Goal: Complete application form: Complete application form

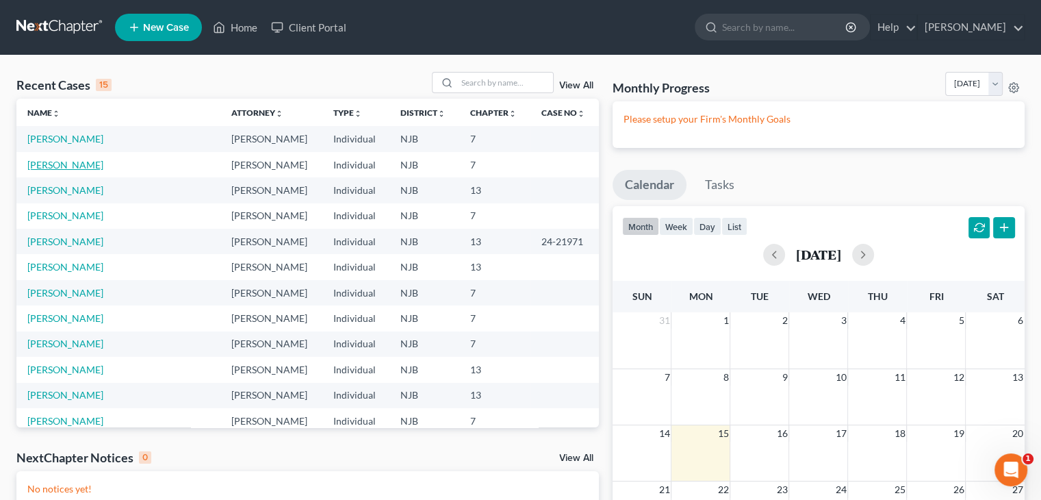
click at [34, 164] on link "[PERSON_NAME]" at bounding box center [65, 165] width 76 height 12
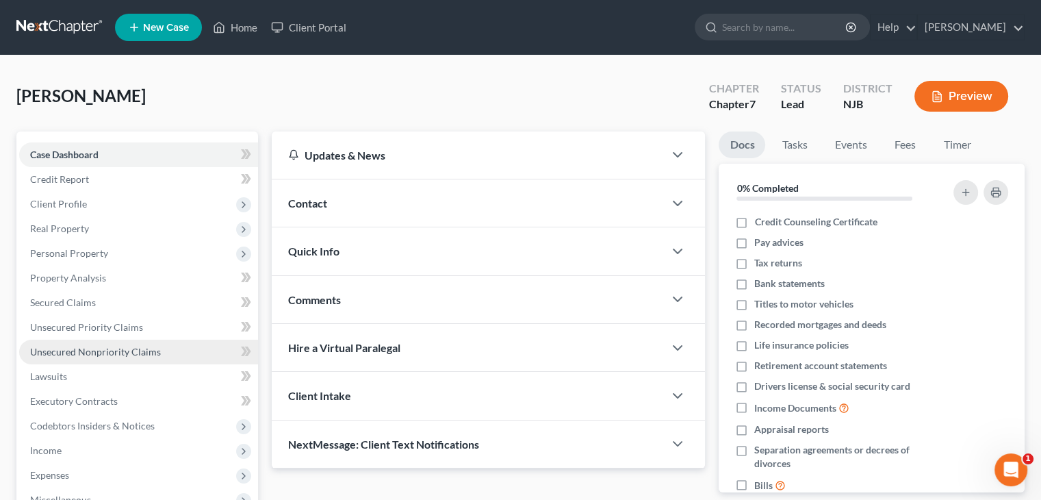
click at [74, 352] on span "Unsecured Nonpriority Claims" at bounding box center [95, 352] width 131 height 12
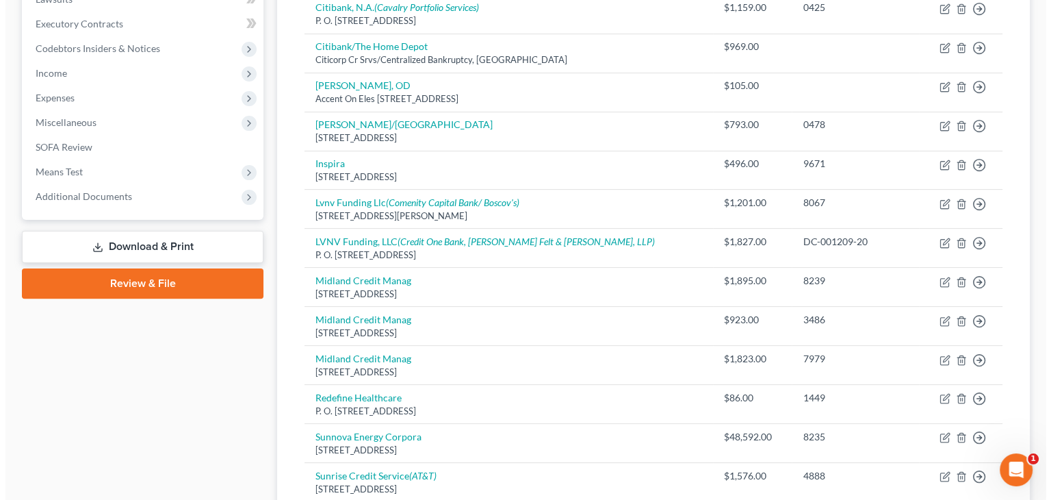
scroll to position [411, 0]
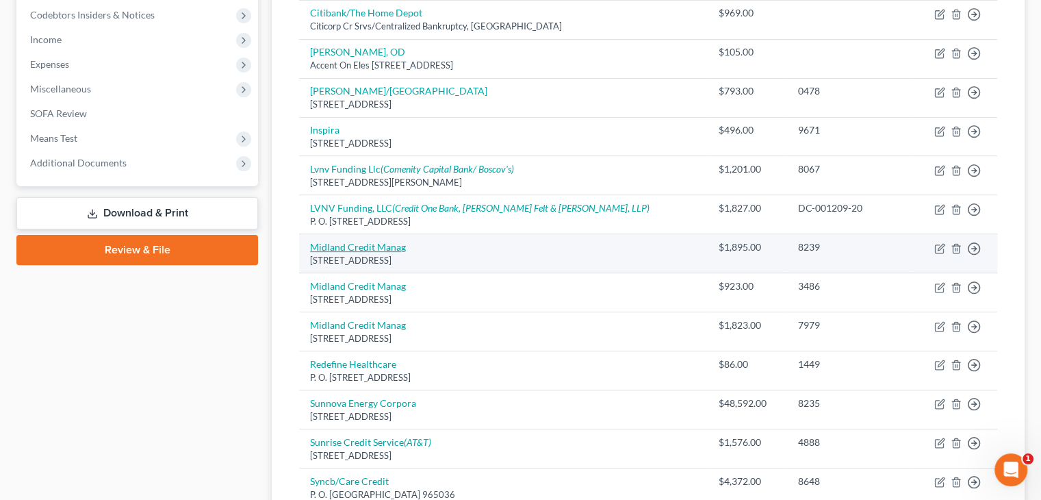
click at [378, 245] on link "Midland Credit Manag" at bounding box center [358, 247] width 96 height 12
select select "23"
select select "1"
select select "0"
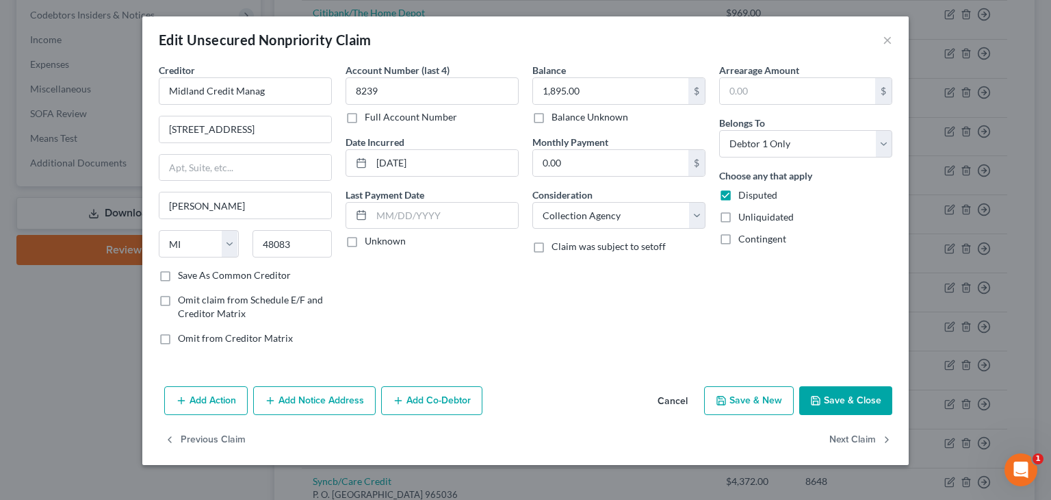
click at [845, 400] on button "Save & Close" at bounding box center [845, 400] width 93 height 29
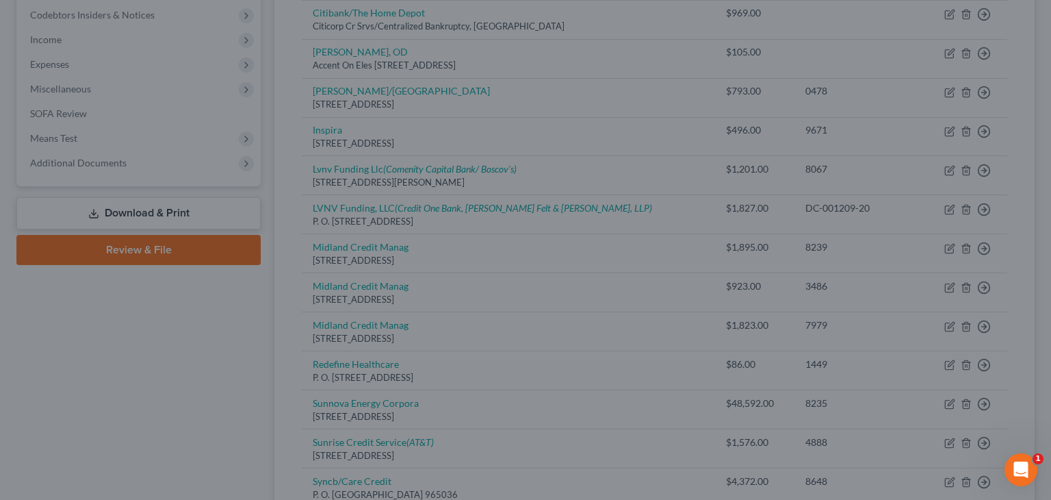
type input "0"
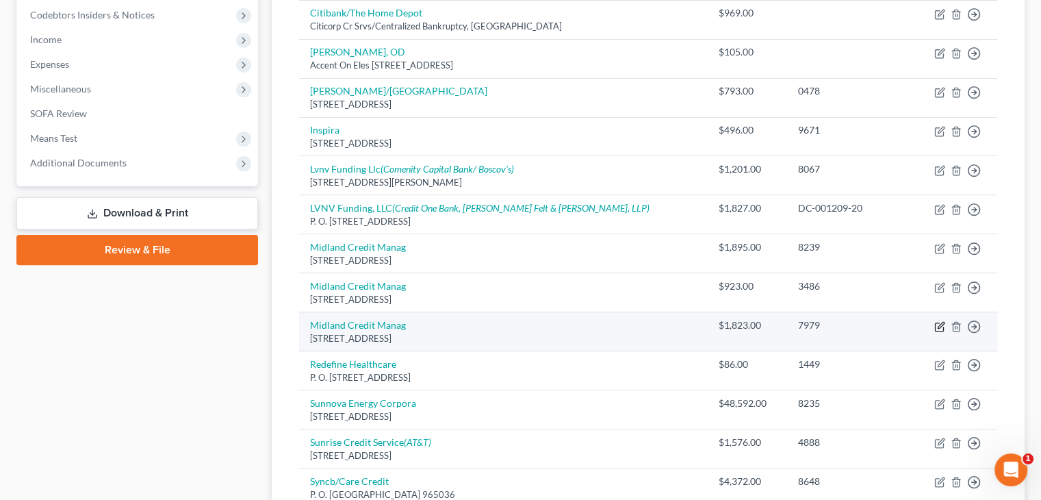
click at [942, 321] on icon "button" at bounding box center [939, 326] width 11 height 11
select select "23"
select select "1"
select select "0"
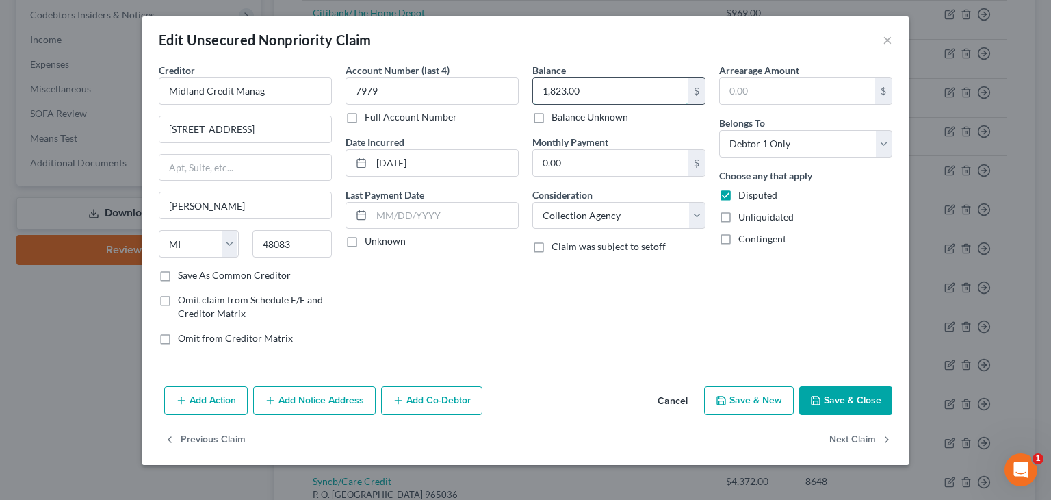
click at [559, 91] on input "1,823.00" at bounding box center [610, 91] width 155 height 26
type input "1,883.00"
click at [365, 239] on label "Unknown" at bounding box center [385, 241] width 41 height 14
click at [370, 239] on input "Unknown" at bounding box center [374, 238] width 9 height 9
checkbox input "true"
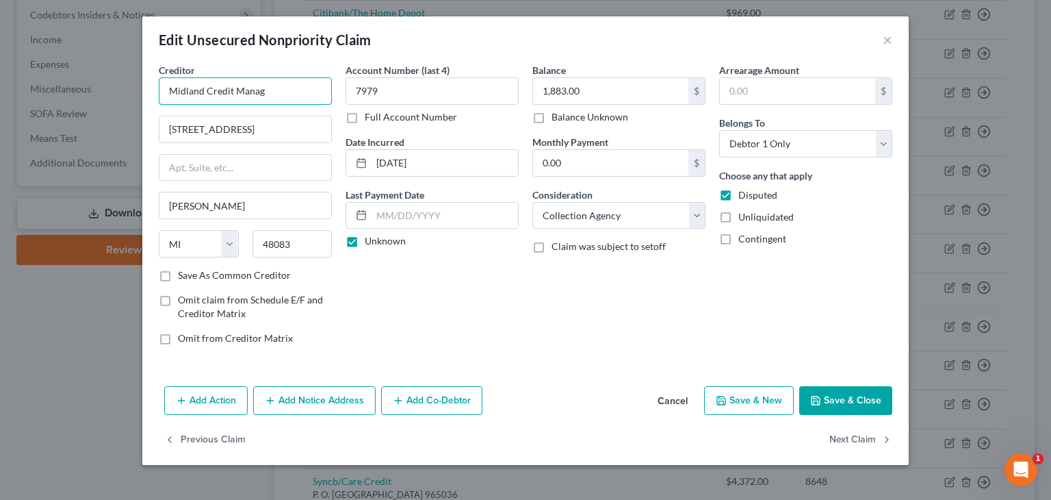
drag, startPoint x: 276, startPoint y: 92, endPoint x: 230, endPoint y: 93, distance: 46.5
click at [230, 93] on input "Midland Credit Manag" at bounding box center [245, 90] width 173 height 27
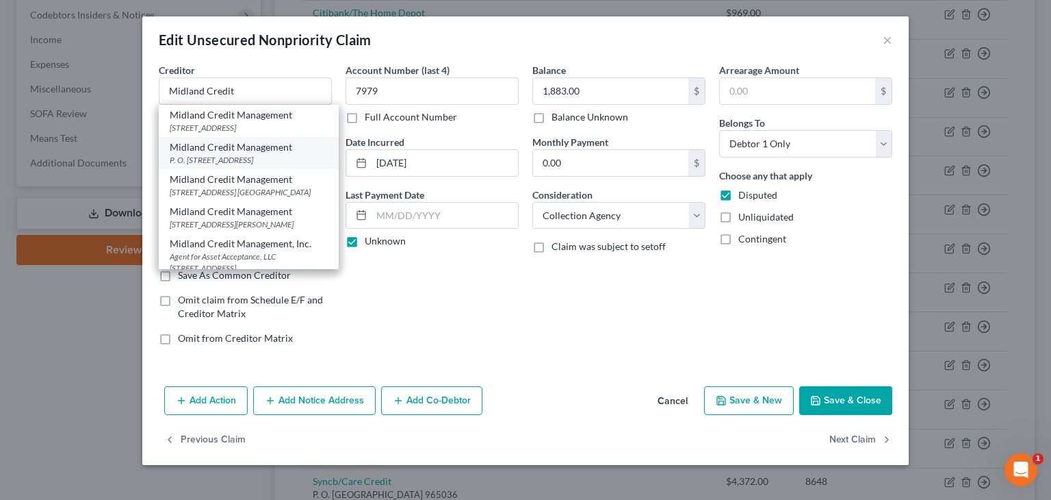
click at [233, 154] on div "Midland Credit Management" at bounding box center [249, 147] width 158 height 14
type input "Midland Credit Management"
type input "P. O. Box 2121"
type input "[PERSON_NAME]"
type input "48090"
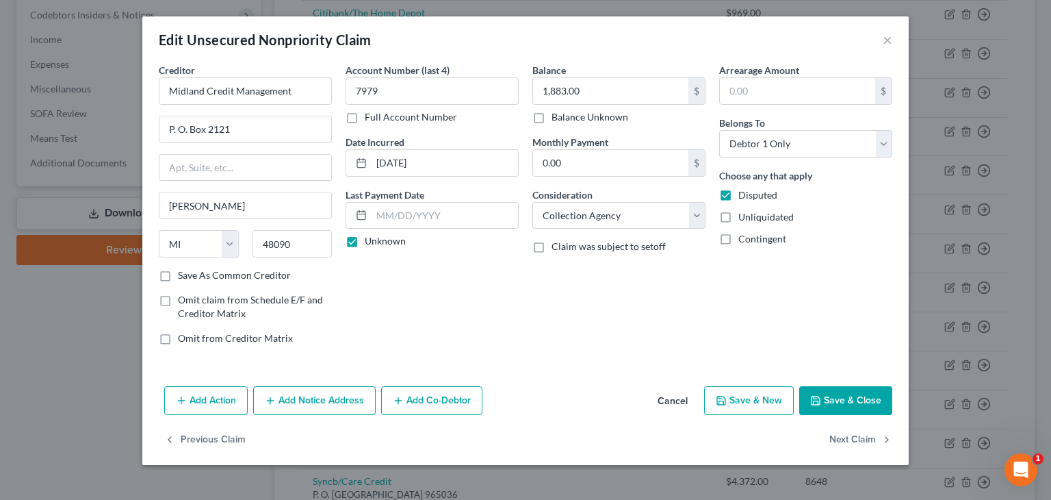
click at [330, 398] on button "Add Notice Address" at bounding box center [314, 400] width 122 height 29
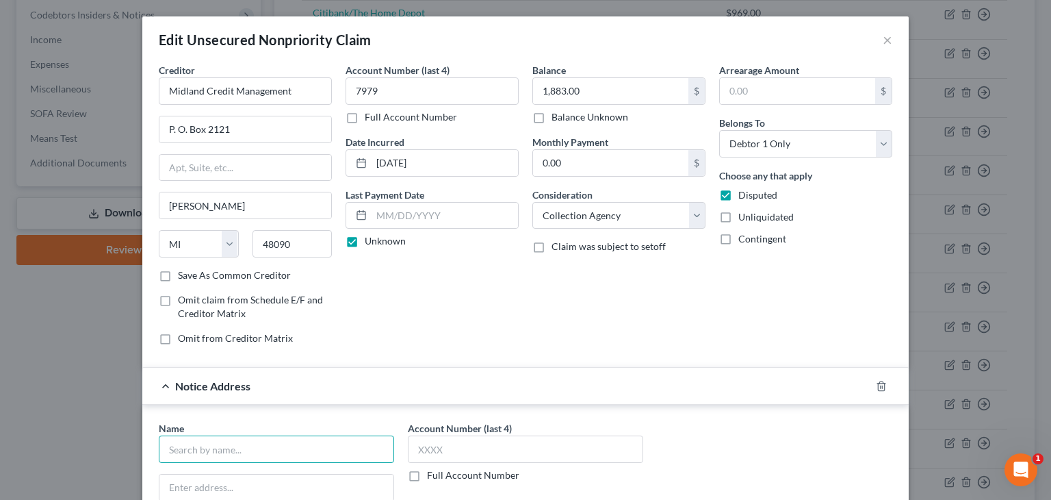
click at [181, 454] on input "text" at bounding box center [276, 448] width 235 height 27
type input "[PERSON_NAME] & [PERSON_NAME] LLP"
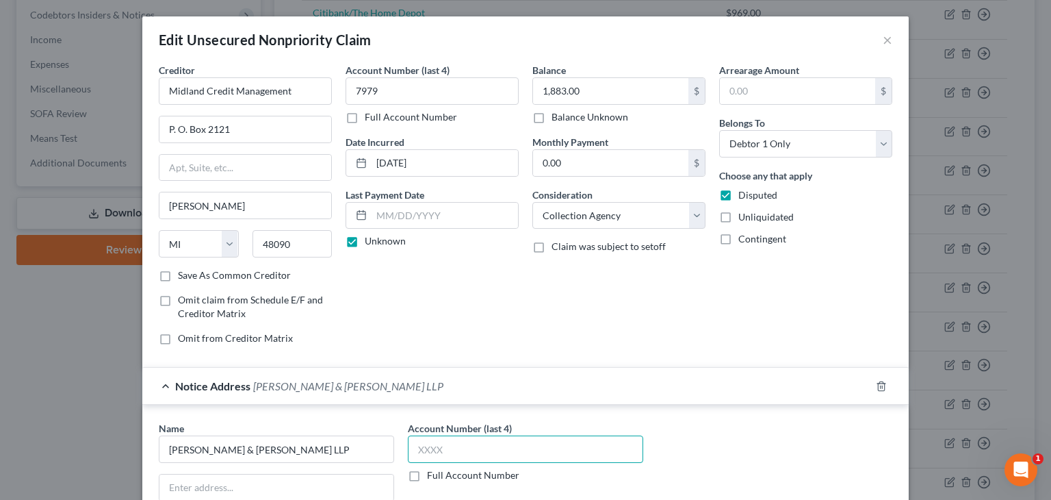
click at [432, 450] on input "text" at bounding box center [525, 448] width 235 height 27
click at [427, 475] on label "Full Account Number" at bounding box center [473, 475] width 92 height 14
click at [432, 475] on input "Full Account Number" at bounding box center [436, 472] width 9 height 9
click at [415, 449] on input "text" at bounding box center [525, 448] width 235 height 27
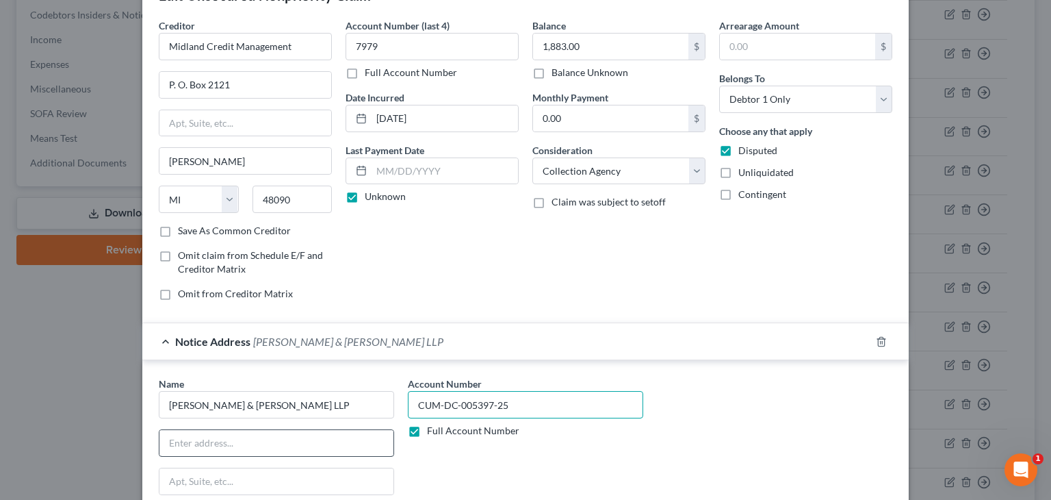
scroll to position [68, 0]
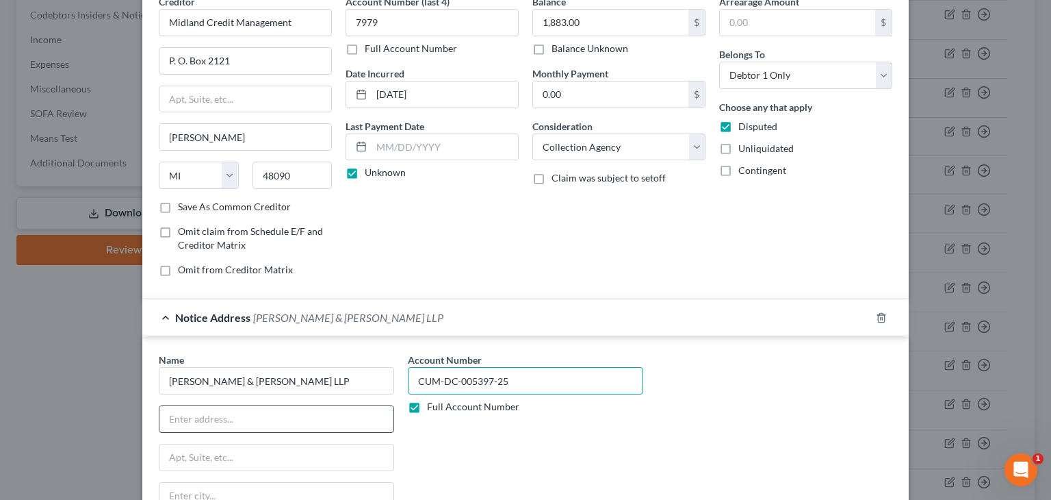
type input "CUM-DC-005397-25"
click at [168, 417] on input "text" at bounding box center [276, 419] width 234 height 26
click at [677, 403] on div "Name * [PERSON_NAME] & [PERSON_NAME] LLP State [US_STATE] AK AR AZ CA CO CT DE …" at bounding box center [525, 467] width 747 height 230
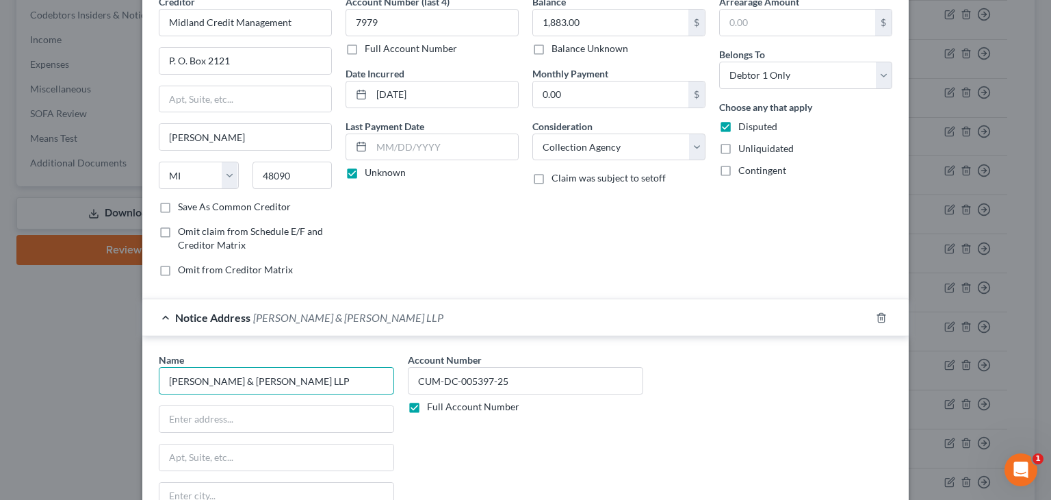
drag, startPoint x: 287, startPoint y: 381, endPoint x: 166, endPoint y: 365, distance: 122.8
click at [166, 367] on input "[PERSON_NAME] & [PERSON_NAME] LLP" at bounding box center [276, 380] width 235 height 27
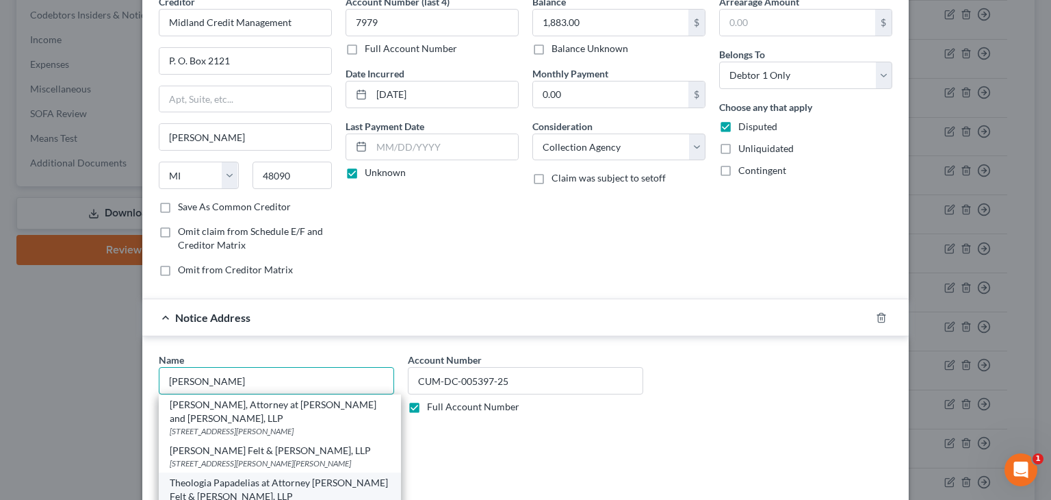
scroll to position [137, 0]
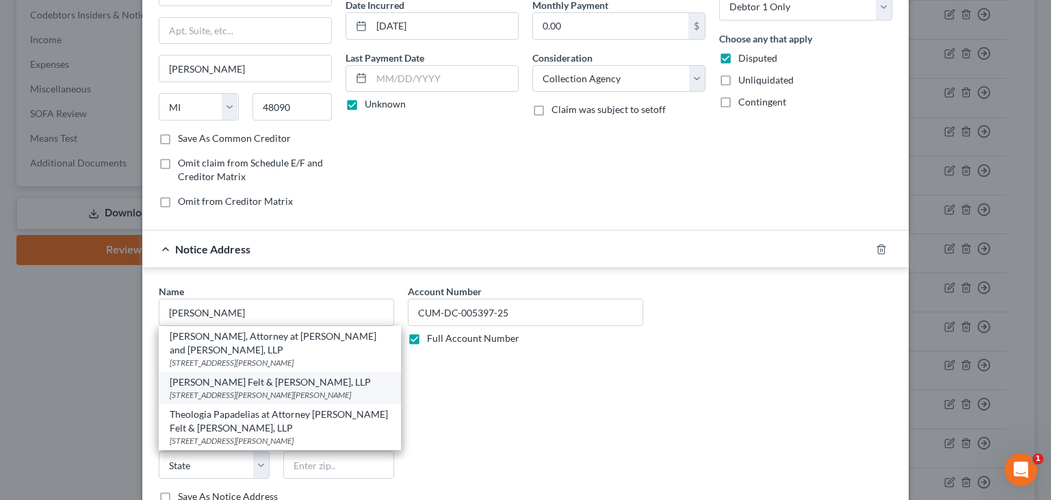
click at [237, 380] on div "[PERSON_NAME] Felt & [PERSON_NAME], LLP" at bounding box center [280, 382] width 220 height 14
type input "[PERSON_NAME] Felt & [PERSON_NAME], LLP"
type input "[STREET_ADDRESS][PERSON_NAME]"
type input "Parsippany"
select select "33"
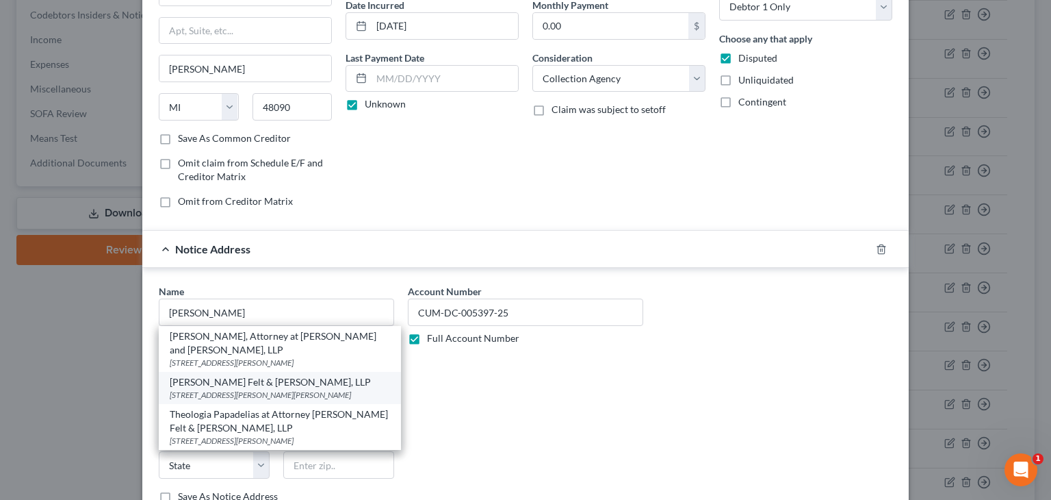
type input "07054-9944"
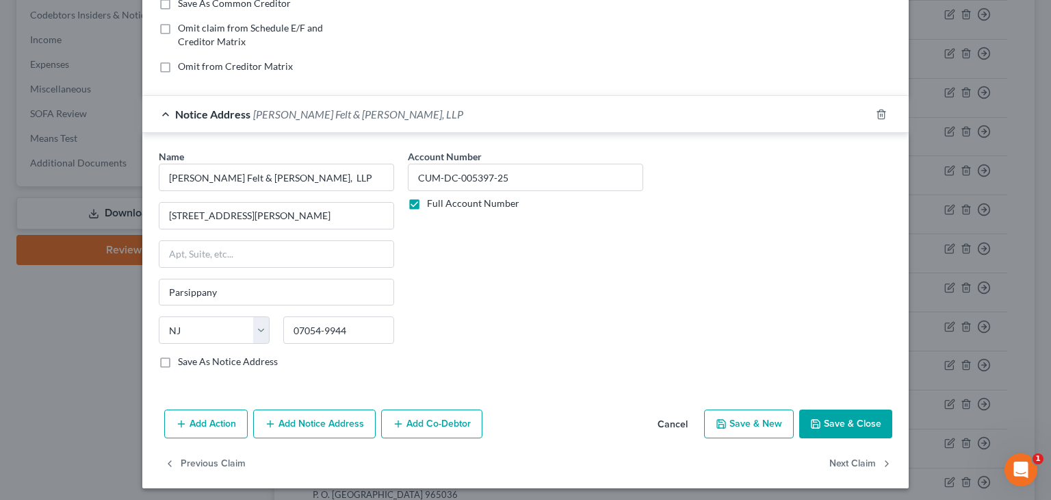
scroll to position [274, 0]
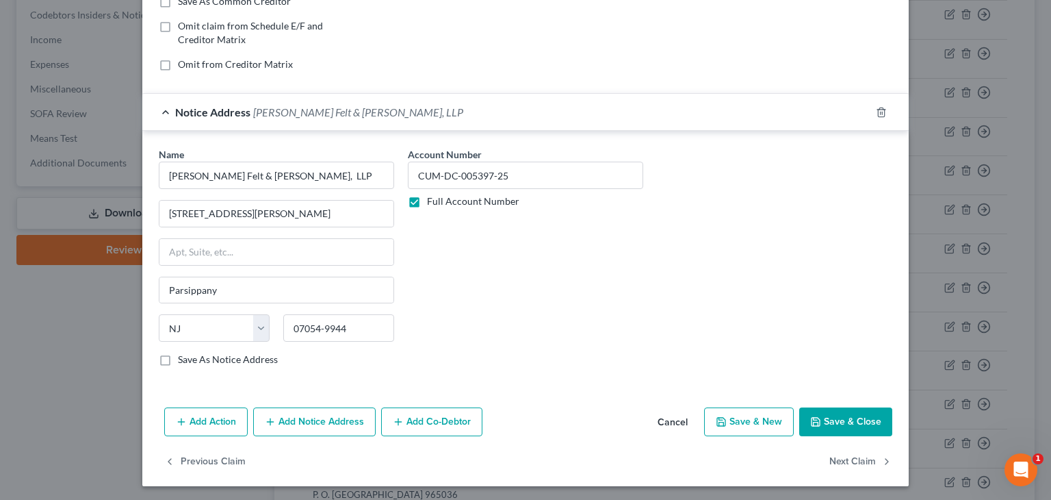
click at [847, 421] on button "Save & Close" at bounding box center [845, 421] width 93 height 29
type input "0"
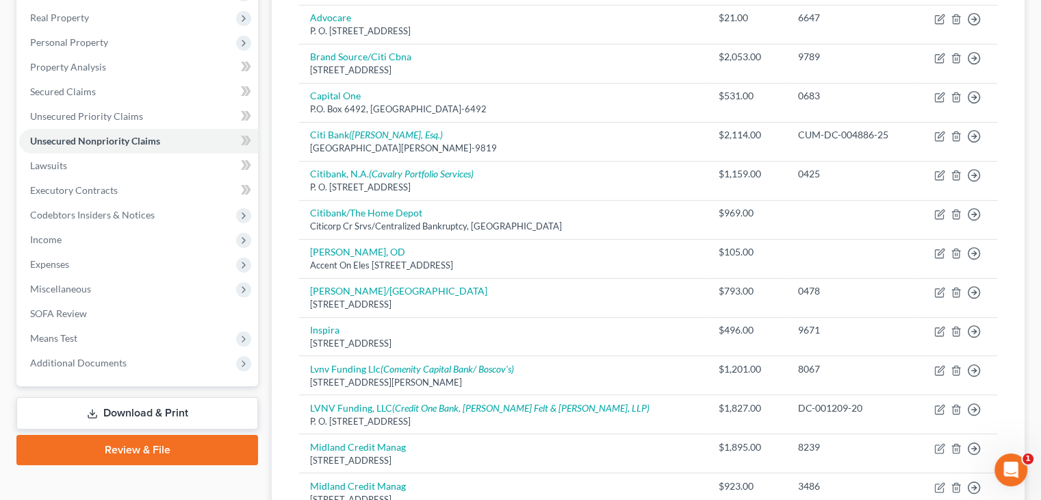
scroll to position [205, 0]
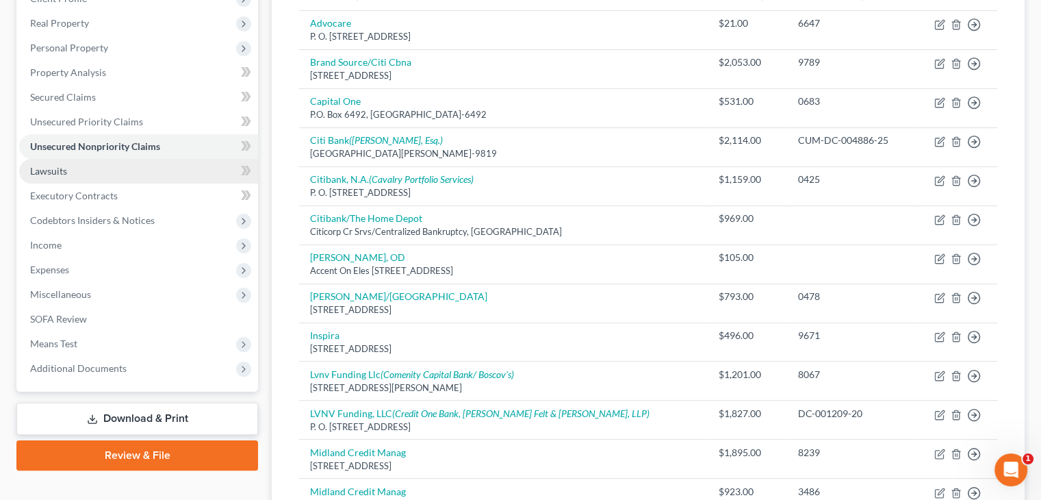
click at [66, 177] on link "Lawsuits" at bounding box center [138, 171] width 239 height 25
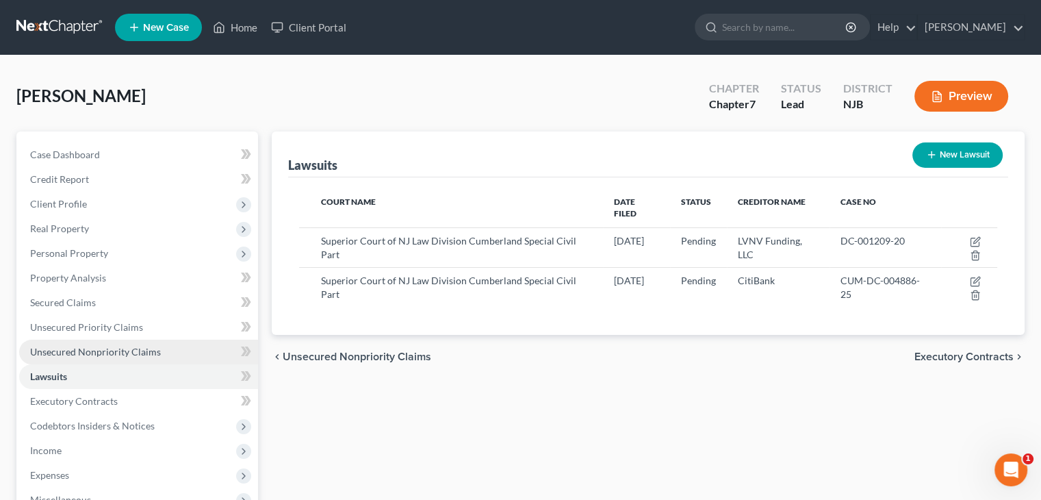
click at [107, 351] on span "Unsecured Nonpriority Claims" at bounding box center [95, 352] width 131 height 12
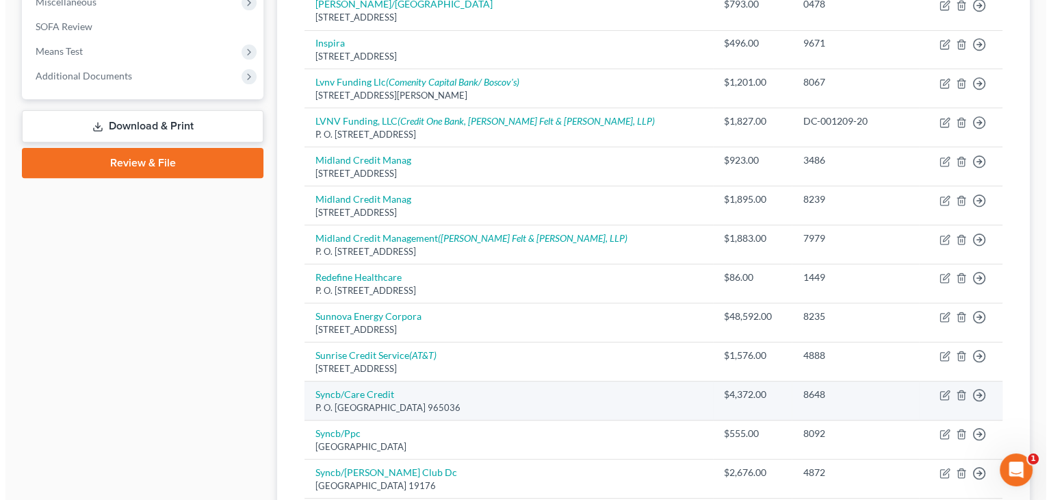
scroll to position [479, 0]
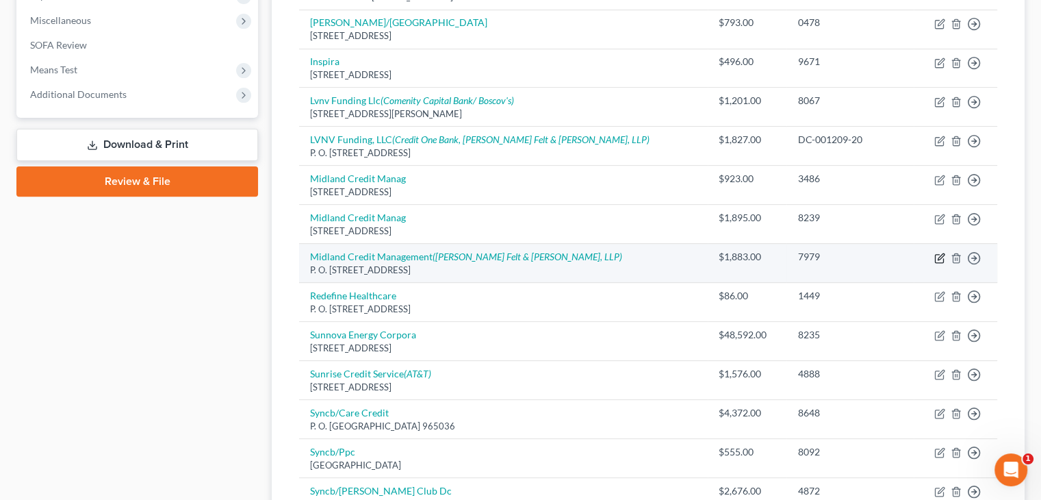
click at [937, 258] on icon "button" at bounding box center [939, 257] width 11 height 11
select select "23"
select select "1"
select select "0"
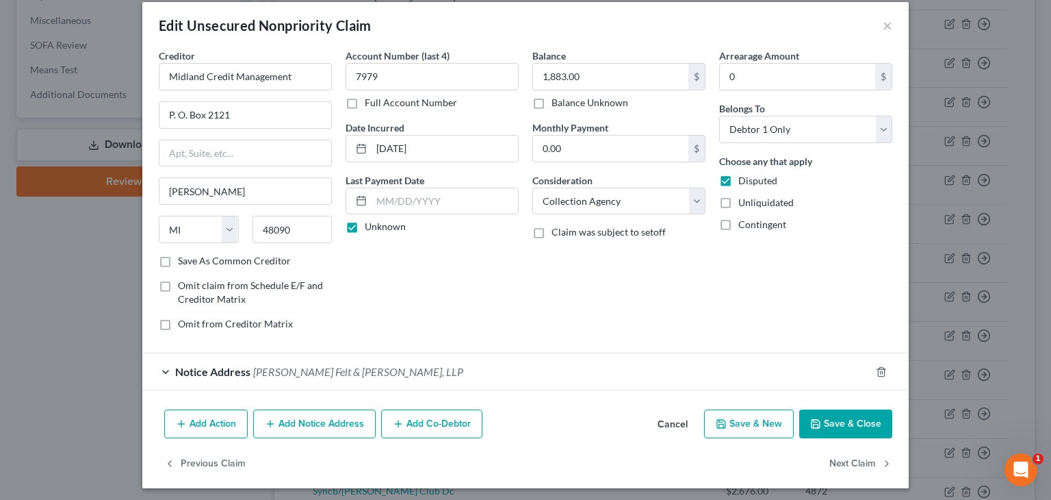
scroll to position [18, 0]
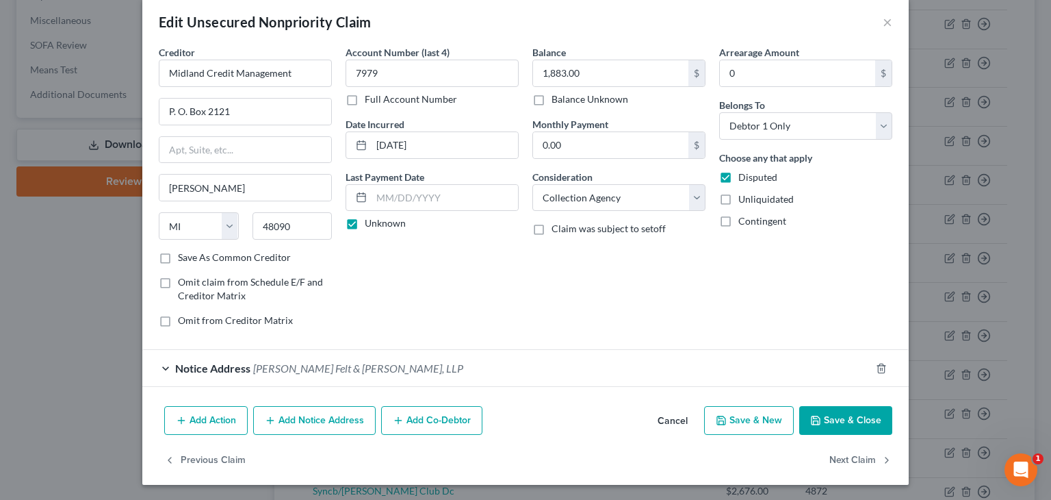
click at [290, 415] on button "Add Notice Address" at bounding box center [314, 420] width 122 height 29
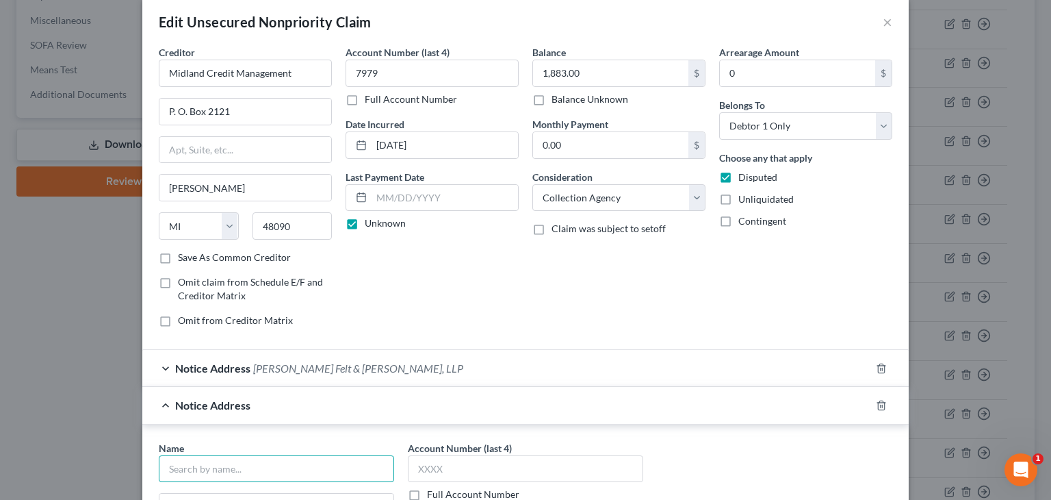
click at [244, 470] on input "text" at bounding box center [276, 468] width 235 height 27
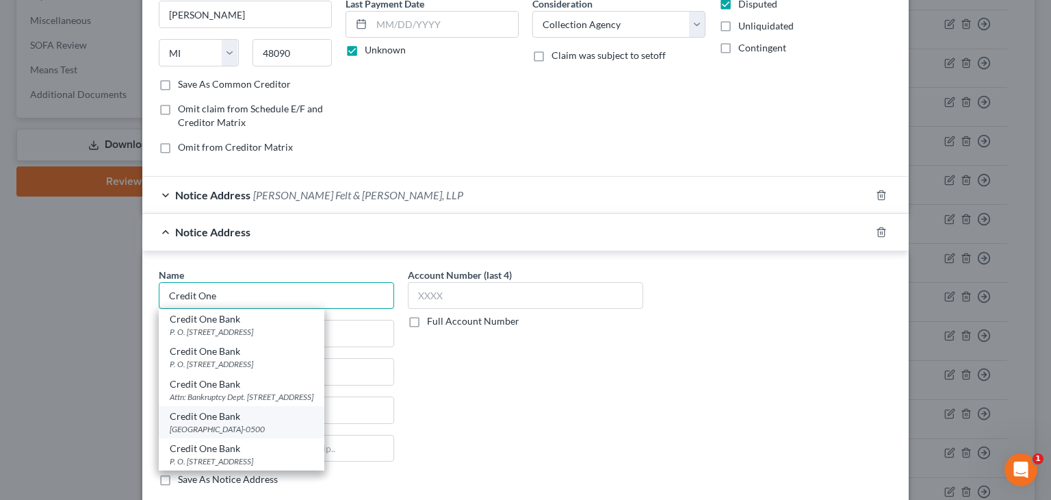
scroll to position [223, 0]
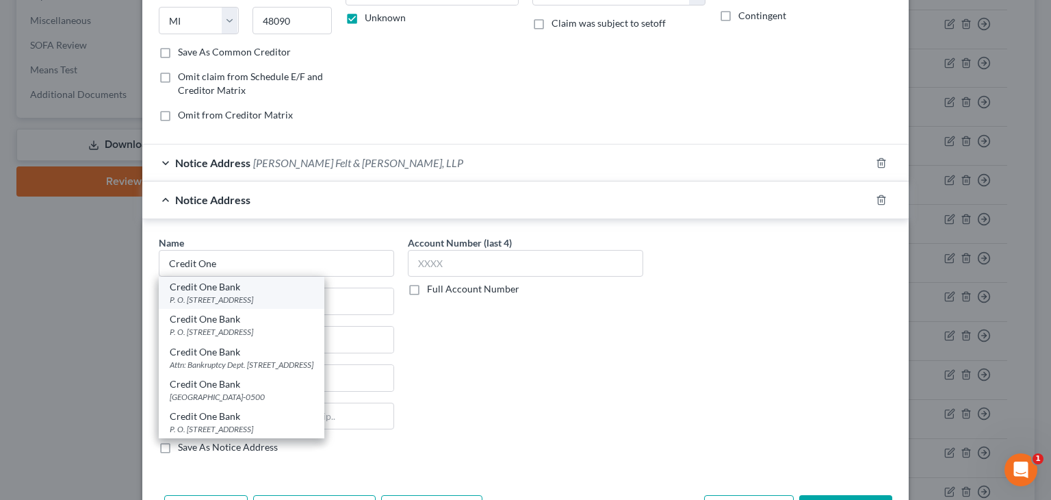
click at [210, 297] on div "P. O. [STREET_ADDRESS]" at bounding box center [242, 300] width 144 height 12
type input "Credit One Bank"
type input "P. O. Box 98873"
type input "[GEOGRAPHIC_DATA]"
select select "31"
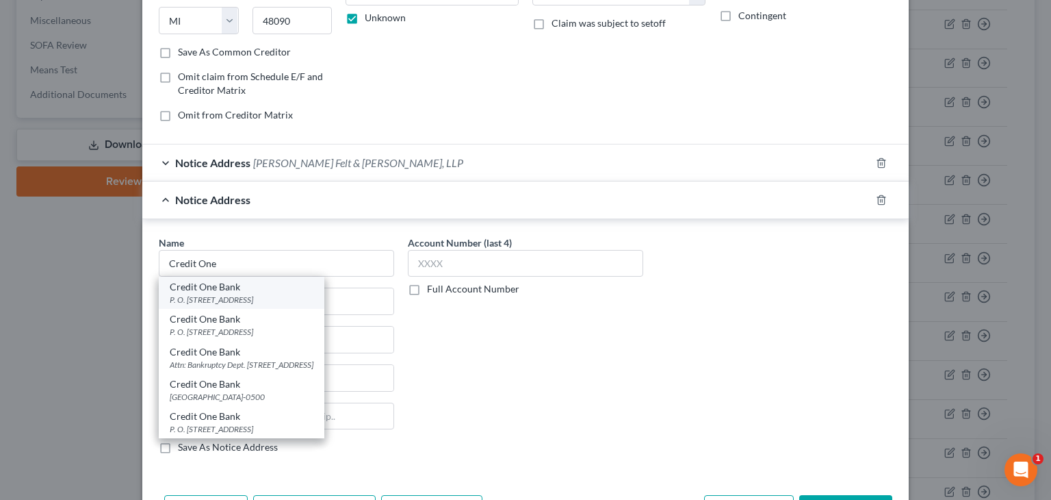
type input "89193"
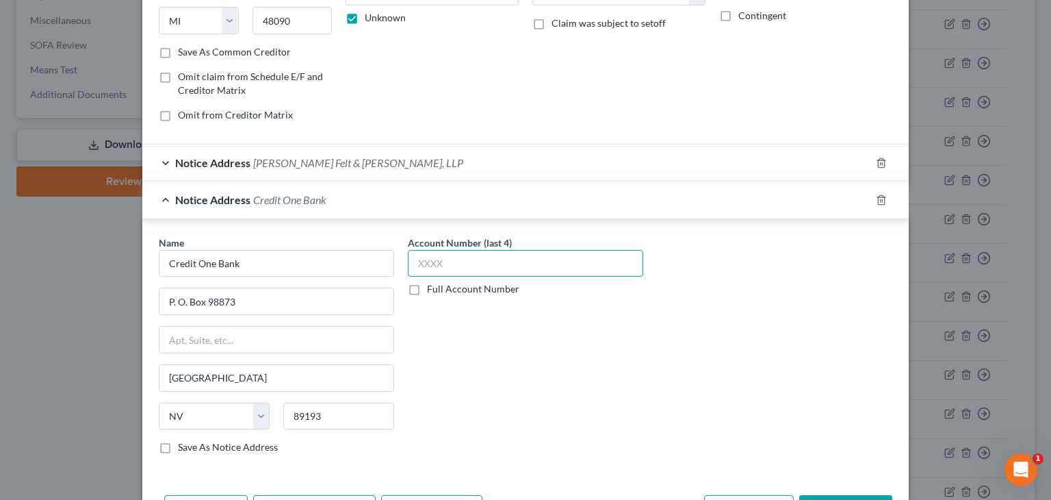
click at [441, 259] on input "text" at bounding box center [525, 263] width 235 height 27
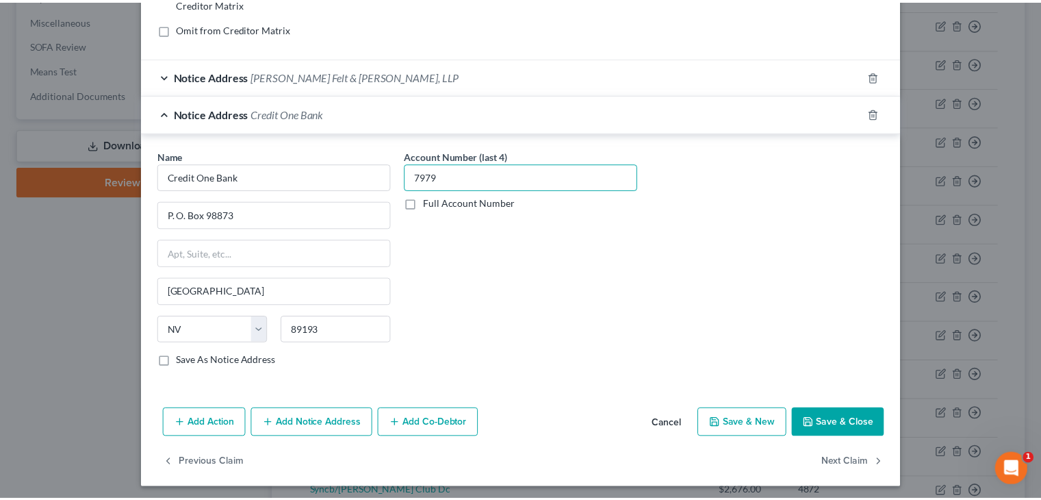
scroll to position [311, 0]
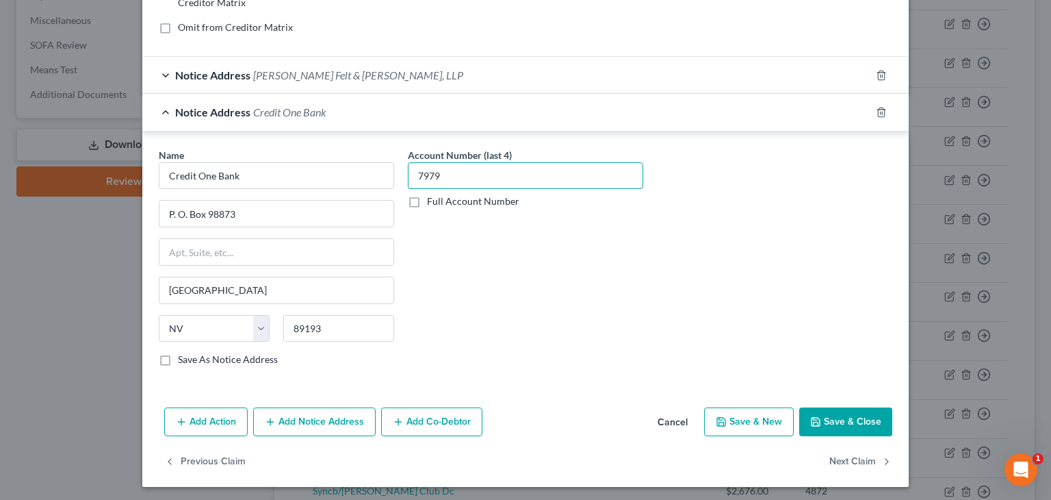
type input "7979"
click at [862, 415] on button "Save & Close" at bounding box center [845, 421] width 93 height 29
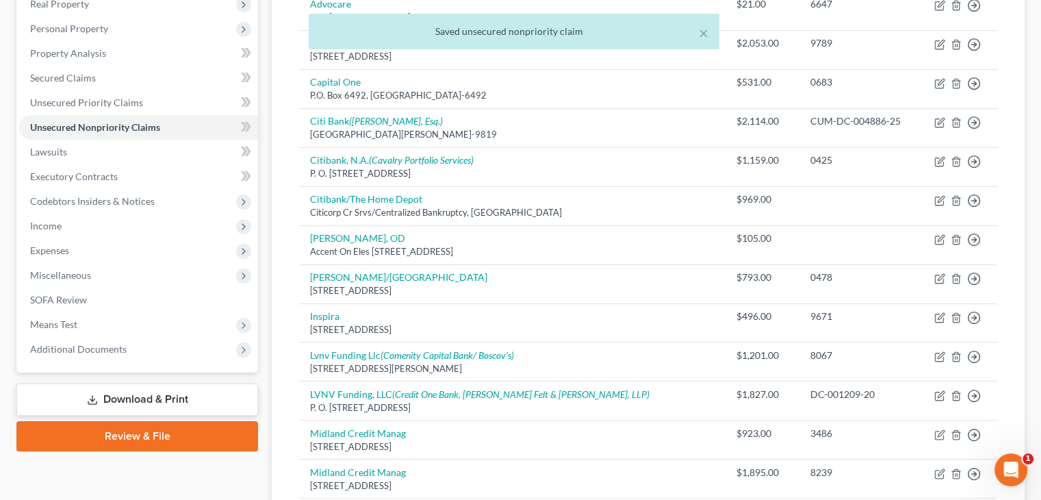
scroll to position [205, 0]
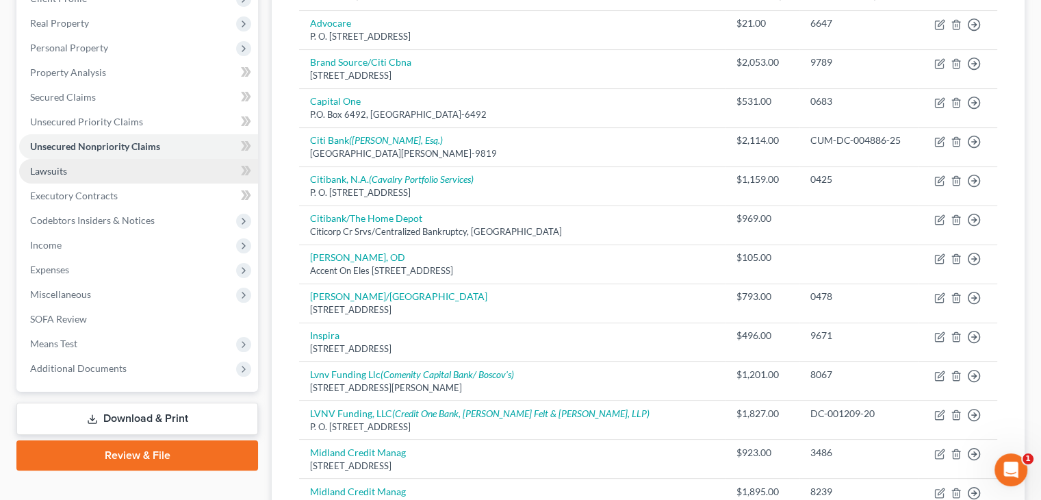
click at [41, 170] on span "Lawsuits" at bounding box center [48, 171] width 37 height 12
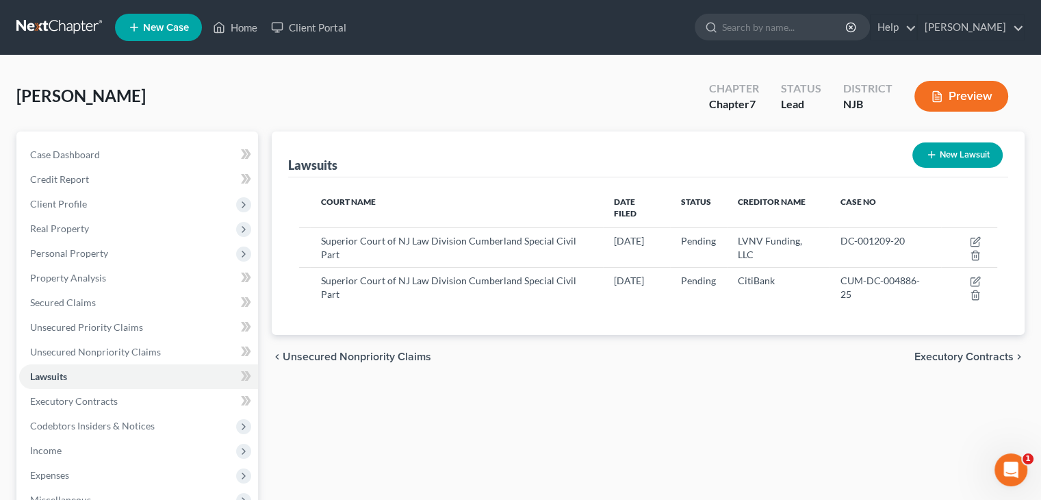
click at [969, 159] on button "New Lawsuit" at bounding box center [957, 154] width 90 height 25
select select "0"
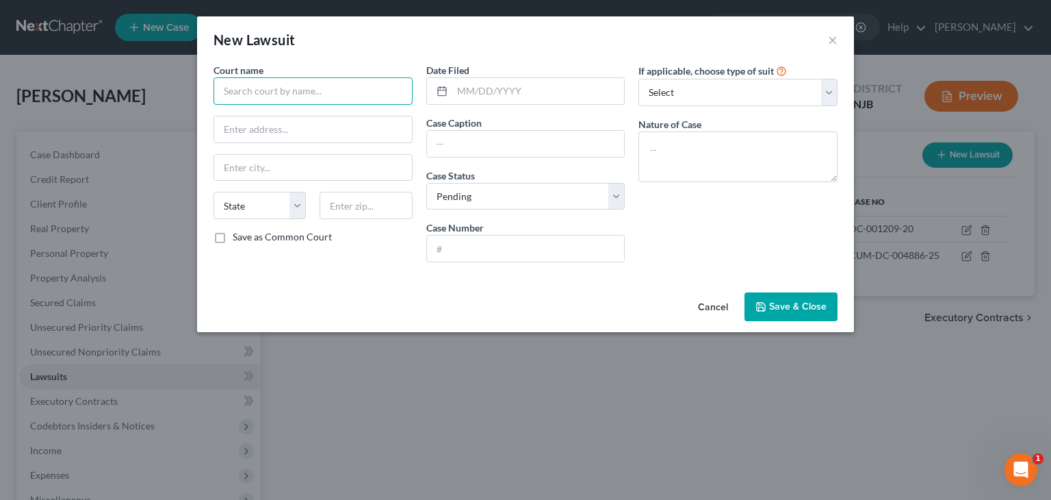
click at [282, 102] on input "text" at bounding box center [312, 90] width 199 height 27
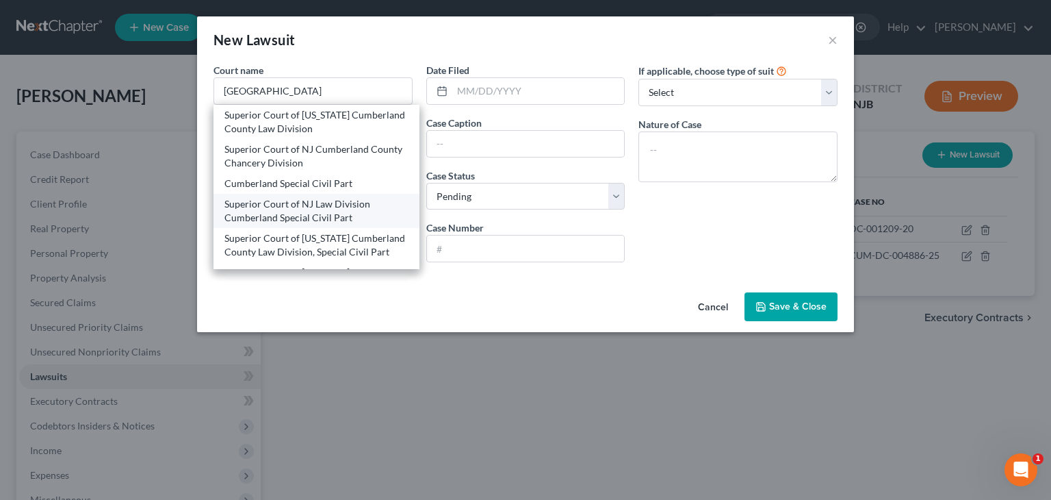
click at [319, 220] on div "Superior Court of NJ Law Division Cumberland Special Civil Part" at bounding box center [316, 210] width 184 height 27
type input "Superior Court of NJ Law Division Cumberland Special Civil Part"
type input "[STREET_ADDRESS]"
type input "Bridgeton"
select select "33"
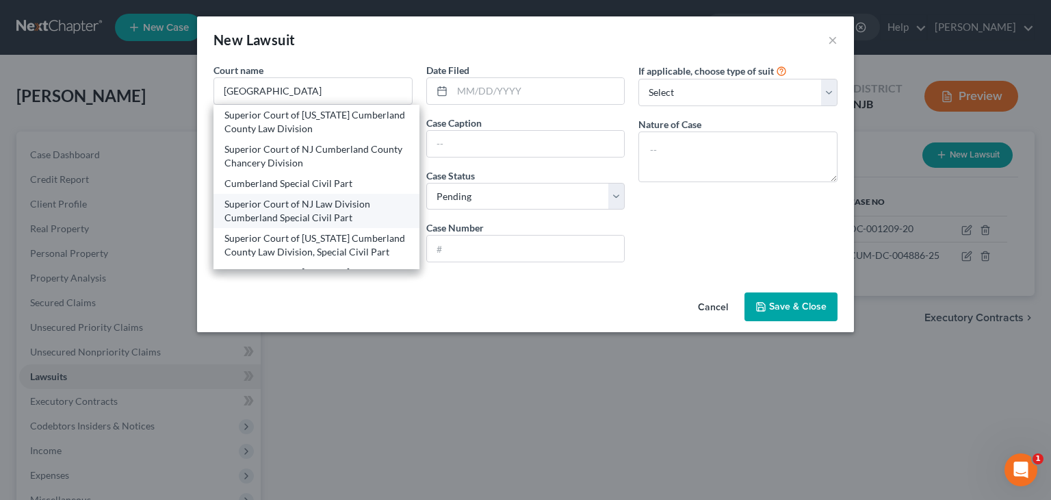
type input "08302"
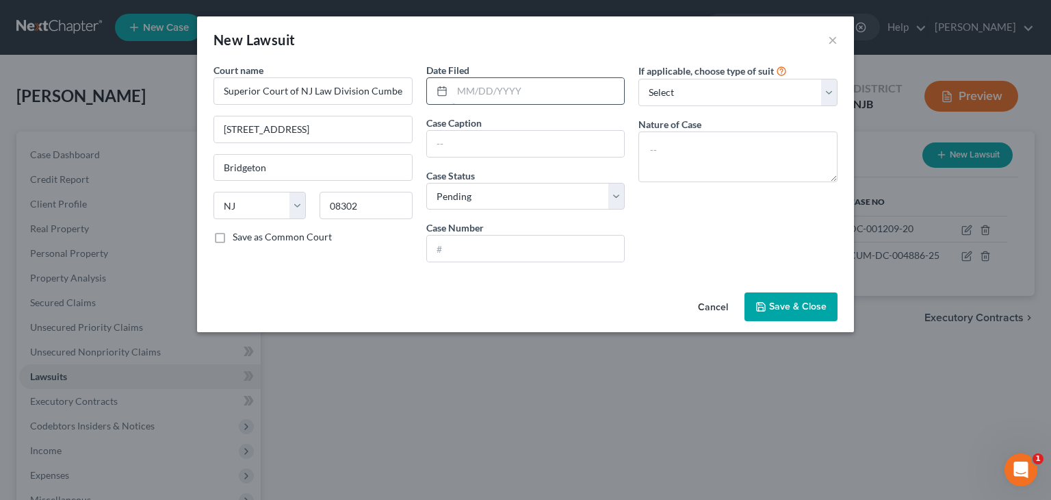
click at [486, 81] on input "text" at bounding box center [538, 91] width 172 height 26
type input "[DATE]"
click at [436, 135] on input "text" at bounding box center [526, 144] width 198 height 26
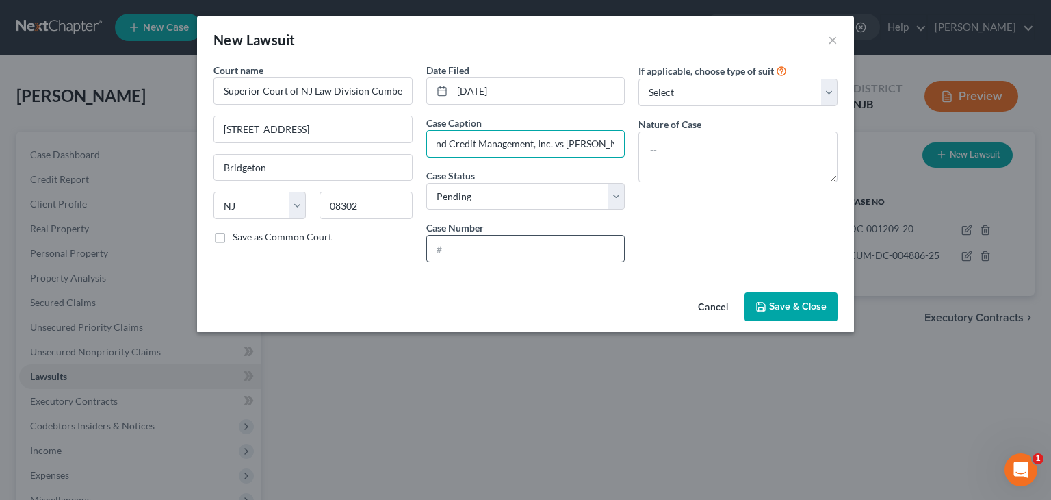
type input "Midland Credit Management, Inc. vs [PERSON_NAME]"
click at [467, 235] on input "text" at bounding box center [526, 248] width 198 height 26
click at [454, 251] on input "text" at bounding box center [526, 248] width 198 height 26
type input "CUM-DC-005397-25"
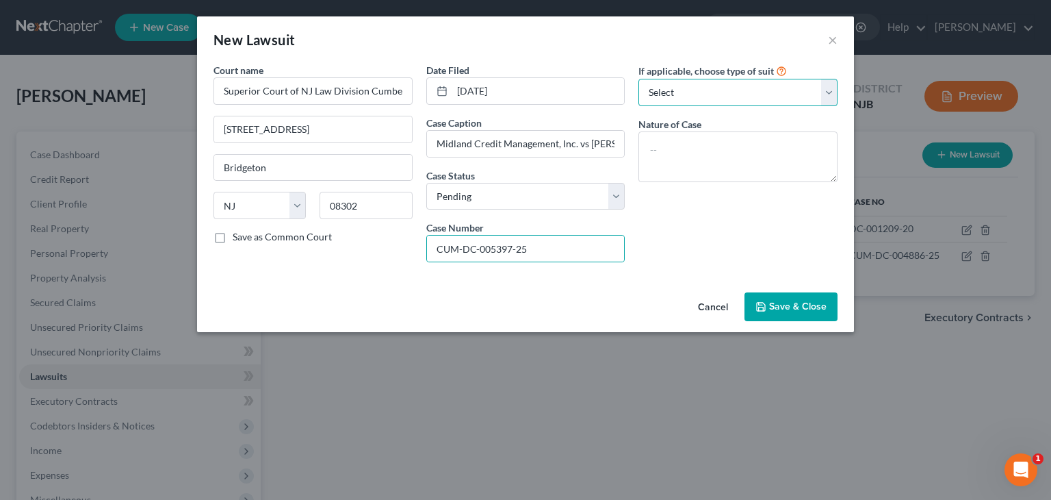
click at [677, 90] on select "Select Repossession Garnishment Foreclosure Attached, Seized, Or Levied Other" at bounding box center [737, 92] width 199 height 27
select select "4"
click at [638, 79] on select "Select Repossession Garnishment Foreclosure Attached, Seized, Or Levied Other" at bounding box center [737, 92] width 199 height 27
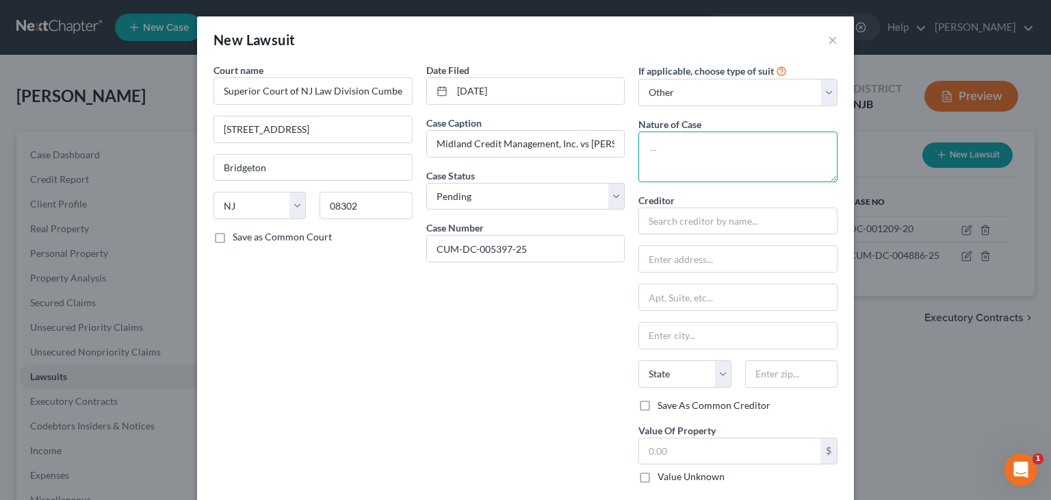
click at [682, 168] on textarea at bounding box center [737, 156] width 199 height 51
type textarea "Contract Dispute"
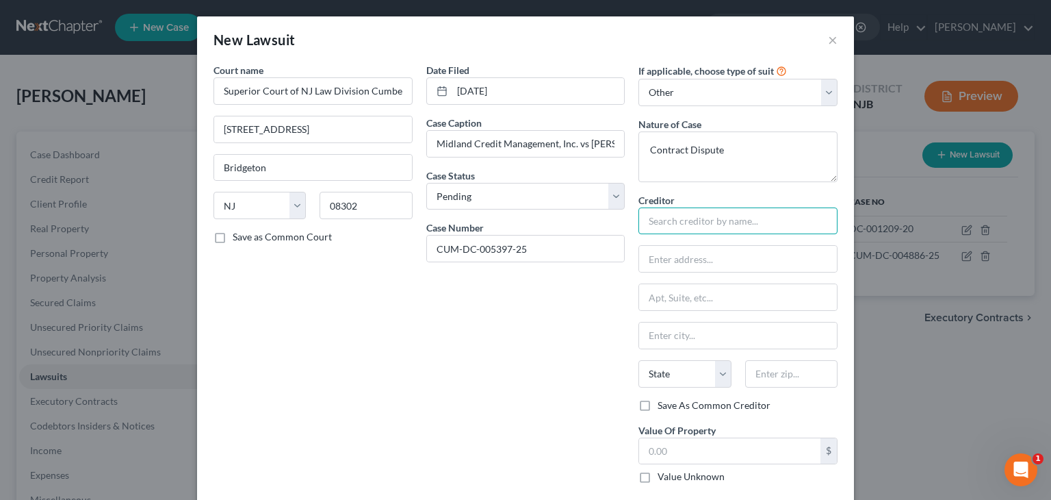
click at [645, 222] on input "text" at bounding box center [737, 220] width 199 height 27
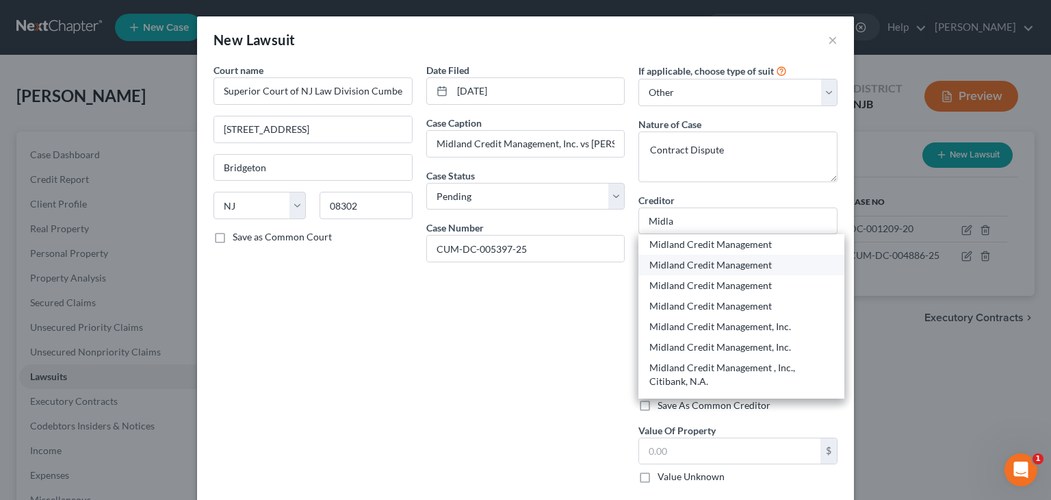
click at [736, 263] on div "Midland Credit Management" at bounding box center [741, 265] width 184 height 14
type input "Midland Credit Management"
type input "350 Camino De La Reina"
type input "Suite 100"
type input "[GEOGRAPHIC_DATA]"
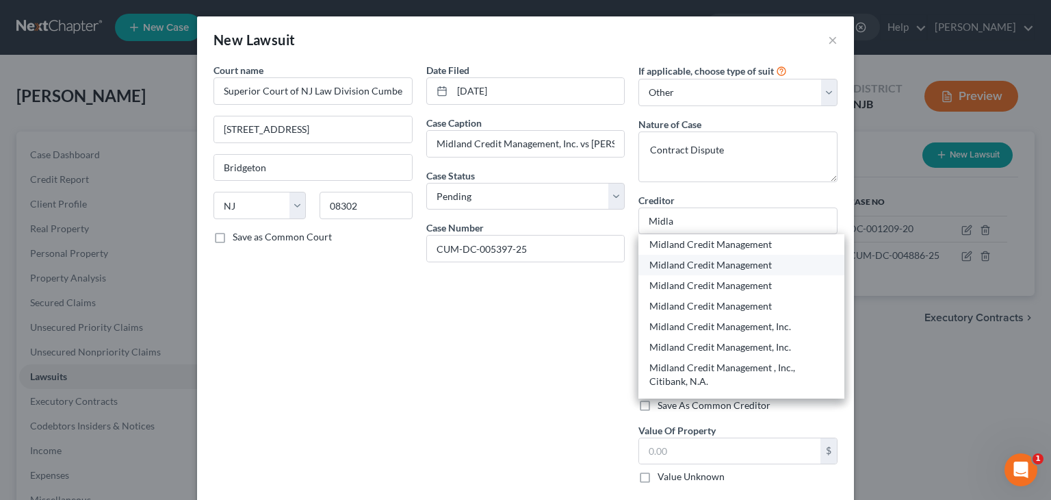
select select "4"
type input "92108"
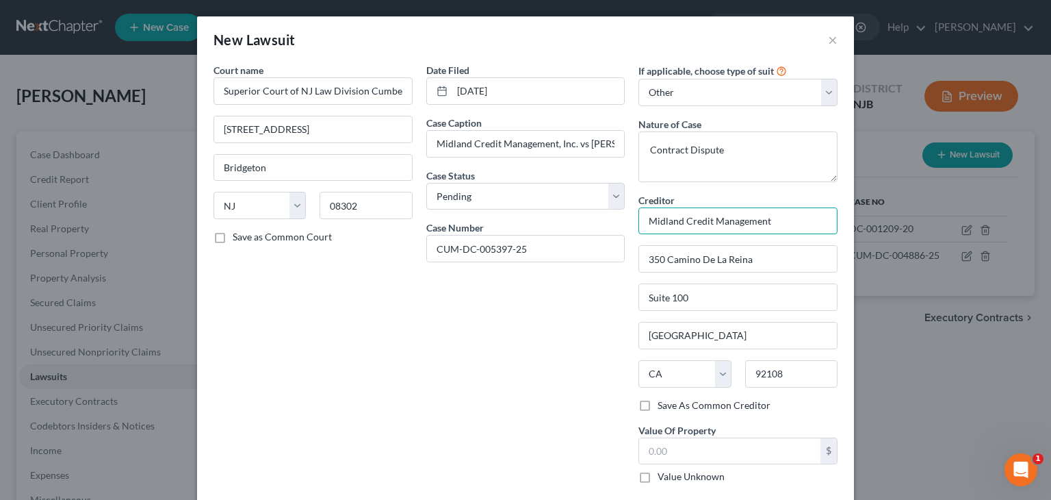
drag, startPoint x: 766, startPoint y: 221, endPoint x: 756, endPoint y: 222, distance: 10.4
click at [756, 222] on input "Midland Credit Management" at bounding box center [737, 220] width 199 height 27
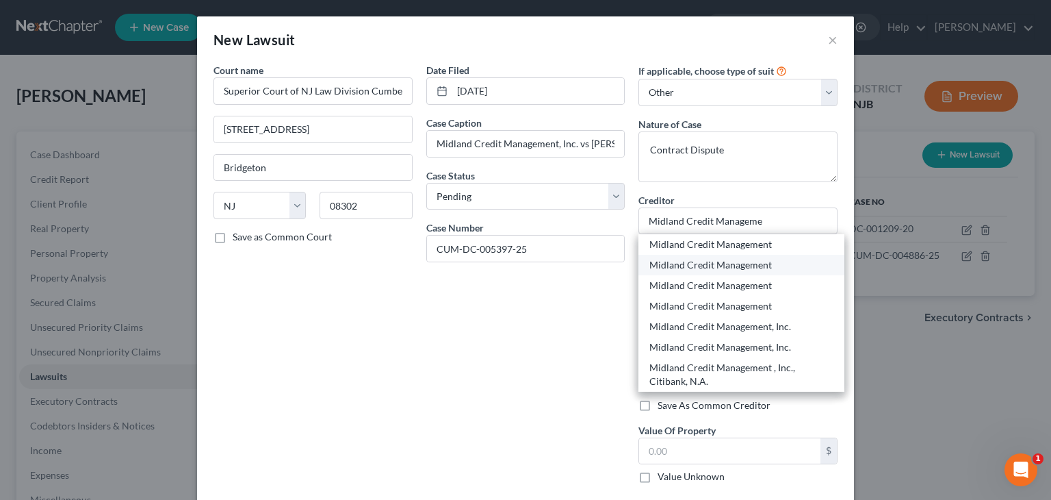
click at [736, 267] on div "Midland Credit Management" at bounding box center [741, 265] width 184 height 14
type input "Midland Credit Management"
type input "[STREET_ADDRESS]"
type input "Suite 300"
type input "[PERSON_NAME]"
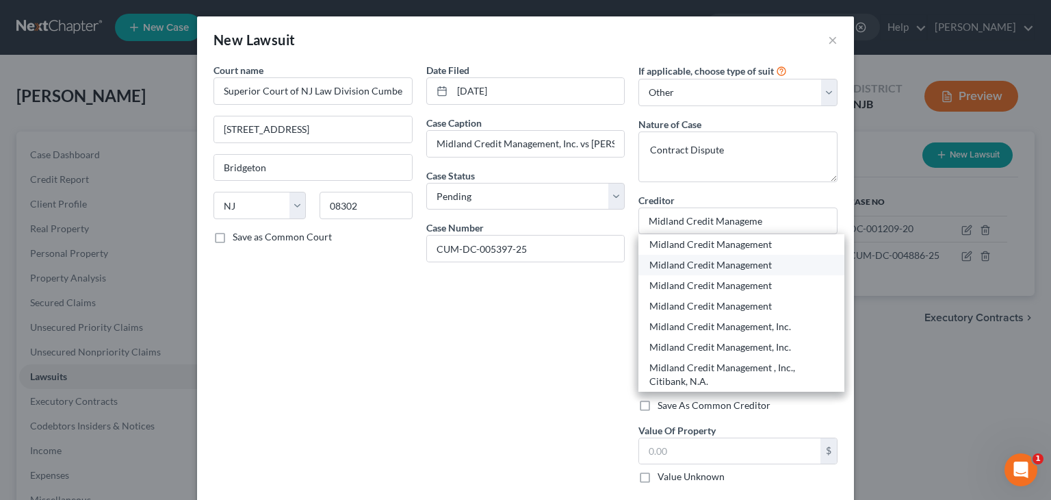
select select "23"
type input "48083"
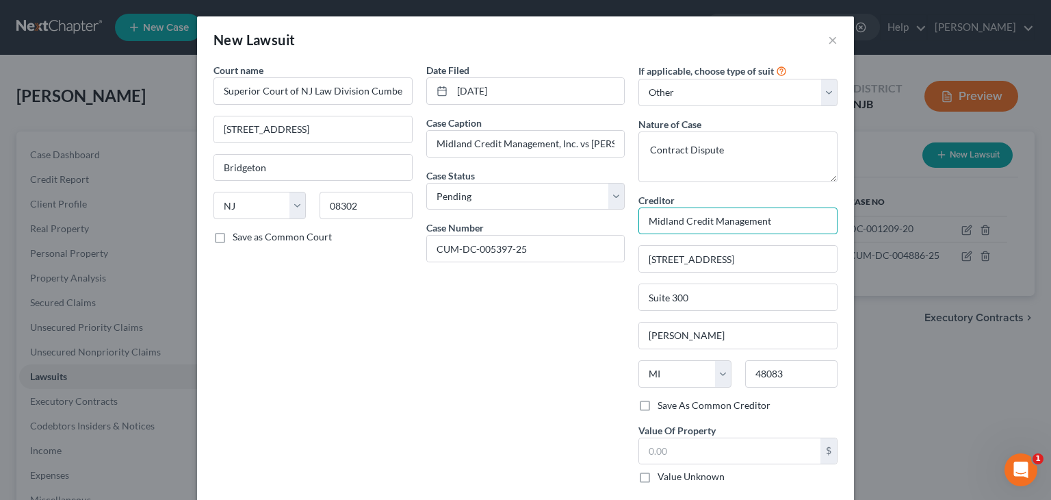
click at [770, 223] on input "Midland Credit Management" at bounding box center [737, 220] width 199 height 27
drag, startPoint x: 767, startPoint y: 223, endPoint x: 750, endPoint y: 231, distance: 18.7
click at [750, 231] on input "Midland Credit Management" at bounding box center [737, 220] width 199 height 27
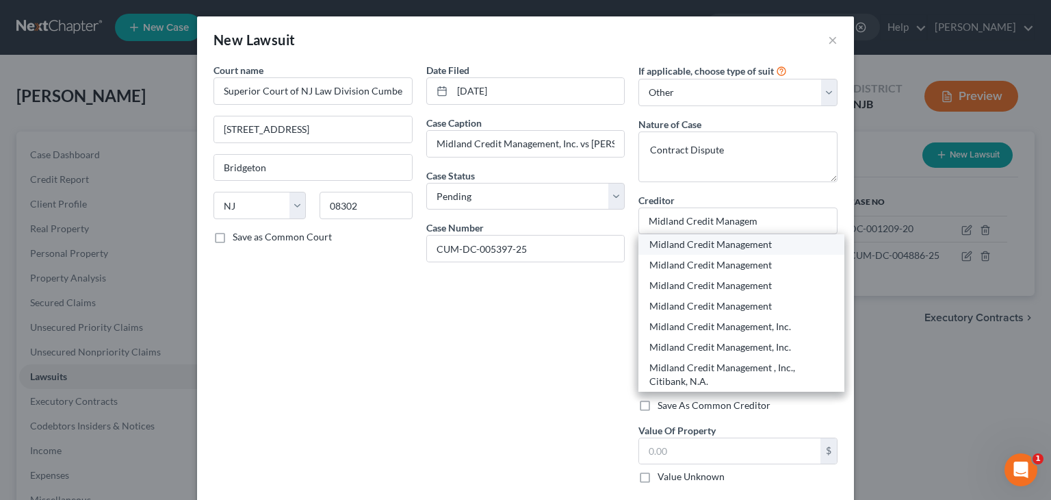
click at [744, 244] on div "Midland Credit Management" at bounding box center [741, 244] width 184 height 14
type input "Midland Credit Management"
type input "350 Camino De La [PERSON_NAME]"
type input "Suite 100"
type input "[GEOGRAPHIC_DATA]"
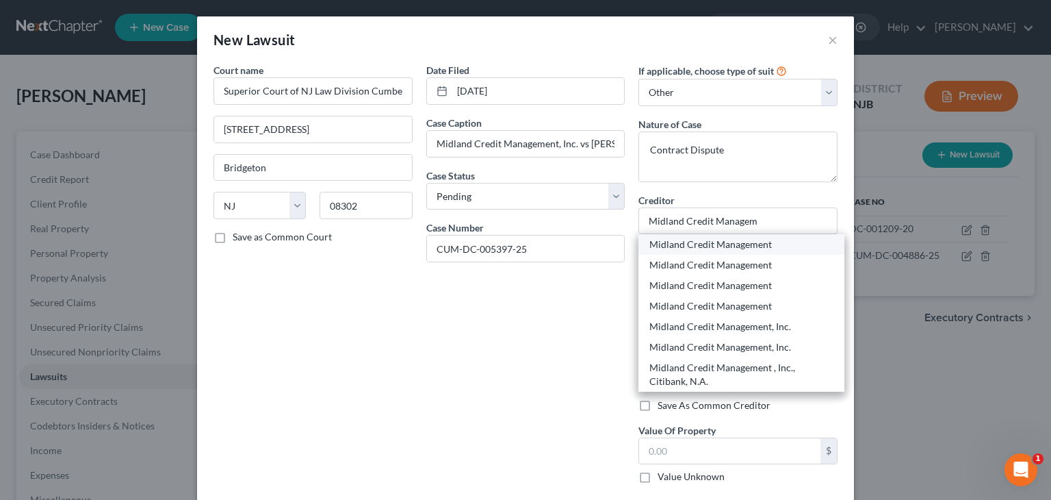
select select "4"
type input "92108"
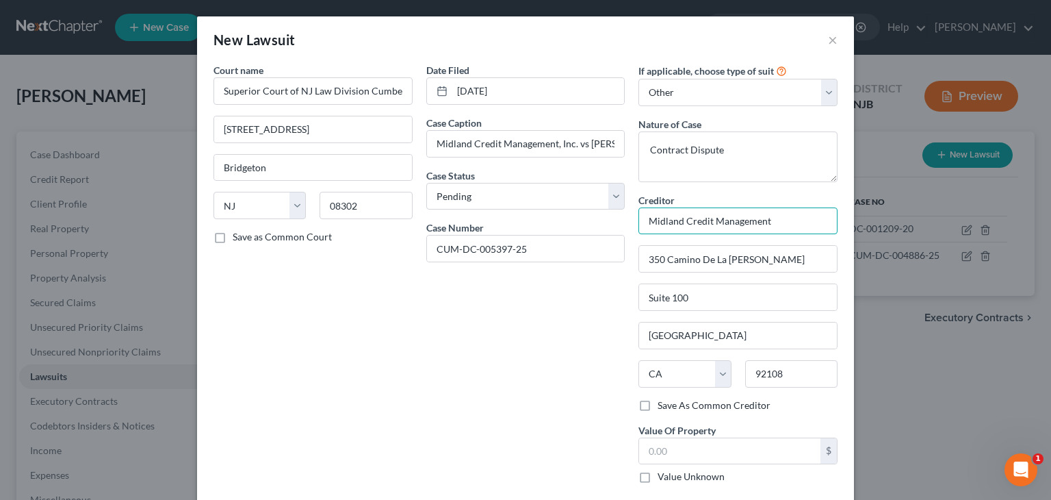
drag, startPoint x: 773, startPoint y: 219, endPoint x: 749, endPoint y: 228, distance: 26.2
click at [749, 228] on input "Midland Credit Management" at bounding box center [737, 220] width 199 height 27
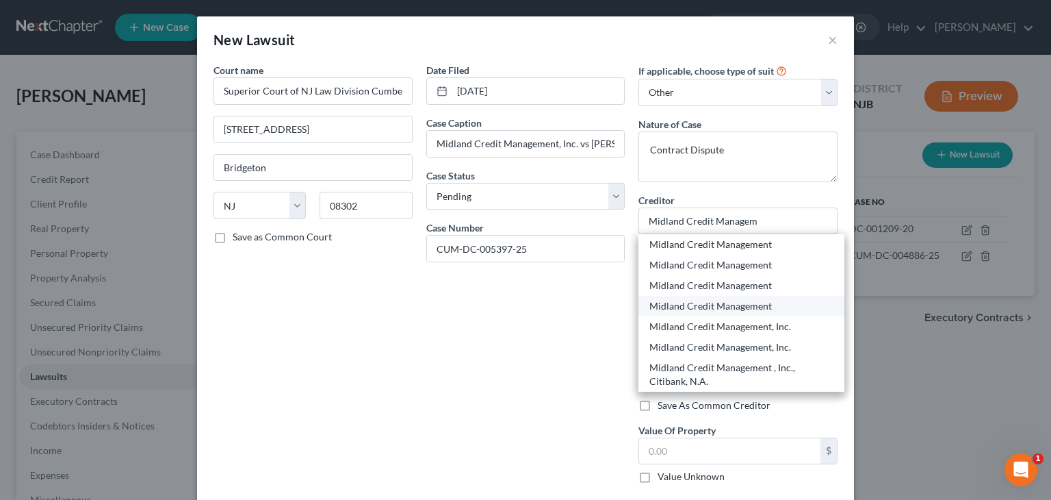
click at [750, 304] on div "Midland Credit Management" at bounding box center [741, 306] width 184 height 14
type input "Midland Credit Management"
type input "P. O. Box 2121"
type input "[PERSON_NAME]"
select select "23"
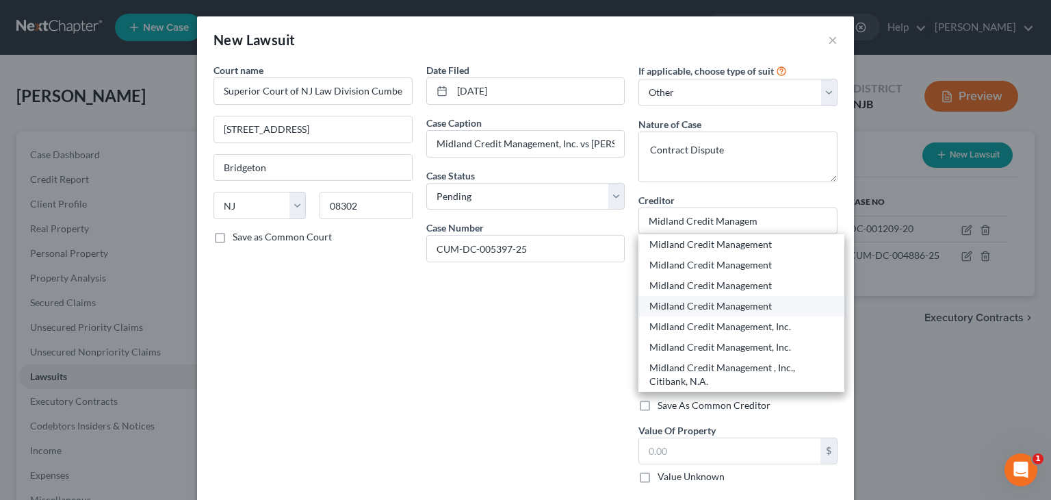
type input "48090"
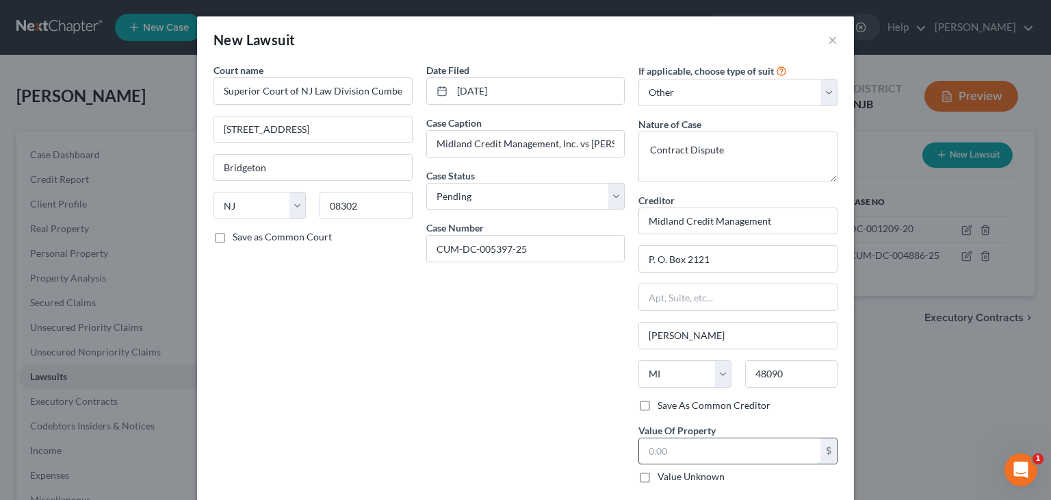
click at [679, 453] on input "text" at bounding box center [729, 451] width 181 height 26
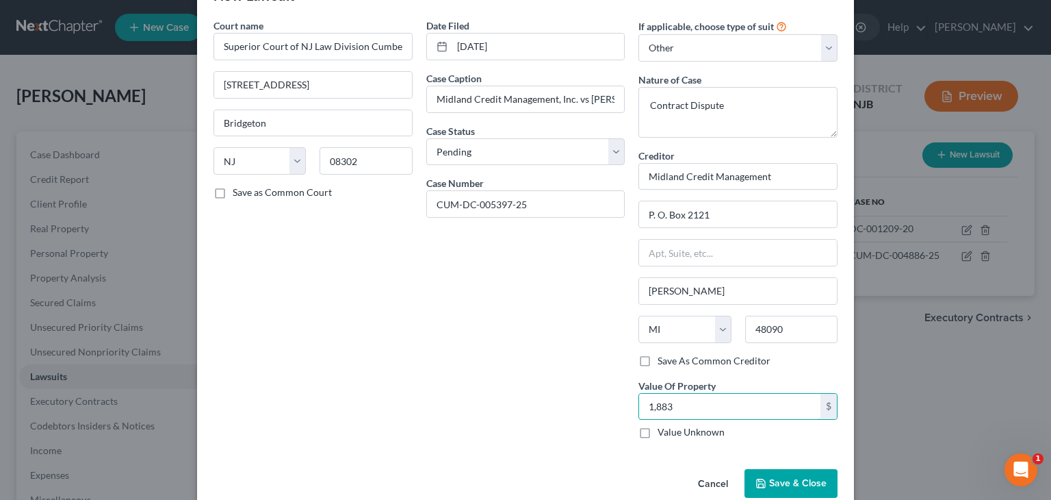
scroll to position [68, 0]
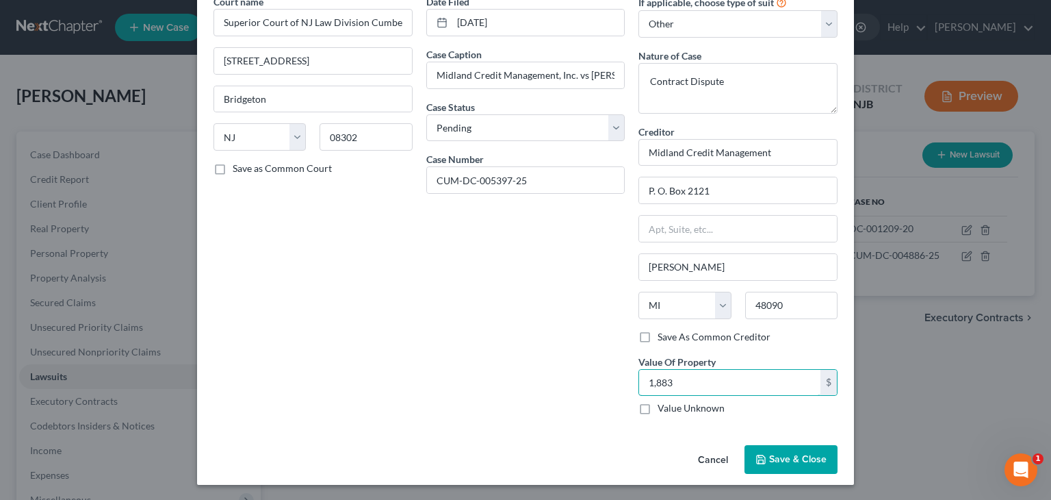
type input "1,883"
click at [787, 458] on span "Save & Close" at bounding box center [797, 459] width 57 height 12
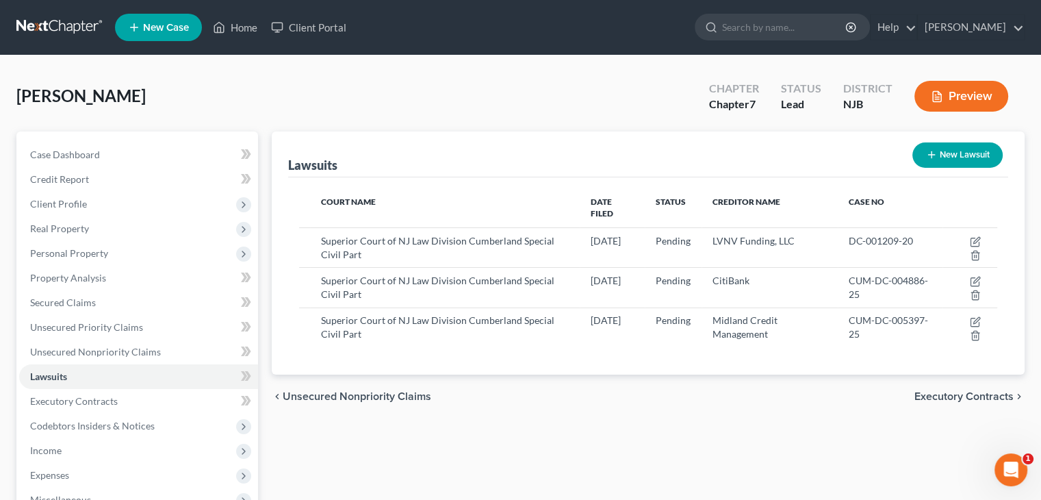
click at [959, 90] on button "Preview" at bounding box center [961, 96] width 94 height 31
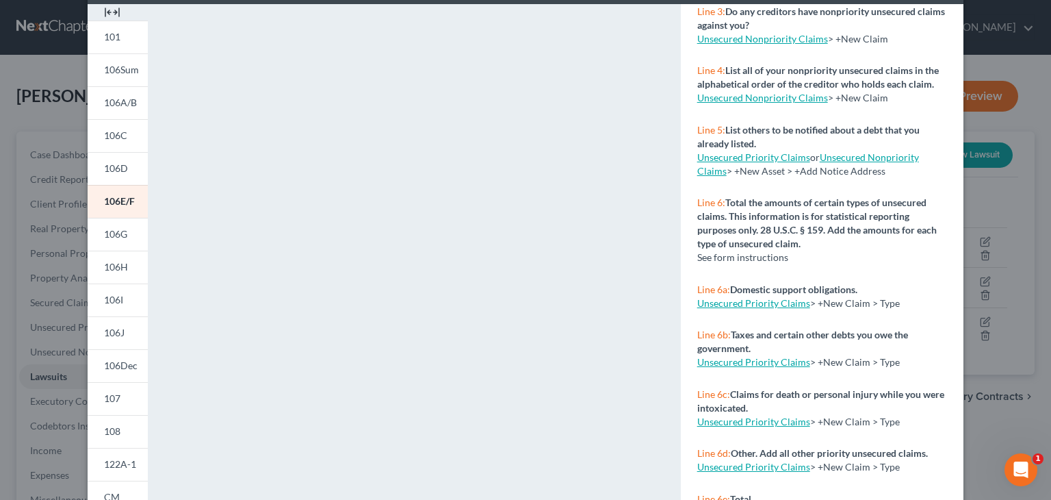
scroll to position [0, 0]
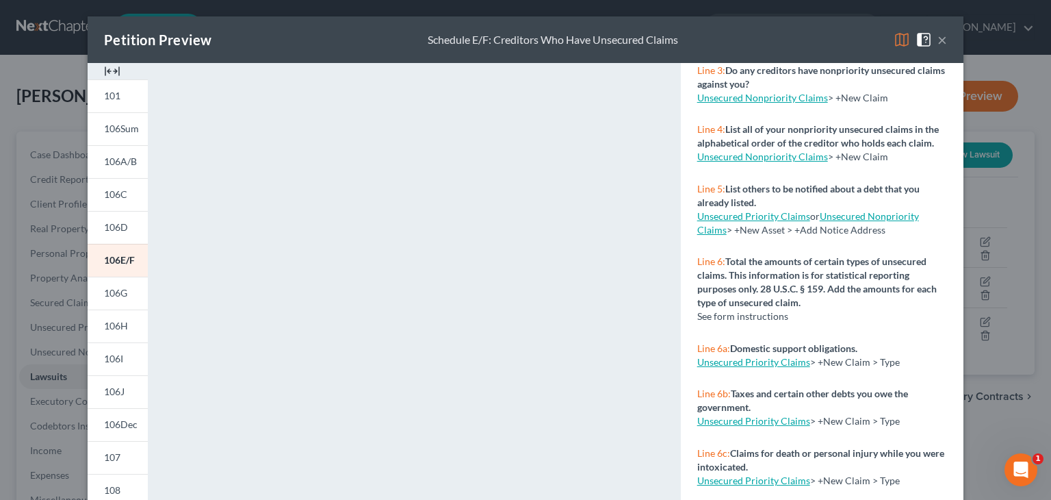
click at [937, 39] on button "×" at bounding box center [942, 39] width 10 height 16
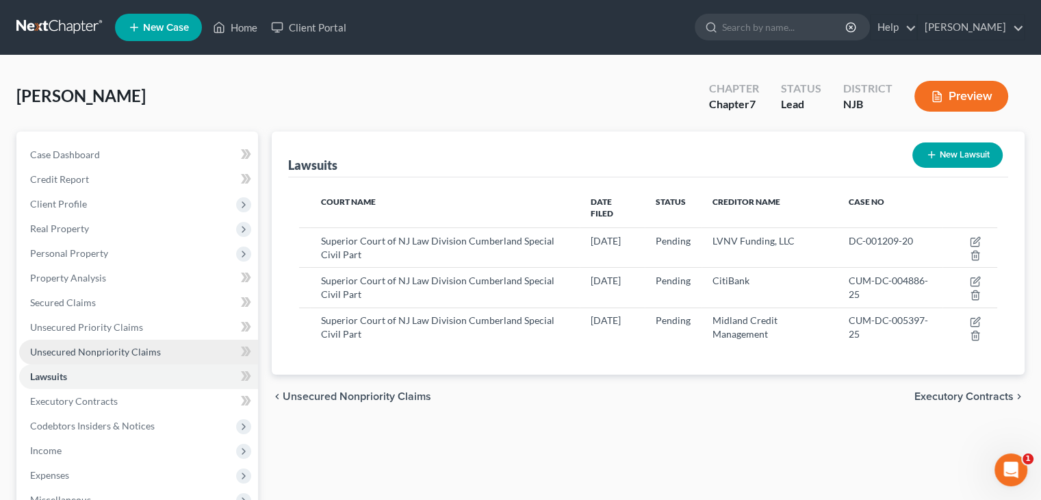
click at [107, 350] on span "Unsecured Nonpriority Claims" at bounding box center [95, 352] width 131 height 12
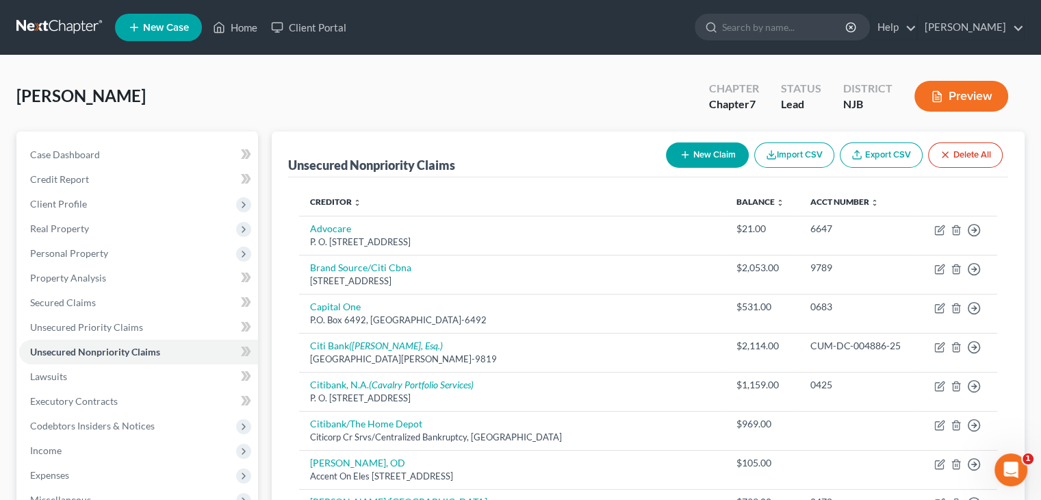
click at [716, 150] on button "New Claim" at bounding box center [707, 154] width 83 height 25
select select "0"
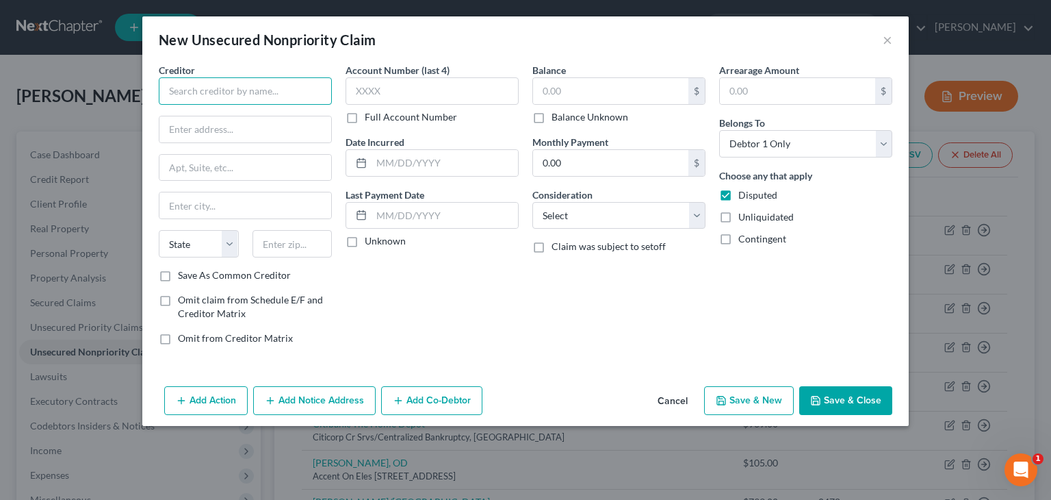
click at [189, 88] on input "text" at bounding box center [245, 90] width 173 height 27
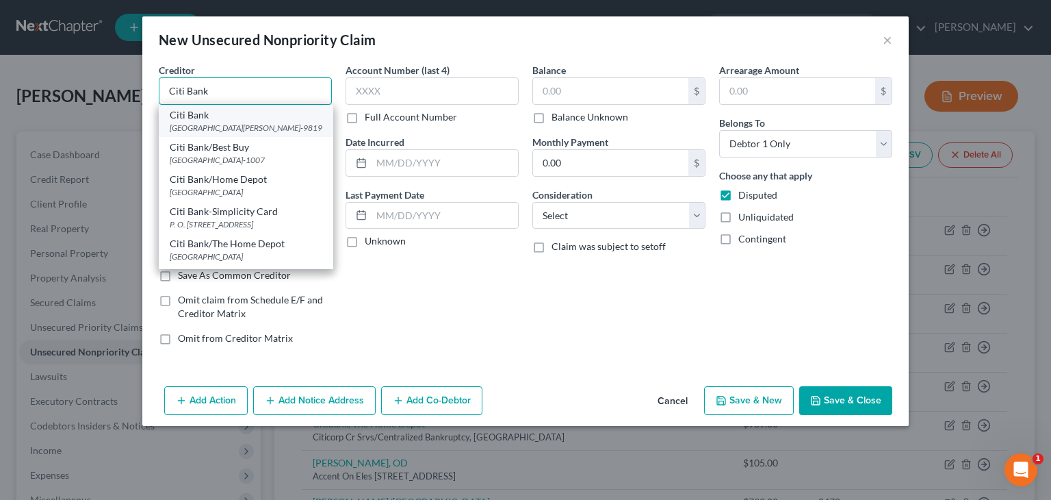
type input "Citi Bank"
click at [245, 126] on div "[GEOGRAPHIC_DATA][PERSON_NAME]-9819" at bounding box center [246, 128] width 153 height 12
type input "PO Box 790040"
type input "[GEOGRAPHIC_DATA][PERSON_NAME]"
select select "26"
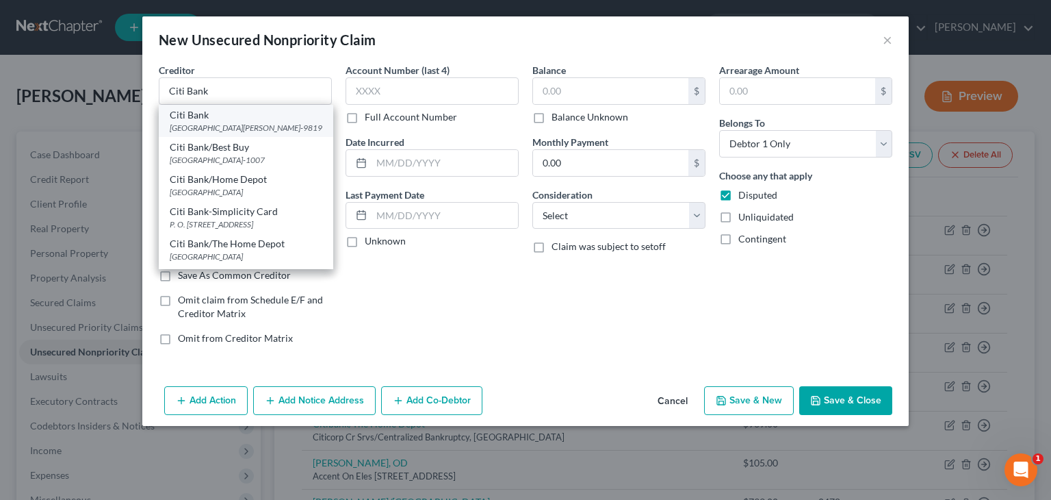
type input "63179-9819"
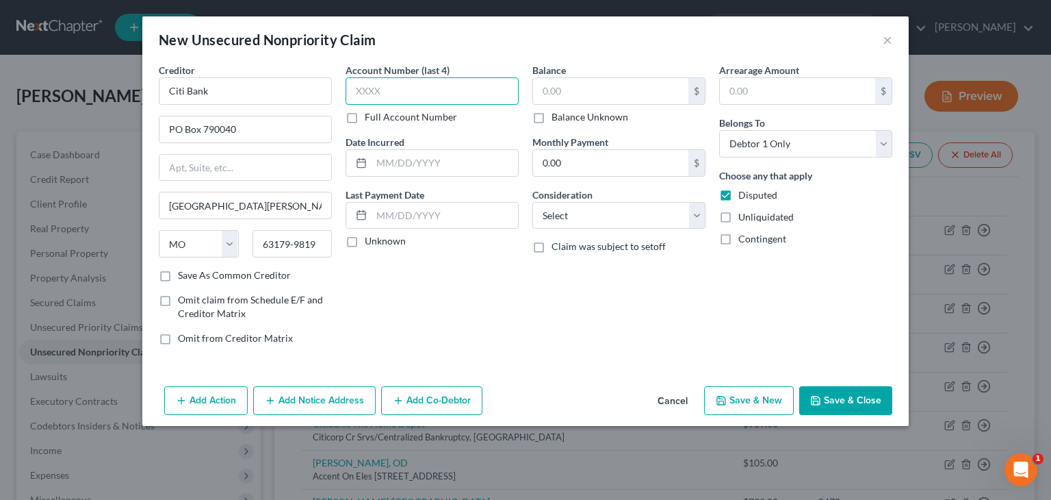
click at [391, 92] on input "text" at bounding box center [432, 90] width 173 height 27
drag, startPoint x: 349, startPoint y: 242, endPoint x: 531, endPoint y: 144, distance: 206.3
click at [365, 239] on label "Unknown" at bounding box center [385, 241] width 41 height 14
click at [370, 239] on input "Unknown" at bounding box center [374, 238] width 9 height 9
checkbox input "true"
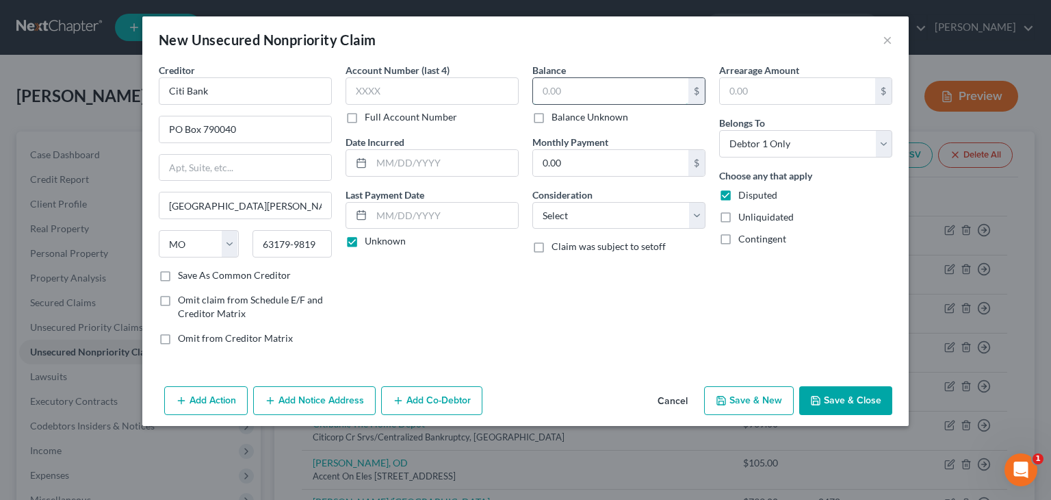
click at [561, 94] on input "text" at bounding box center [610, 91] width 155 height 26
type input "1,964"
click at [621, 217] on select "Select Cable / Satellite Services Collection Agency Credit Card Debt Debt Couns…" at bounding box center [618, 215] width 173 height 27
select select "2"
click at [532, 202] on select "Select Cable / Satellite Services Collection Agency Credit Card Debt Debt Couns…" at bounding box center [618, 215] width 173 height 27
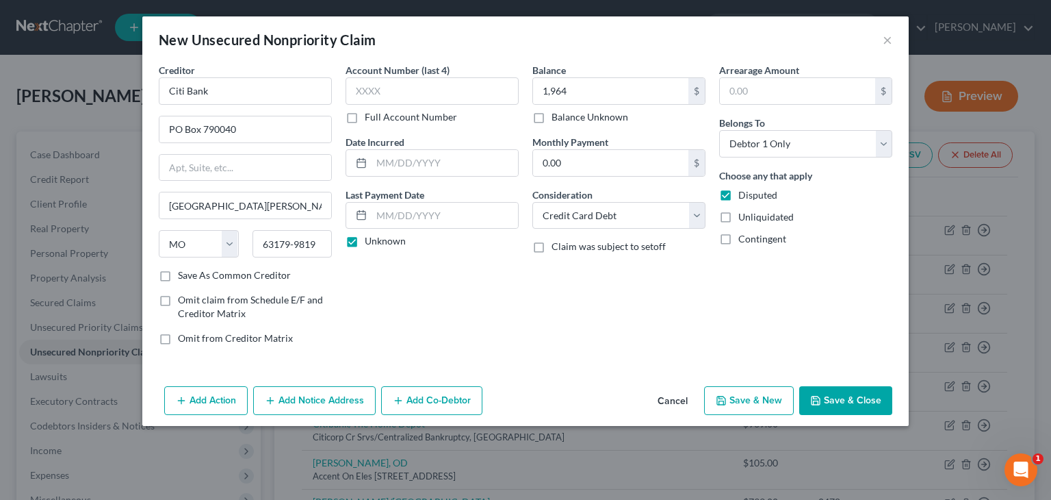
click at [851, 402] on button "Save & Close" at bounding box center [845, 400] width 93 height 29
type input "1,964.00"
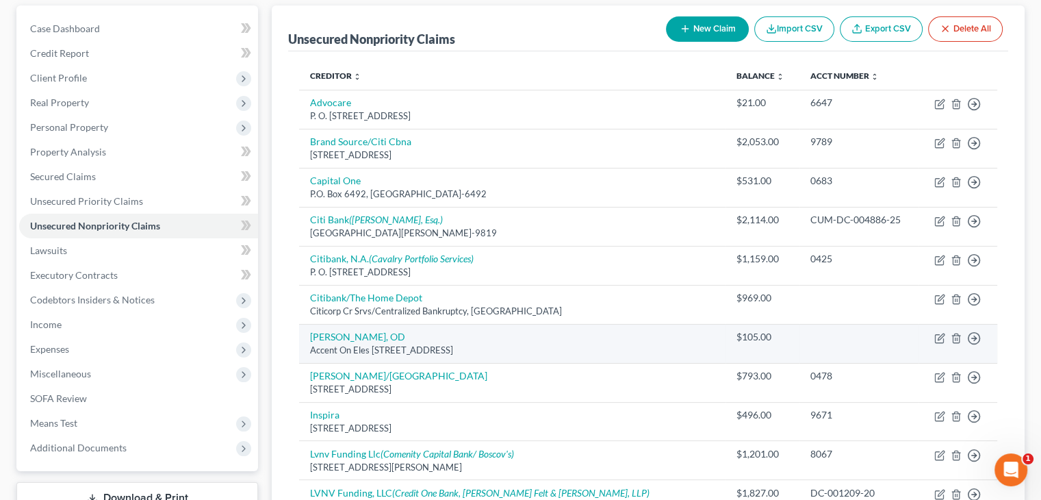
scroll to position [103, 0]
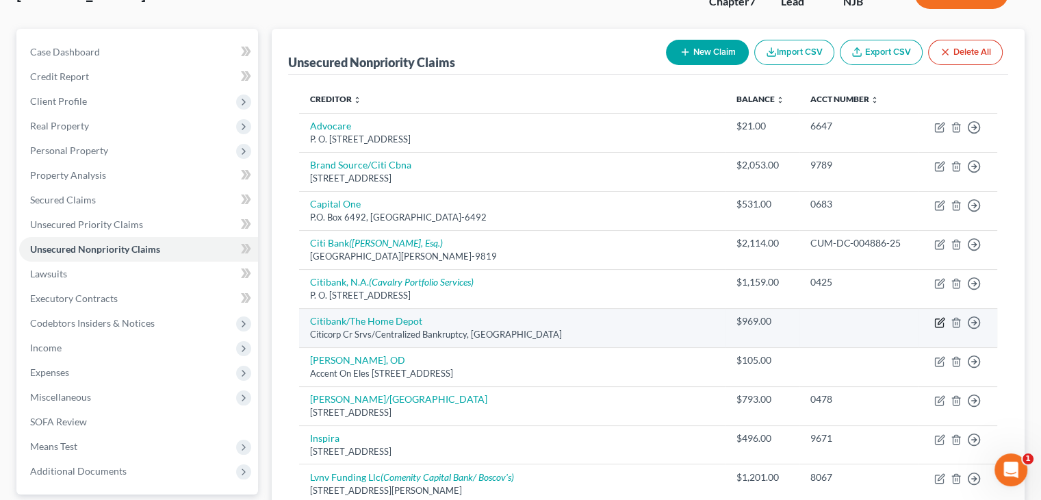
click at [940, 322] on icon "button" at bounding box center [939, 322] width 11 height 11
select select "26"
select select "2"
select select "0"
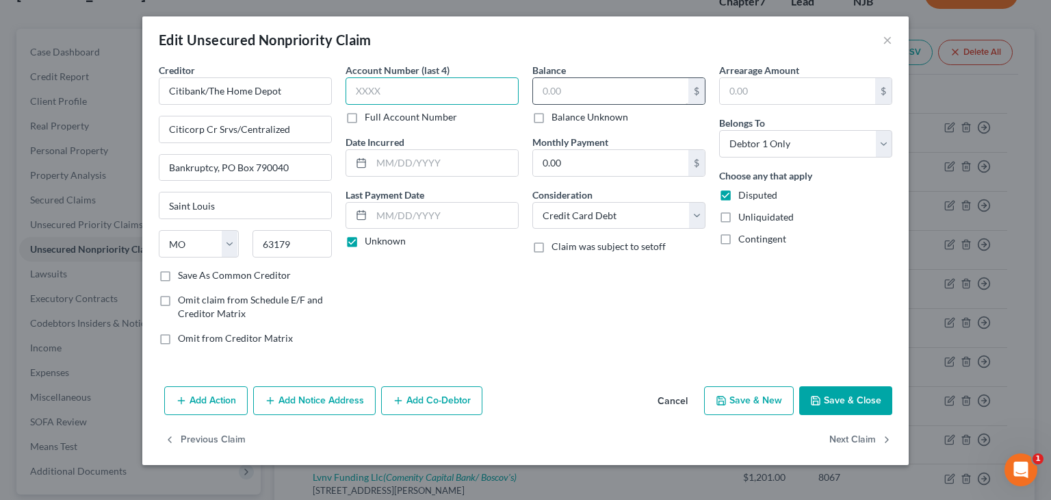
type input "969."
drag, startPoint x: 391, startPoint y: 92, endPoint x: 340, endPoint y: 86, distance: 51.8
click at [340, 86] on div "Account Number (last 4) 969. Full Account Number Date Incurred Last Payment Dat…" at bounding box center [432, 209] width 187 height 293
click at [565, 80] on input "text" at bounding box center [610, 91] width 155 height 26
click at [853, 404] on button "Save & Close" at bounding box center [845, 400] width 93 height 29
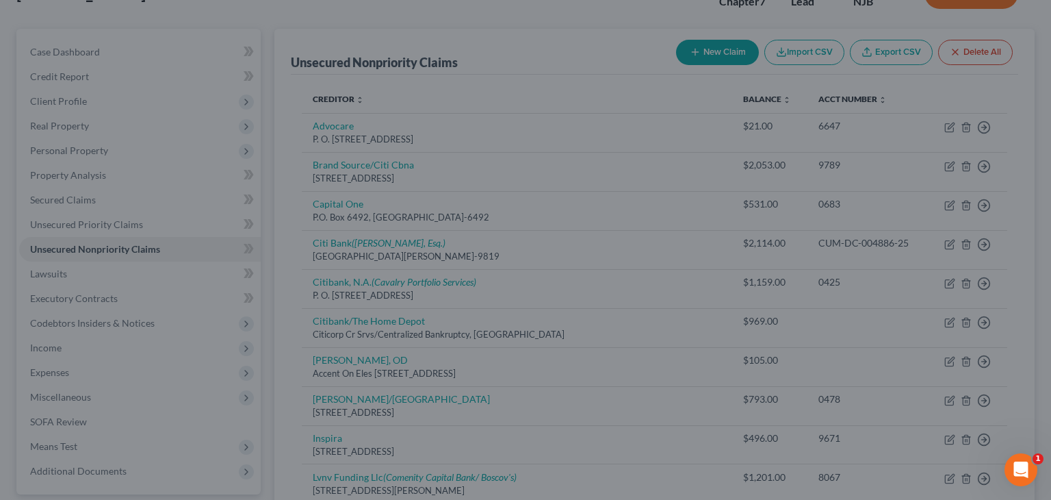
type input "1,031.00"
type input "0"
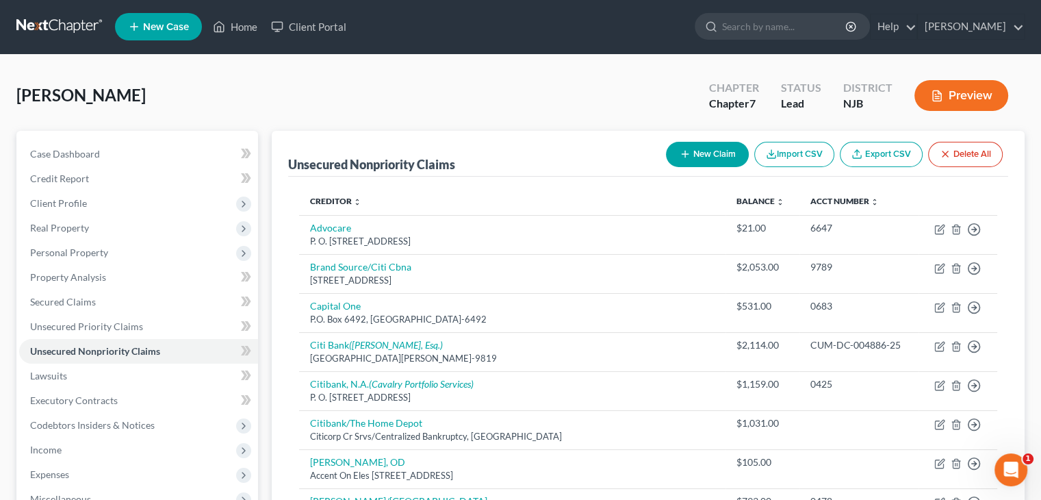
scroll to position [0, 0]
click at [980, 96] on button "Preview" at bounding box center [961, 96] width 94 height 31
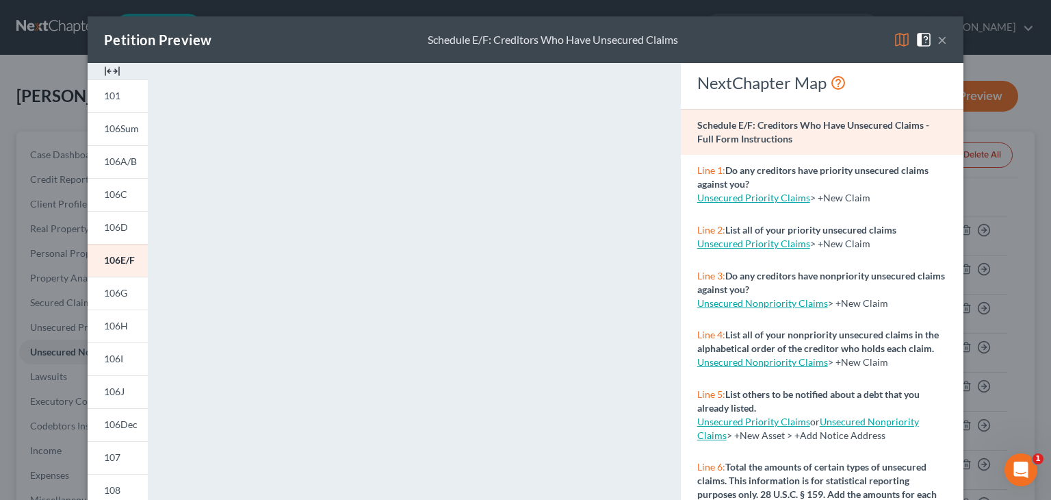
click at [937, 38] on button "×" at bounding box center [942, 39] width 10 height 16
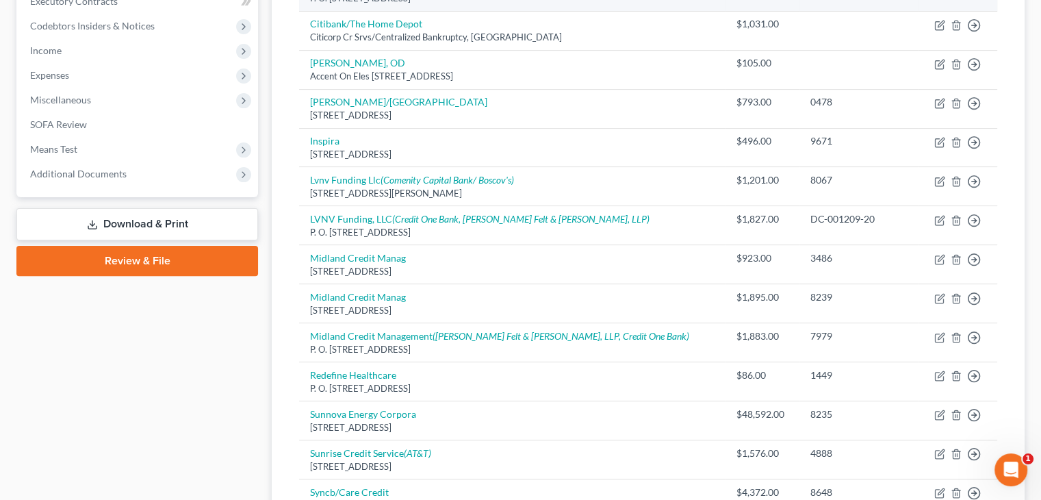
scroll to position [411, 0]
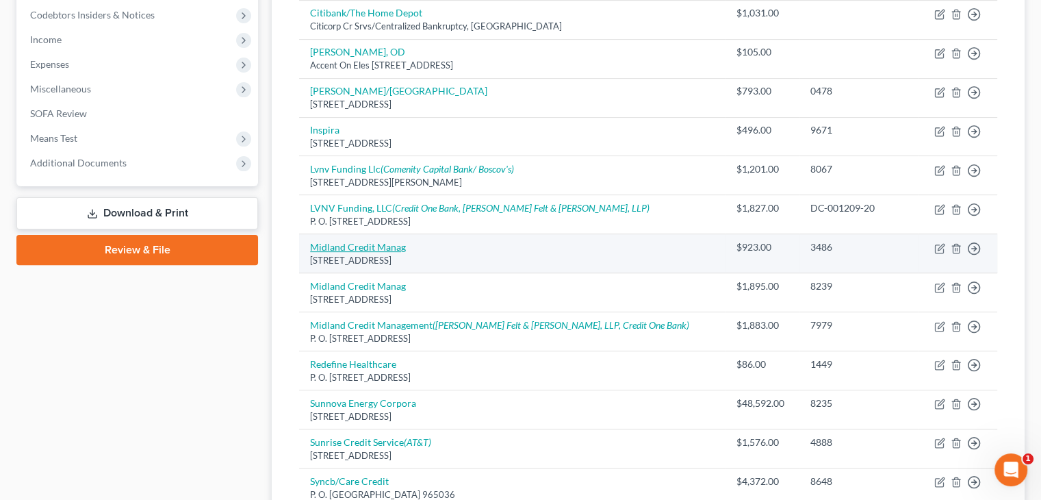
click at [369, 246] on link "Midland Credit Manag" at bounding box center [358, 247] width 96 height 12
select select "23"
select select "1"
select select "0"
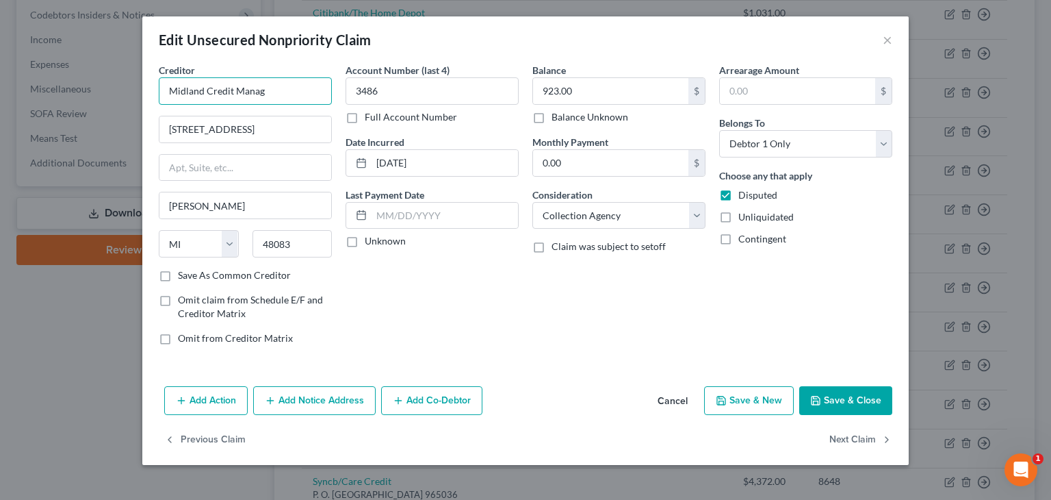
click at [267, 94] on input "Midland Credit Manag" at bounding box center [245, 90] width 173 height 27
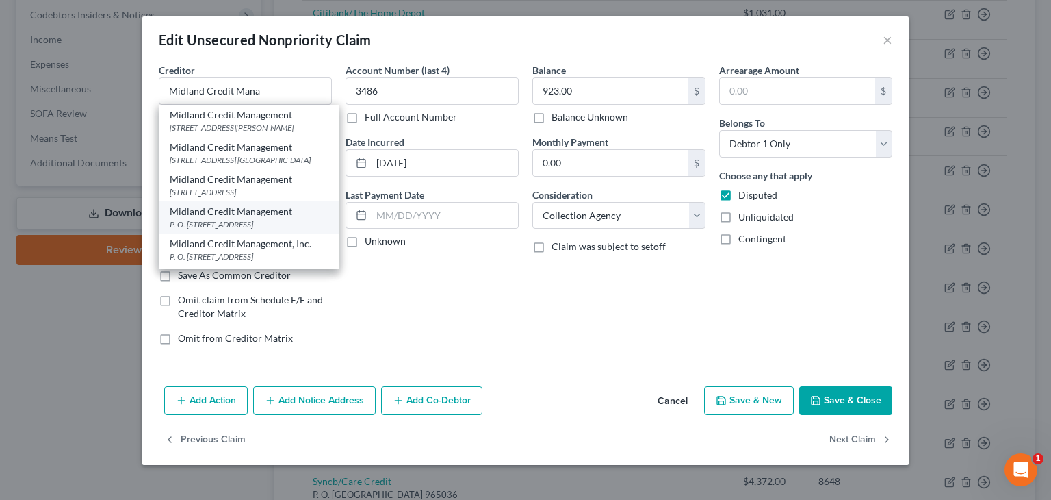
click at [283, 218] on div "Midland Credit Management" at bounding box center [249, 212] width 158 height 14
type input "Midland Credit Management"
type input "P. O. Box 2121"
type input "[PERSON_NAME]"
type input "48090"
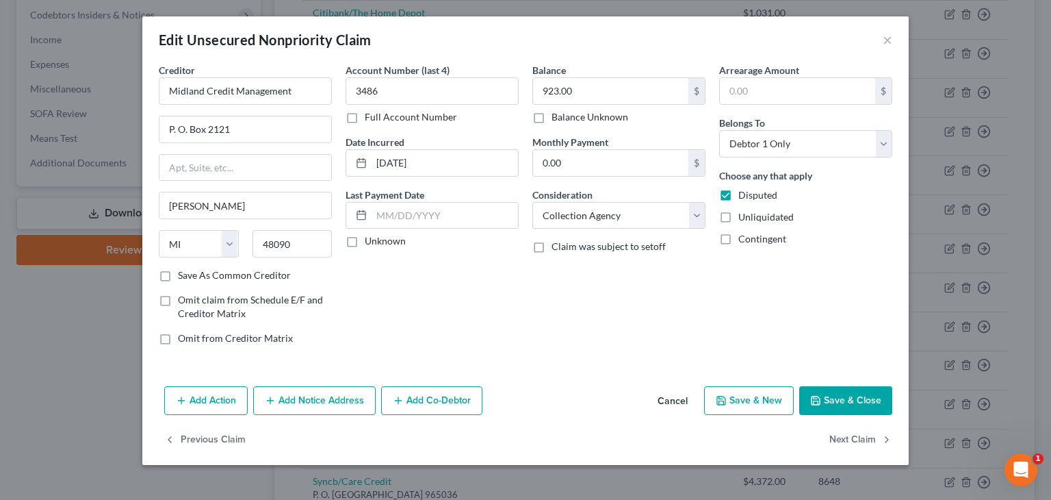
click at [365, 236] on label "Unknown" at bounding box center [385, 241] width 41 height 14
click at [370, 236] on input "Unknown" at bounding box center [374, 238] width 9 height 9
checkbox input "true"
click at [853, 393] on button "Save & Close" at bounding box center [845, 400] width 93 height 29
type input "0"
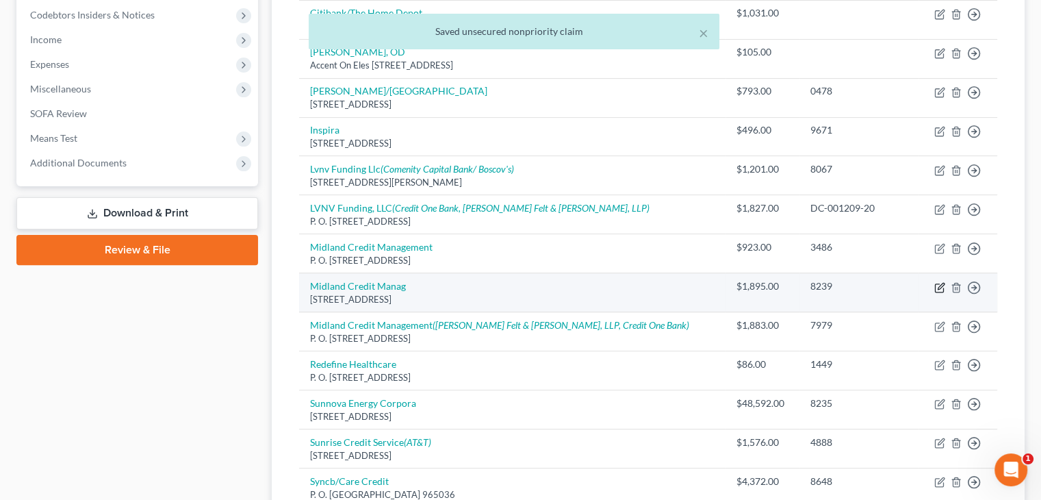
click at [944, 284] on icon "button" at bounding box center [939, 287] width 11 height 11
select select "23"
select select "1"
select select "0"
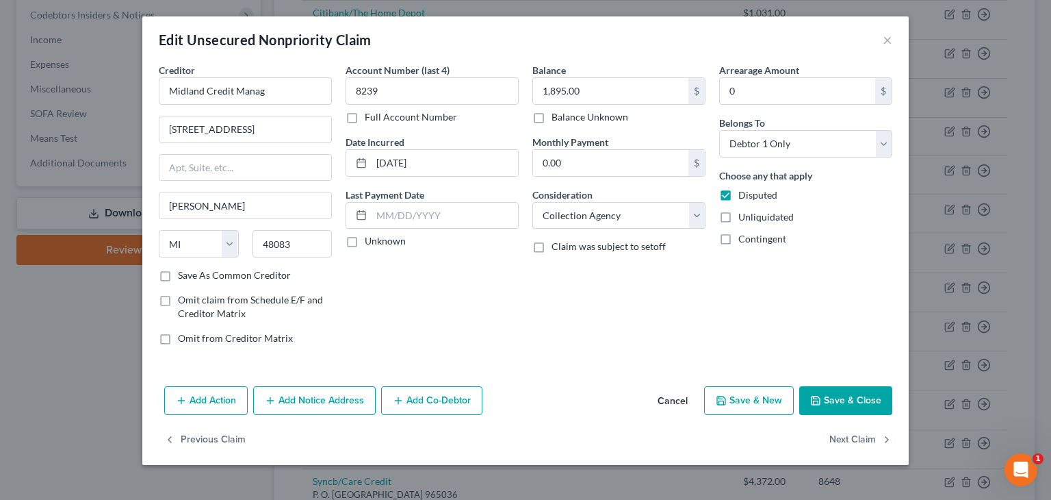
click at [365, 242] on label "Unknown" at bounding box center [385, 241] width 41 height 14
click at [370, 242] on input "Unknown" at bounding box center [374, 238] width 9 height 9
checkbox input "true"
click at [263, 92] on input "Midland Credit Manag" at bounding box center [245, 90] width 173 height 27
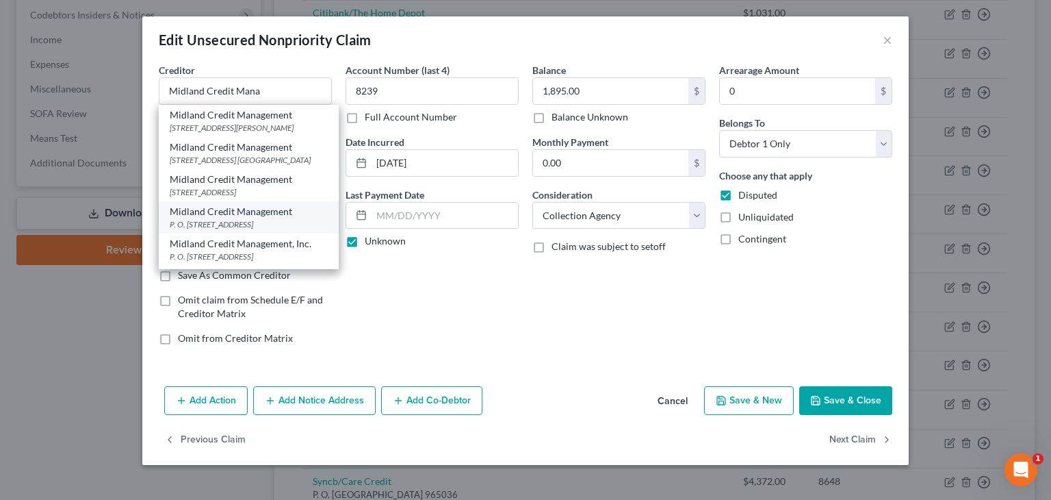
click at [240, 218] on div "Midland Credit Management" at bounding box center [249, 212] width 158 height 14
type input "Midland Credit Management"
type input "P. O. Box 2121"
type input "[PERSON_NAME]"
type input "48090"
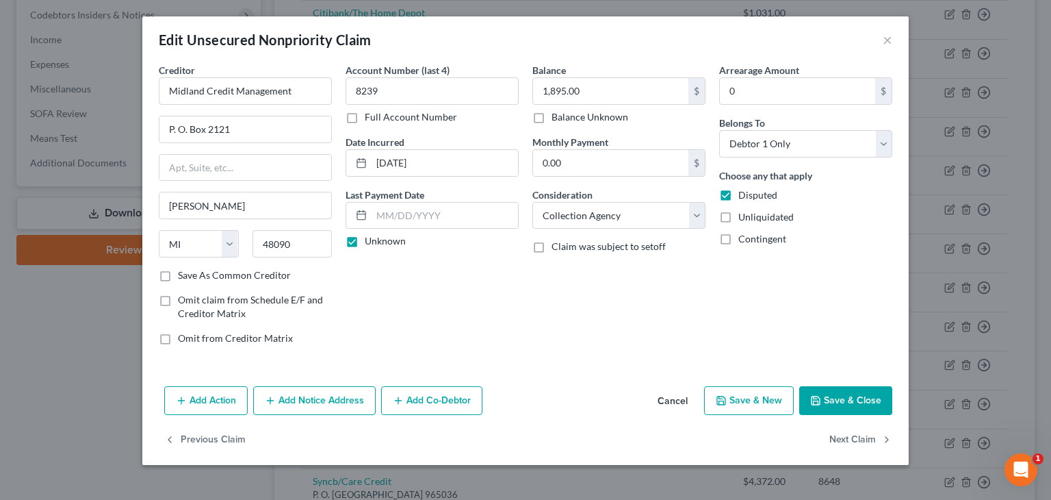
click at [877, 393] on button "Save & Close" at bounding box center [845, 400] width 93 height 29
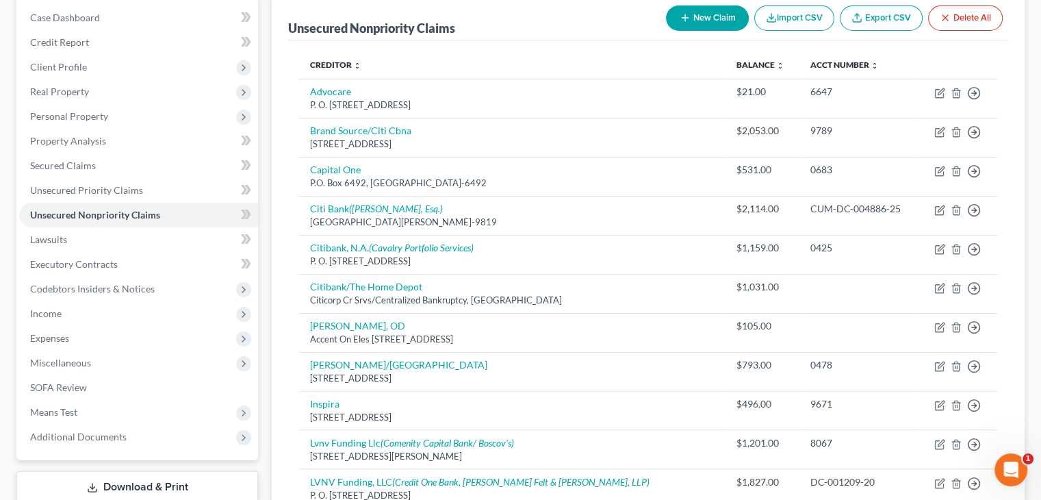
scroll to position [0, 0]
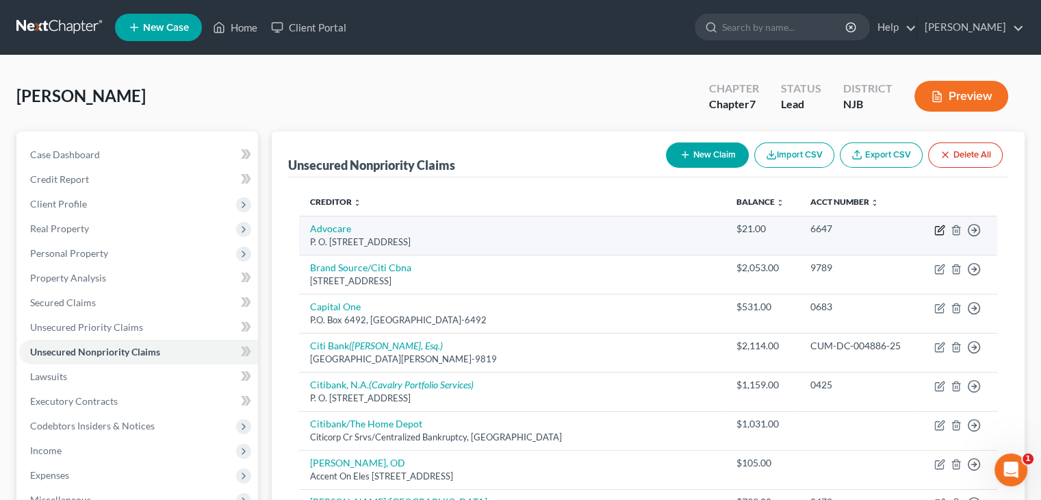
click at [936, 224] on icon "button" at bounding box center [939, 229] width 11 height 11
select select "39"
select select "9"
select select "0"
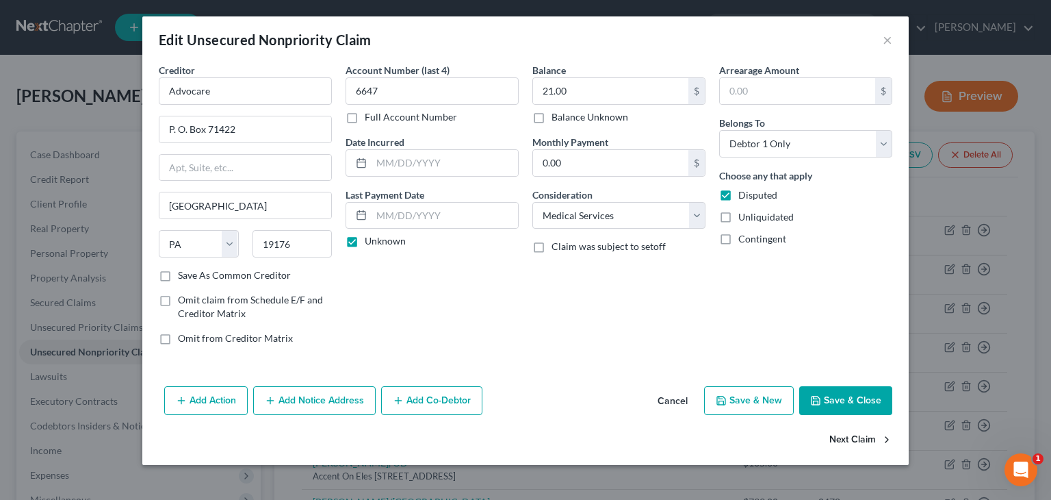
click at [868, 440] on button "Next Claim" at bounding box center [860, 440] width 63 height 29
select select "14"
select select "2"
select select "0"
click at [365, 237] on label "Unknown" at bounding box center [385, 241] width 41 height 14
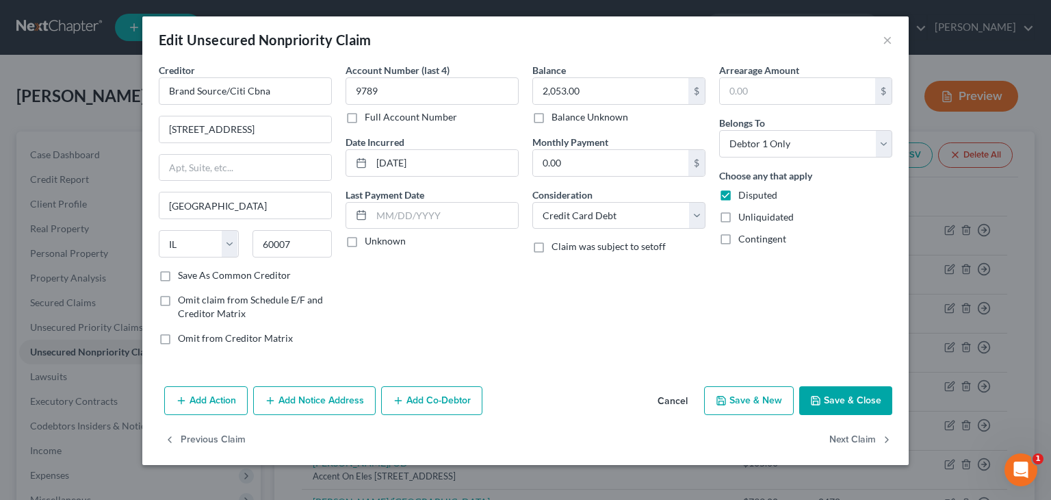
click at [370, 237] on input "Unknown" at bounding box center [374, 238] width 9 height 9
checkbox input "true"
click at [842, 398] on button "Save & Close" at bounding box center [845, 400] width 93 height 29
type input "0"
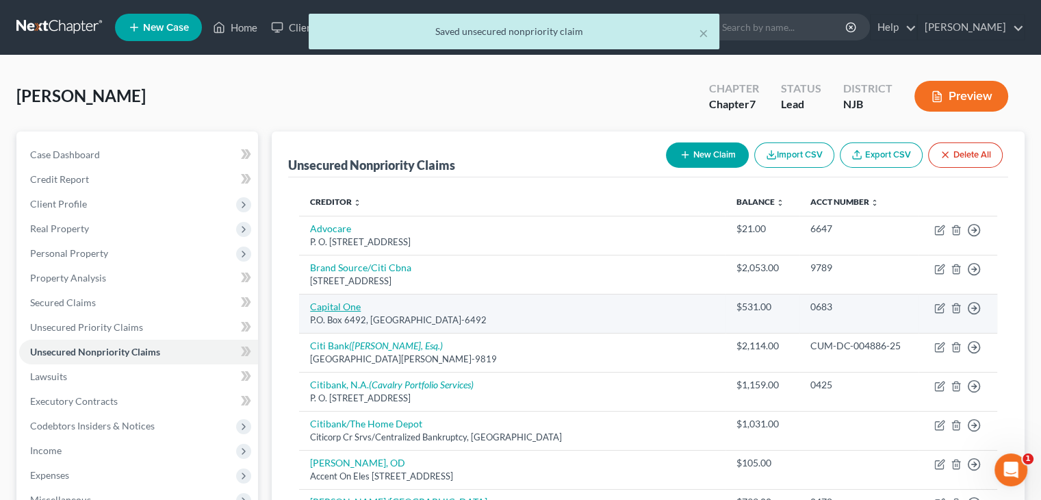
click at [333, 304] on link "Capital One" at bounding box center [335, 306] width 51 height 12
select select "14"
select select "2"
select select "0"
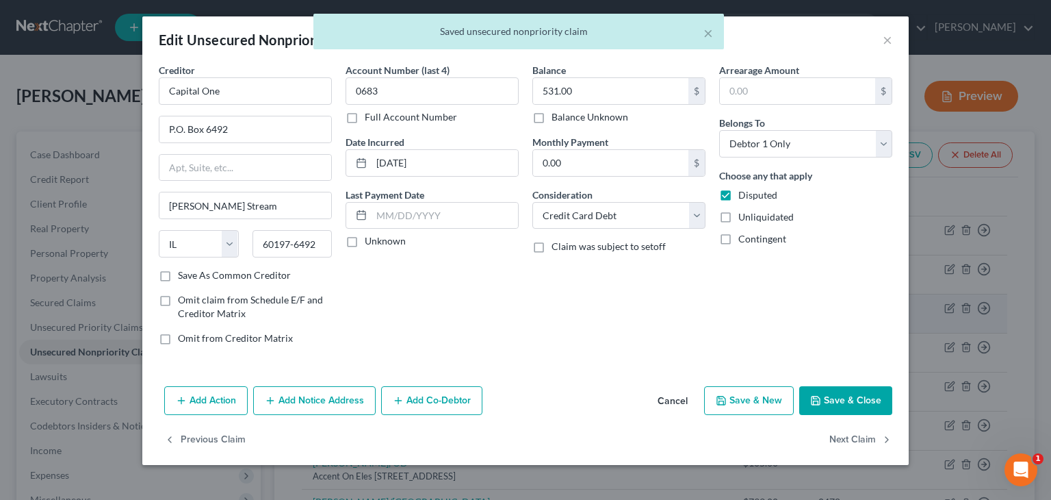
click at [332, 304] on label "Omit claim from Schedule E/F and Creditor Matrix" at bounding box center [255, 306] width 154 height 27
click at [192, 302] on input "Omit claim from Schedule E/F and Creditor Matrix" at bounding box center [187, 297] width 9 height 9
checkbox input "true"
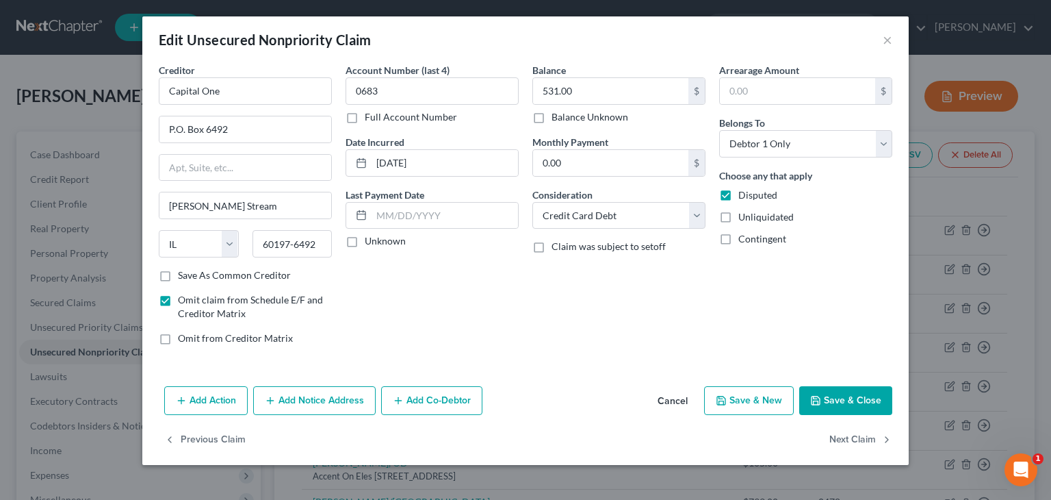
click at [365, 242] on label "Unknown" at bounding box center [385, 241] width 41 height 14
click at [370, 242] on input "Unknown" at bounding box center [374, 238] width 9 height 9
checkbox input "true"
click at [832, 396] on button "Save & Close" at bounding box center [845, 400] width 93 height 29
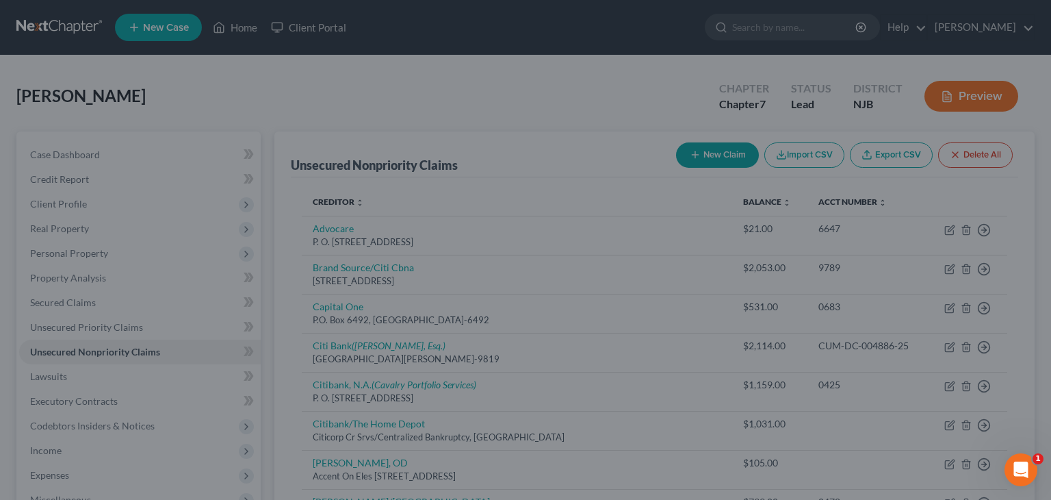
type input "0"
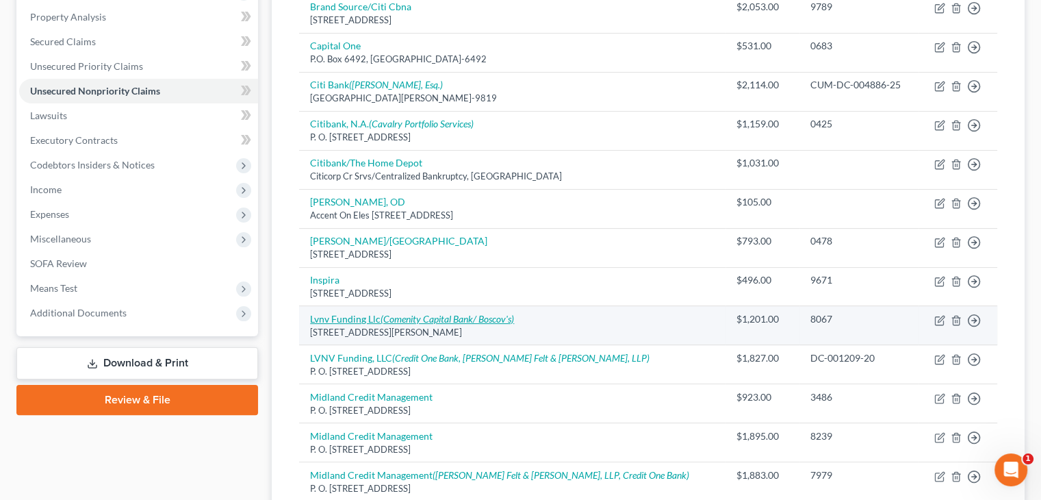
scroll to position [274, 0]
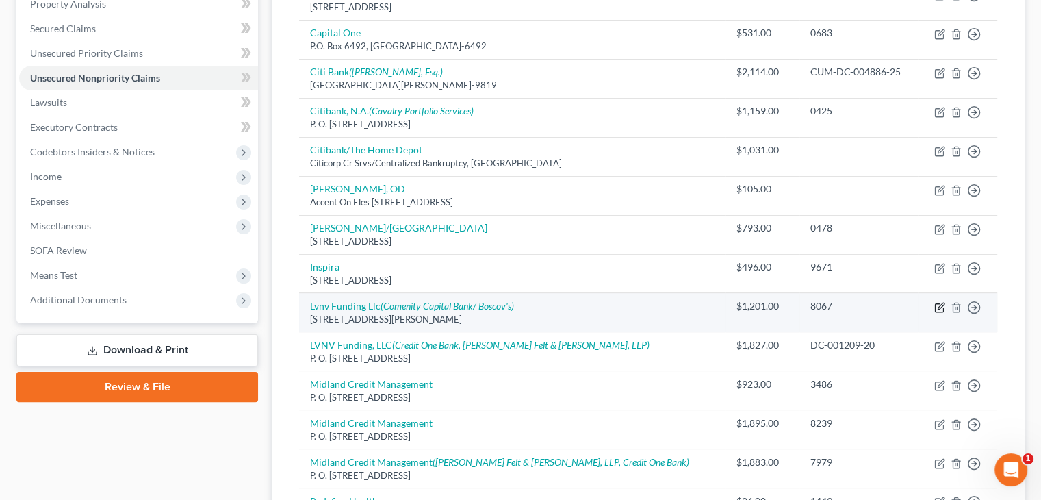
click at [936, 304] on icon "button" at bounding box center [939, 307] width 11 height 11
select select "42"
select select "1"
select select "0"
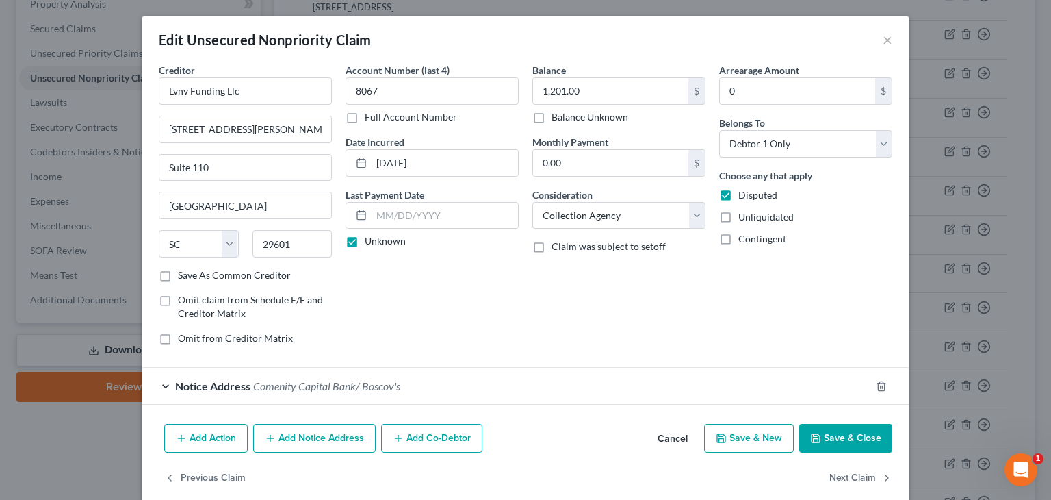
click at [851, 435] on button "Save & Close" at bounding box center [845, 438] width 93 height 29
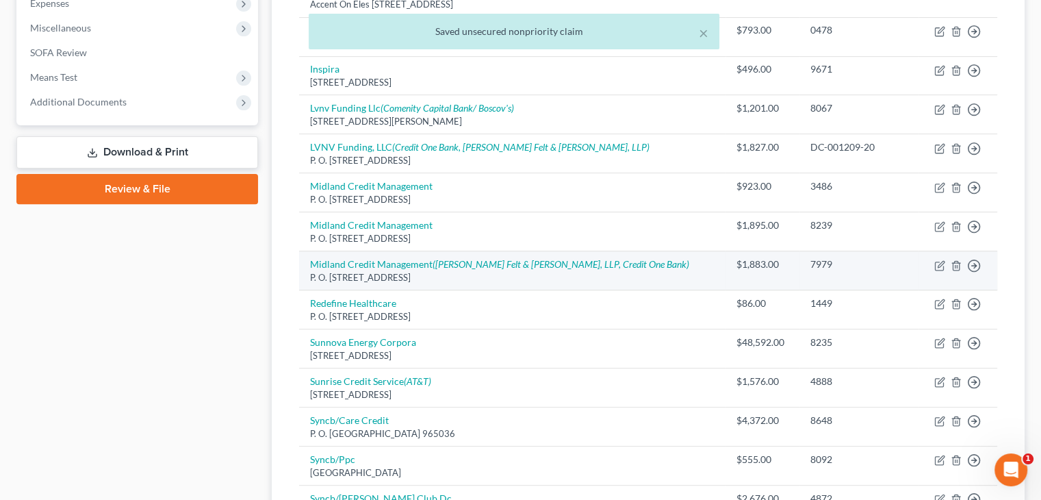
scroll to position [479, 0]
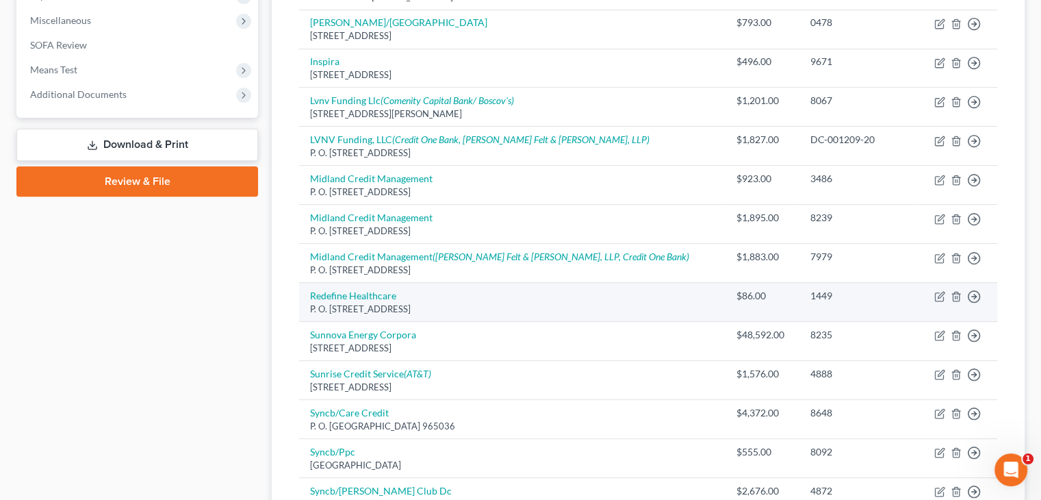
click at [933, 293] on td "Move to D Move to E Move to G Move to Notice Only" at bounding box center [957, 302] width 79 height 39
click at [936, 291] on icon "button" at bounding box center [939, 296] width 11 height 11
select select "20"
select select "9"
select select "0"
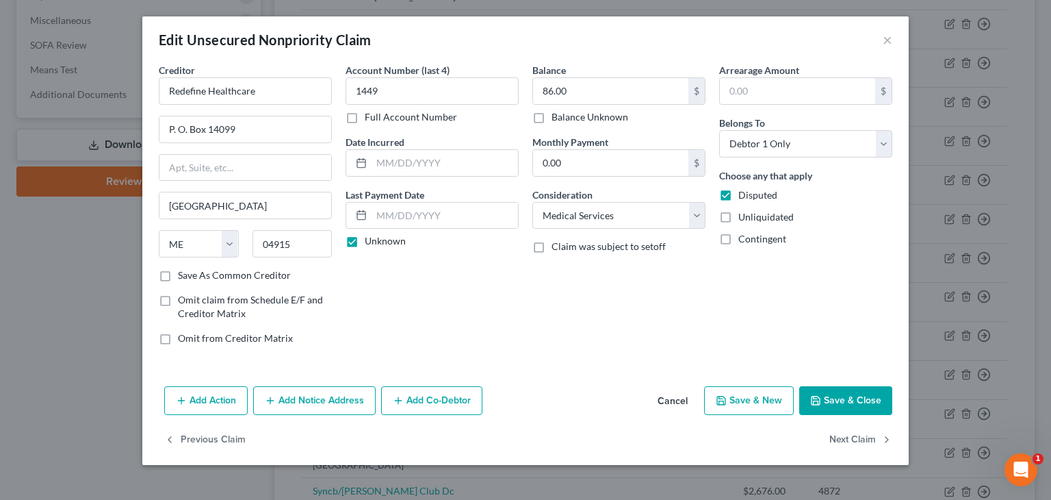
click at [859, 393] on button "Save & Close" at bounding box center [845, 400] width 93 height 29
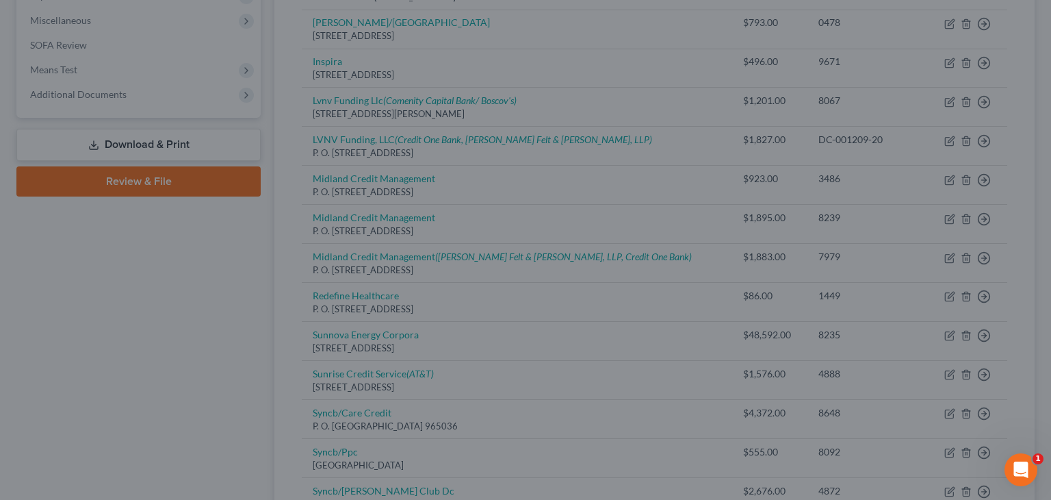
type input "0"
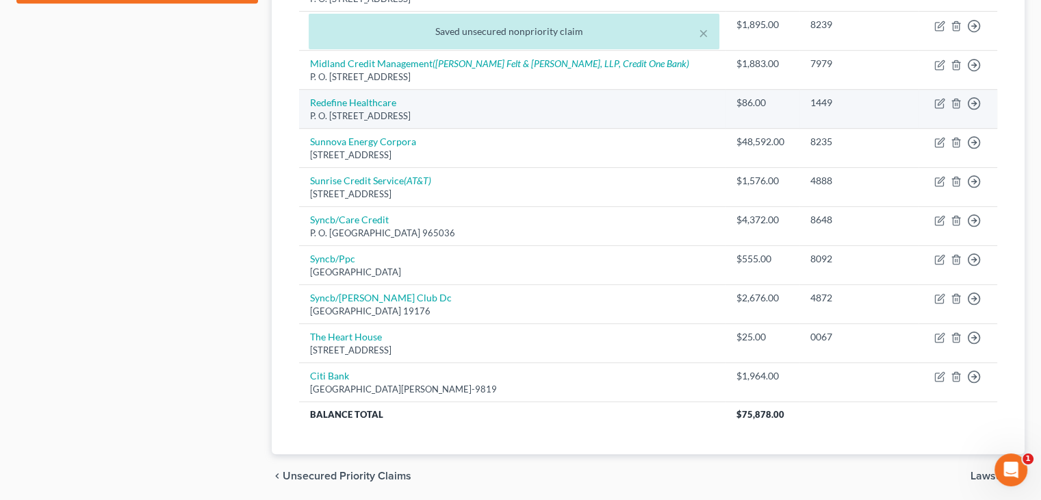
scroll to position [684, 0]
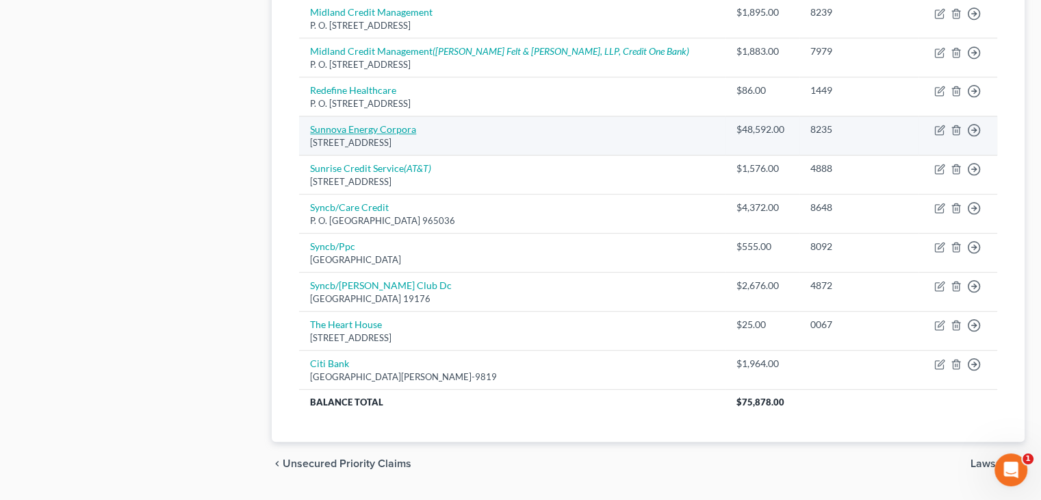
click at [361, 130] on link "Sunnova Energy Corpora" at bounding box center [363, 129] width 106 height 12
select select "45"
select select "0"
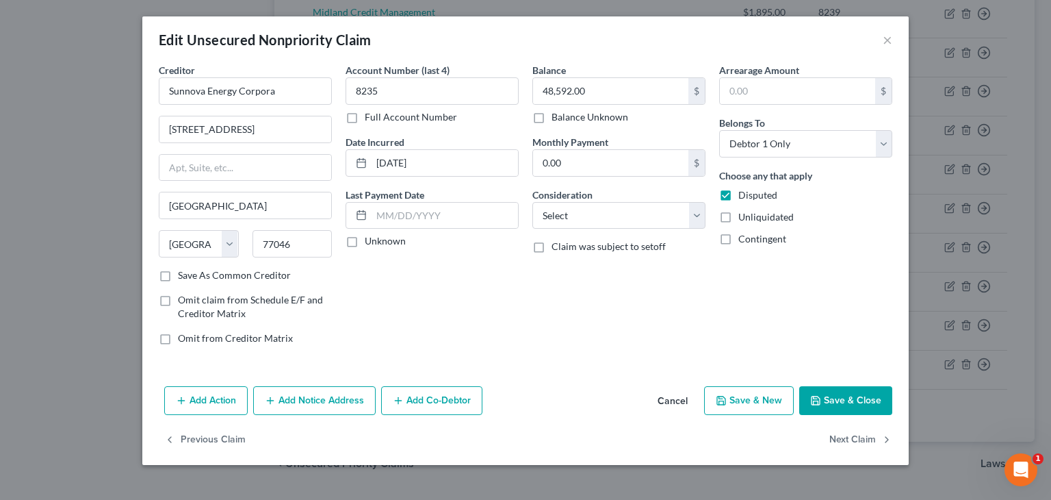
click at [365, 243] on label "Unknown" at bounding box center [385, 241] width 41 height 14
click at [370, 243] on input "Unknown" at bounding box center [374, 238] width 9 height 9
checkbox input "true"
click at [699, 211] on select "Select Cable / Satellite Services Collection Agency Credit Card Debt Debt Couns…" at bounding box center [618, 215] width 173 height 27
select select "14"
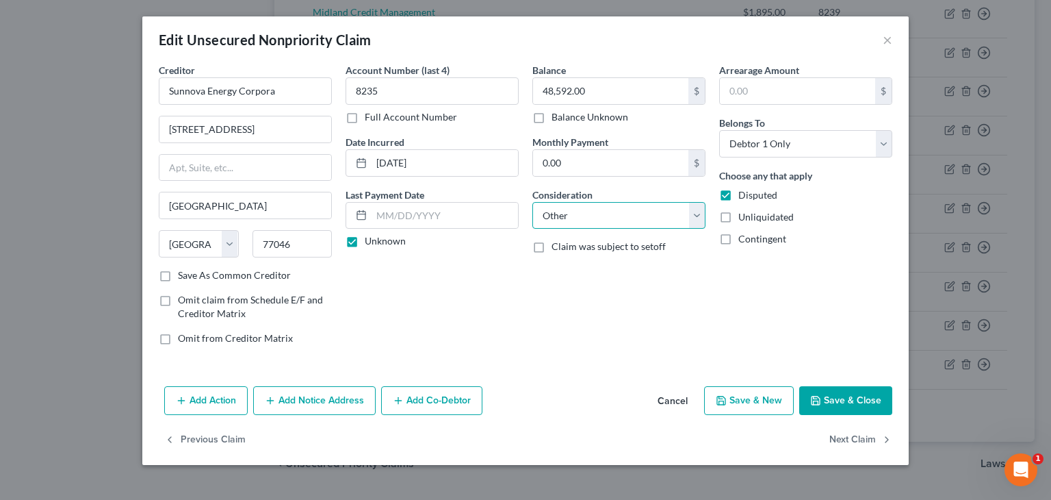
click at [532, 202] on select "Select Cable / Satellite Services Collection Agency Credit Card Debt Debt Couns…" at bounding box center [618, 215] width 173 height 27
click at [565, 262] on input "text" at bounding box center [619, 268] width 172 height 26
click at [597, 270] on input "text" at bounding box center [619, 268] width 172 height 26
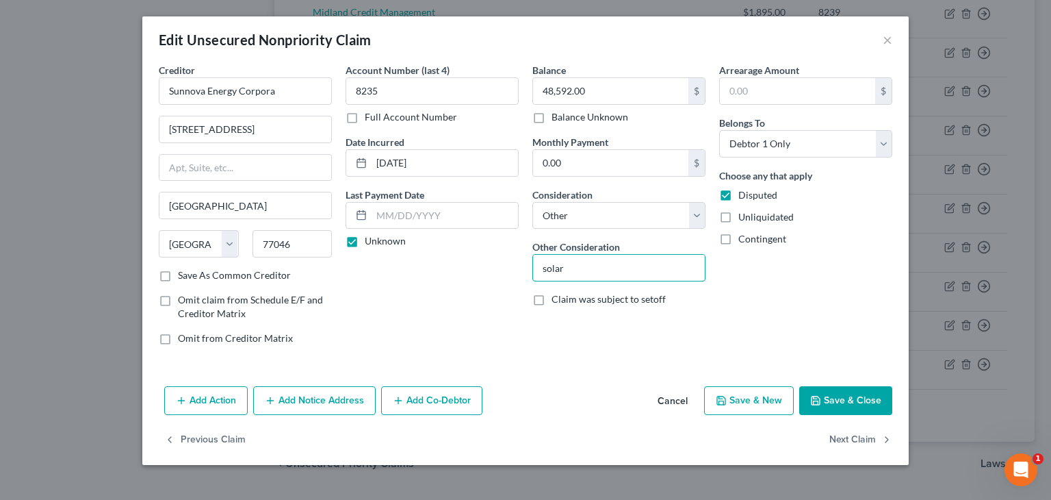
type input "solar"
click at [818, 413] on div "Add Action Add Notice Address Add Co-Debtor Cancel Save & New Save & Close" at bounding box center [525, 402] width 766 height 45
click at [821, 406] on button "Save & Close" at bounding box center [845, 400] width 93 height 29
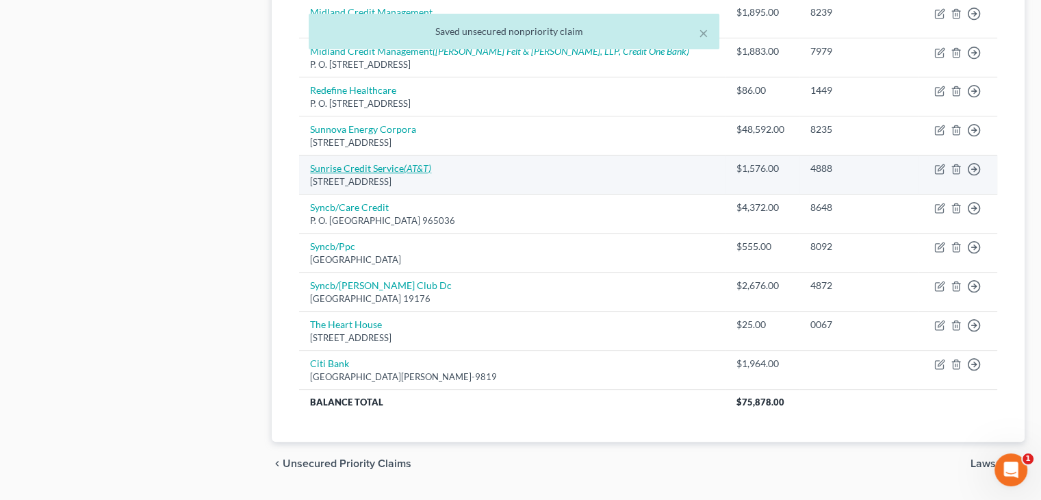
click at [381, 170] on link "Sunrise Credit Service (AT&T)" at bounding box center [370, 168] width 121 height 12
select select "35"
select select "1"
select select "0"
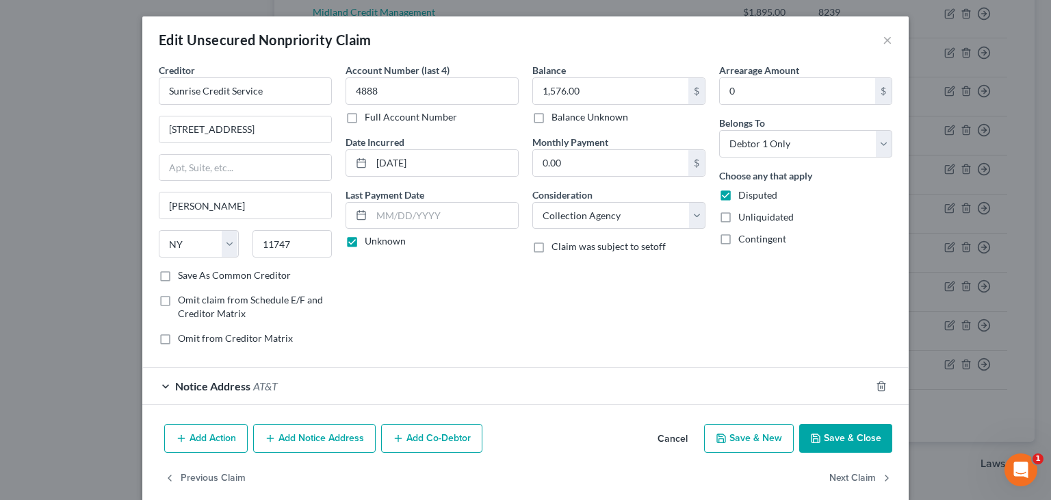
click at [847, 437] on button "Save & Close" at bounding box center [845, 438] width 93 height 29
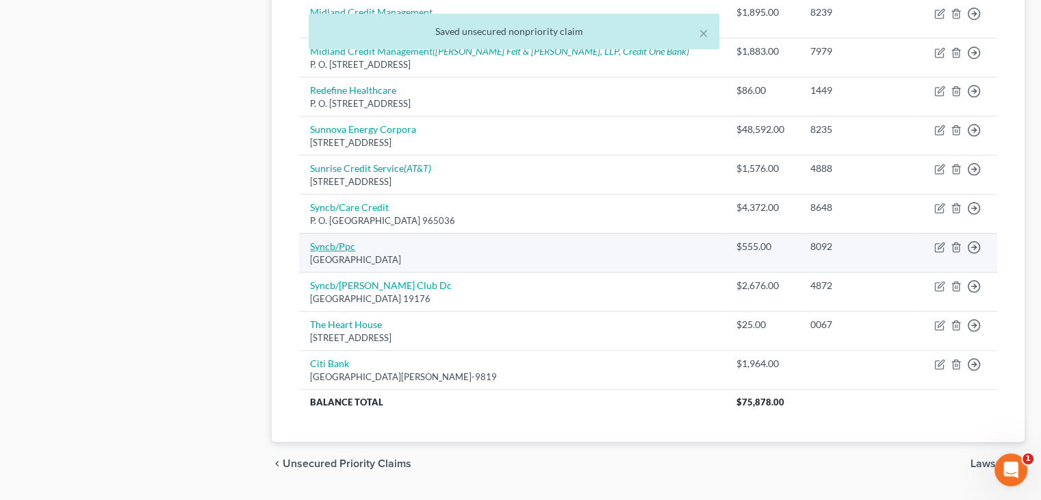
click at [317, 243] on link "Syncb/Ppc" at bounding box center [332, 246] width 45 height 12
select select "39"
select select "2"
select select "0"
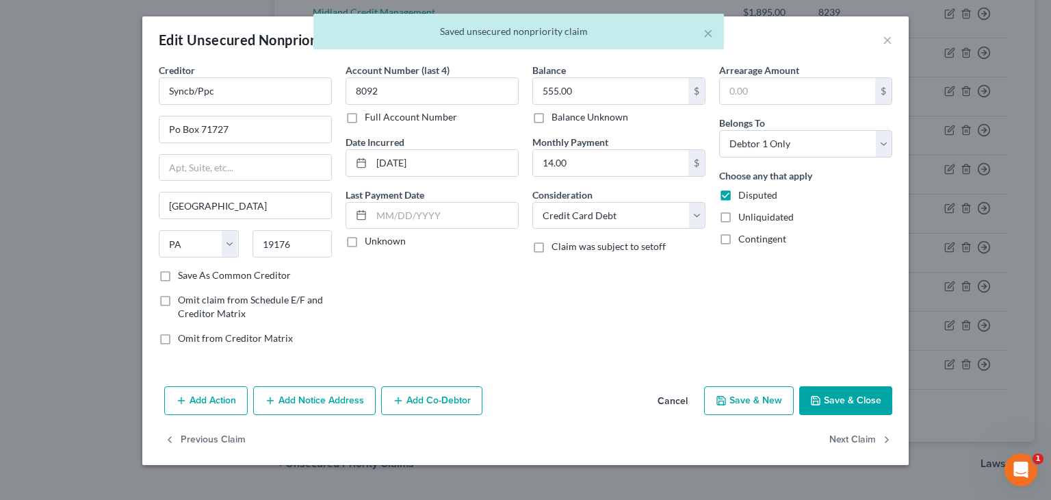
click at [365, 243] on label "Unknown" at bounding box center [385, 241] width 41 height 14
click at [370, 243] on input "Unknown" at bounding box center [374, 238] width 9 height 9
checkbox input "true"
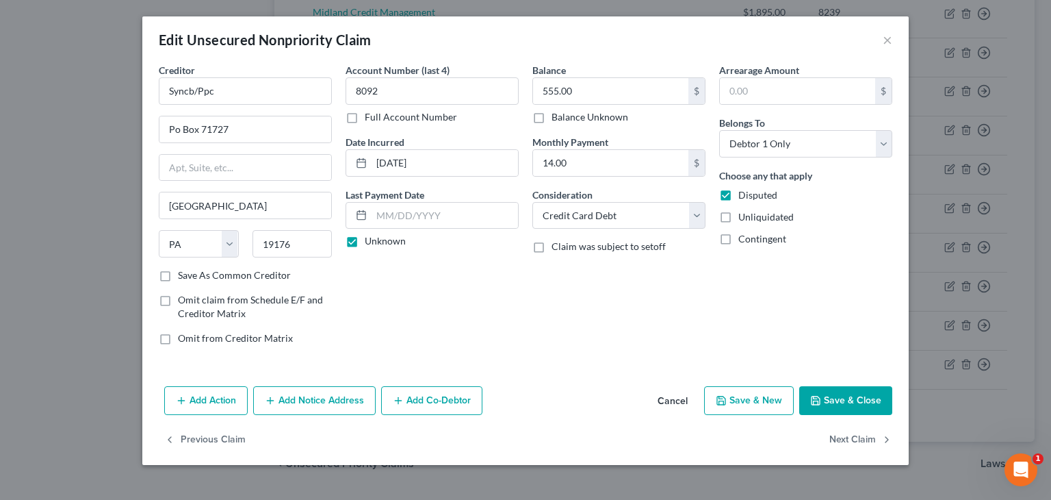
click at [840, 400] on button "Save & Close" at bounding box center [845, 400] width 93 height 29
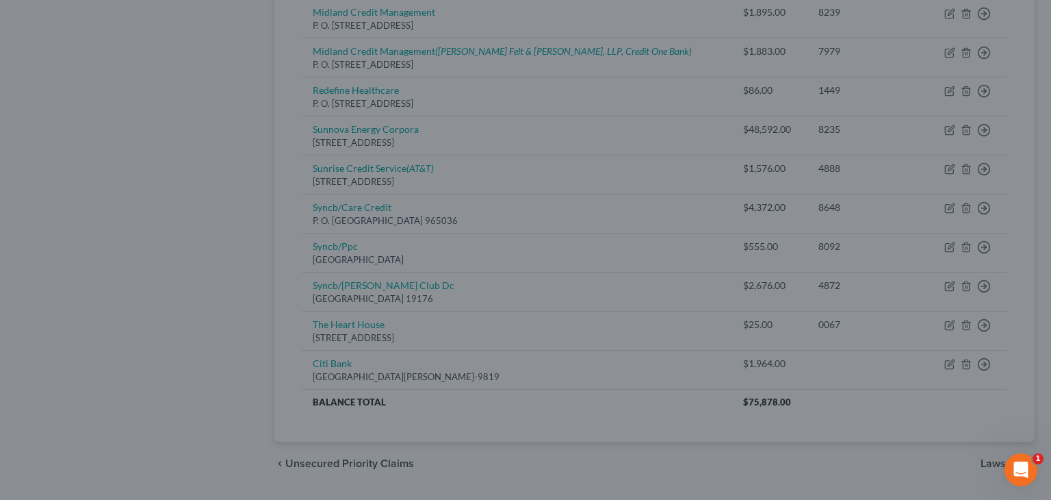
type input "0"
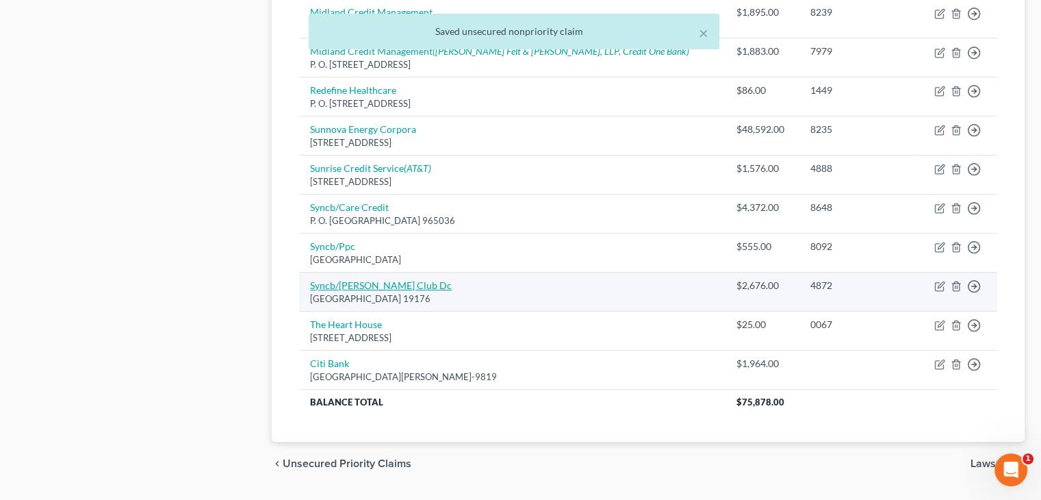
click at [334, 286] on link "Syncb/[PERSON_NAME] Club Dc" at bounding box center [381, 285] width 142 height 12
select select "39"
select select "2"
select select "0"
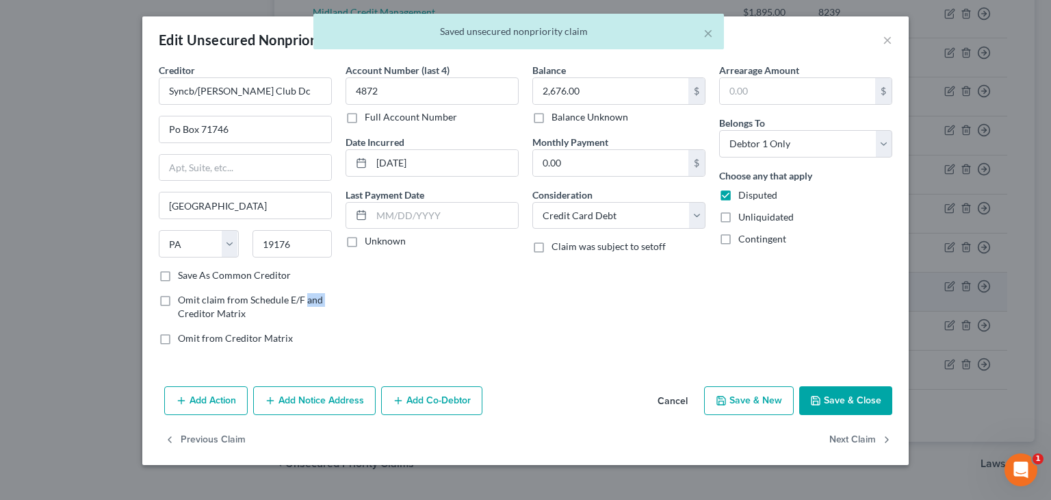
click at [334, 286] on div "Creditor * Syncb/[PERSON_NAME] Club Dc Po Box 71746 [GEOGRAPHIC_DATA] [US_STATE…" at bounding box center [245, 209] width 187 height 293
click at [365, 238] on label "Unknown" at bounding box center [385, 241] width 41 height 14
click at [370, 238] on input "Unknown" at bounding box center [374, 238] width 9 height 9
checkbox input "true"
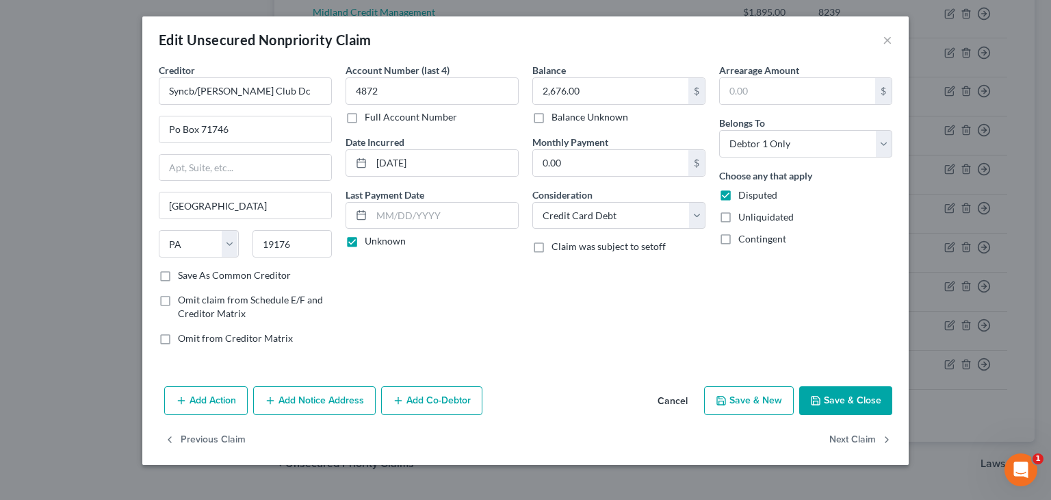
click at [857, 400] on button "Save & Close" at bounding box center [845, 400] width 93 height 29
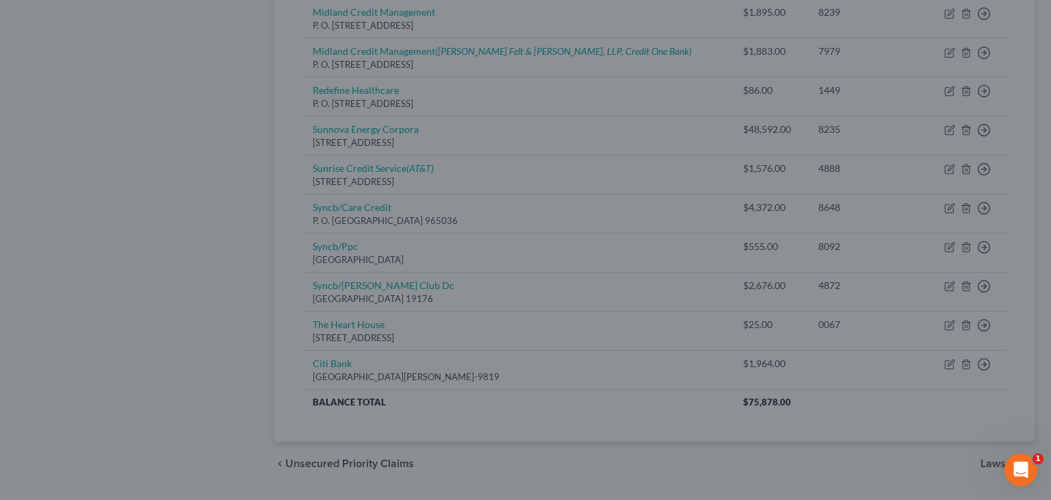
type input "0"
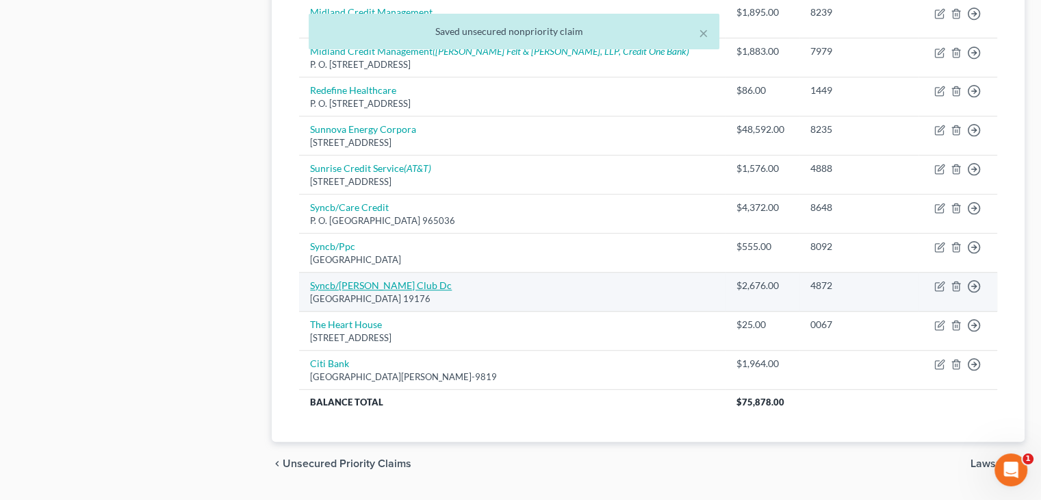
click at [340, 282] on link "Syncb/[PERSON_NAME] Club Dc" at bounding box center [381, 285] width 142 height 12
select select "39"
select select "2"
select select "0"
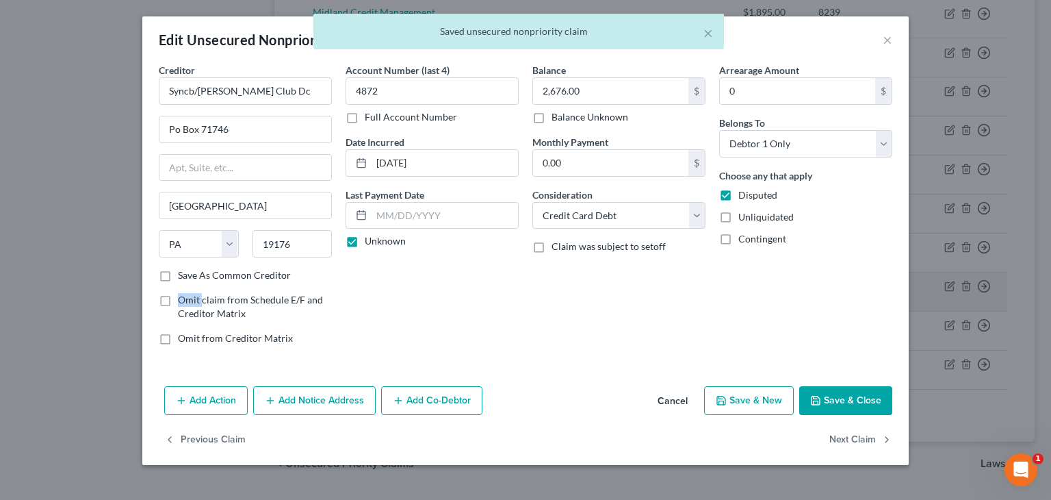
click at [340, 282] on div "Creditor * Syncb/[PERSON_NAME] Club Dc Po Box 71746 [GEOGRAPHIC_DATA] [US_STATE…" at bounding box center [525, 209] width 747 height 293
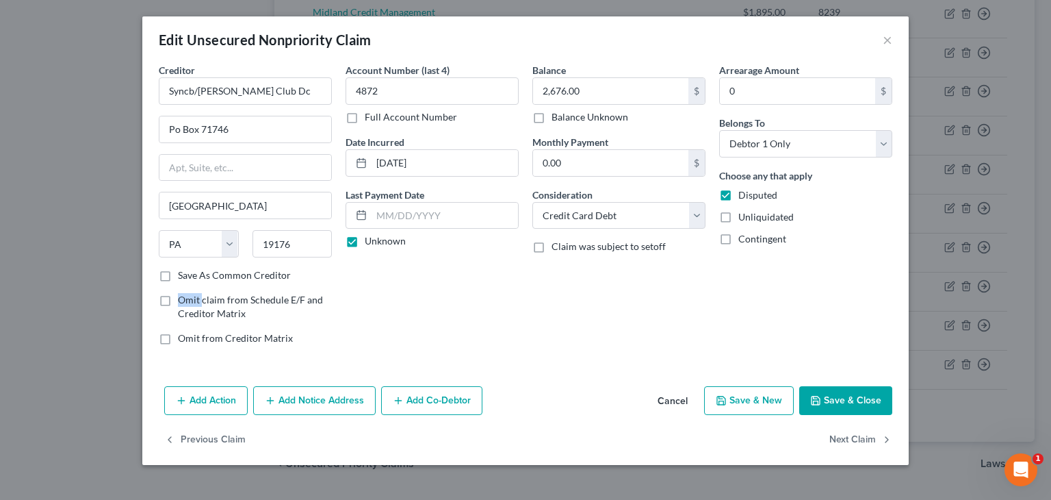
click at [836, 406] on button "Save & Close" at bounding box center [845, 400] width 93 height 29
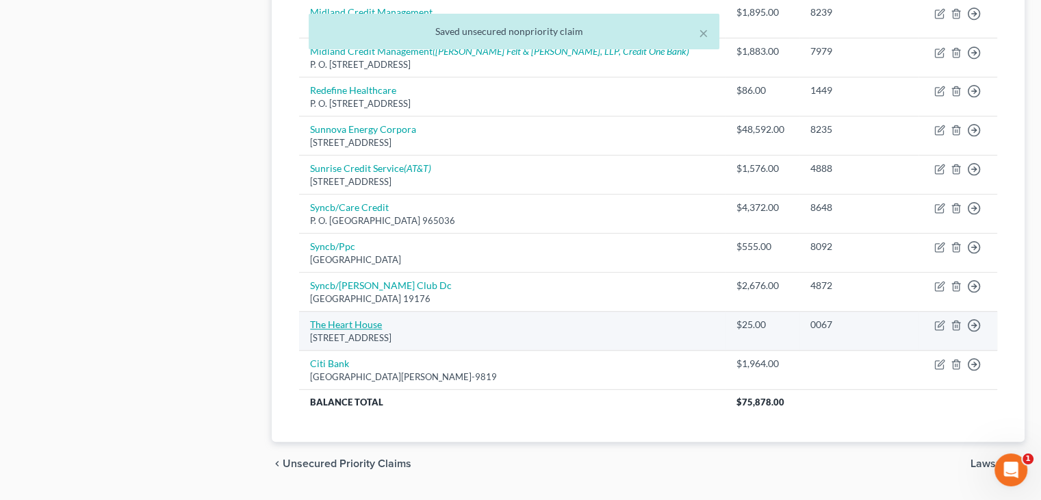
click at [370, 323] on link "The Heart House" at bounding box center [346, 324] width 72 height 12
select select "33"
select select "9"
select select "0"
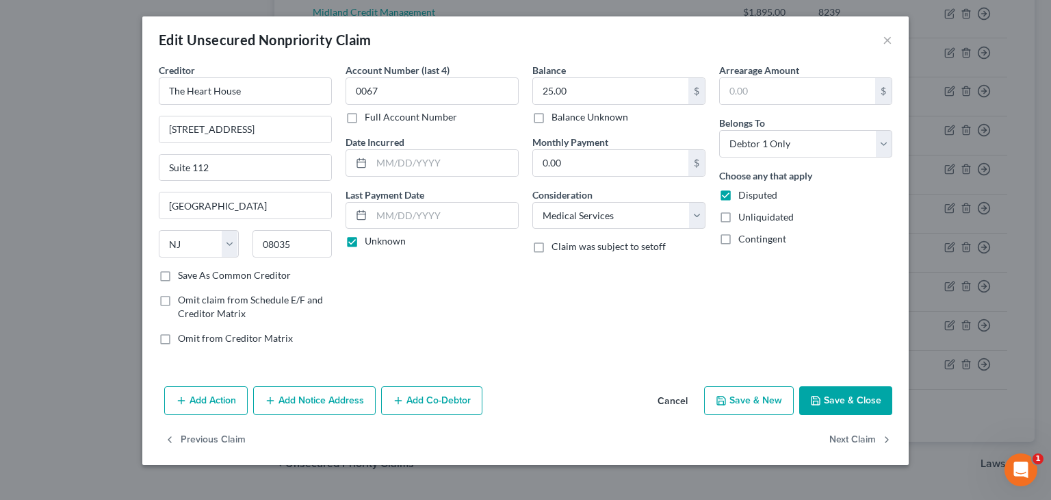
click at [842, 400] on button "Save & Close" at bounding box center [845, 400] width 93 height 29
type input "0"
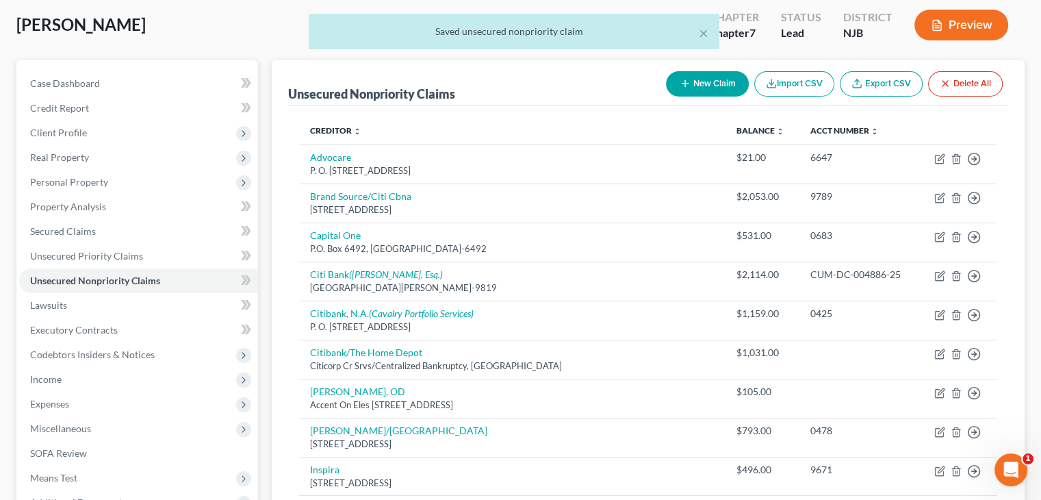
scroll to position [0, 0]
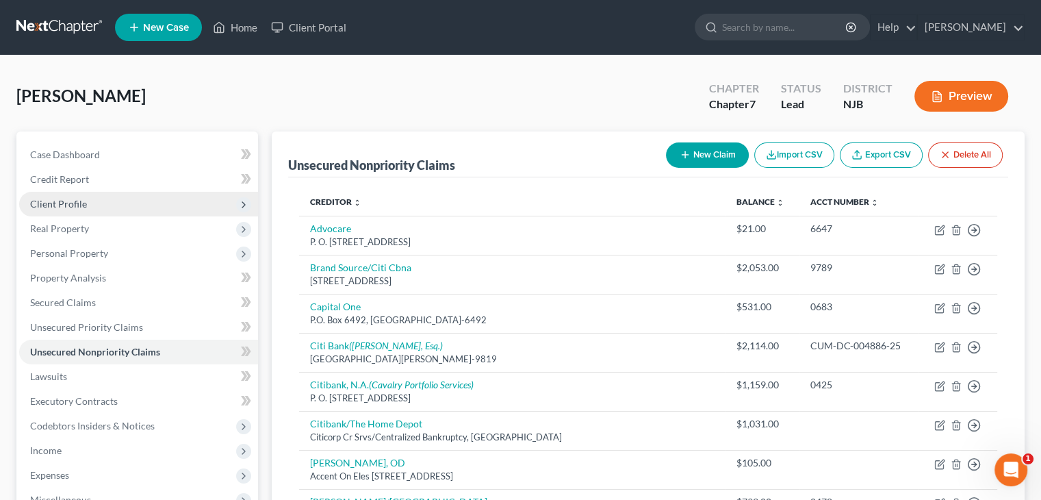
click at [64, 206] on span "Client Profile" at bounding box center [58, 204] width 57 height 12
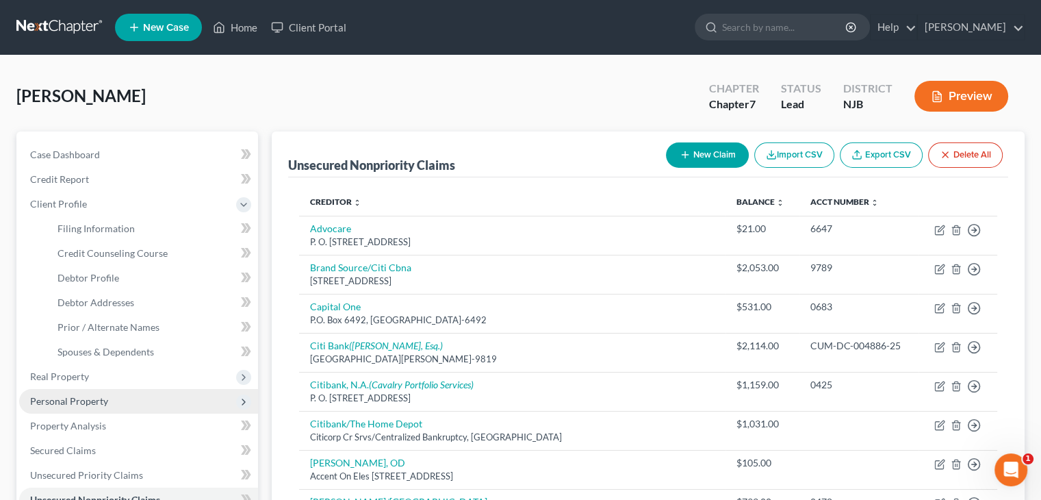
click at [186, 389] on span "Personal Property" at bounding box center [138, 401] width 239 height 25
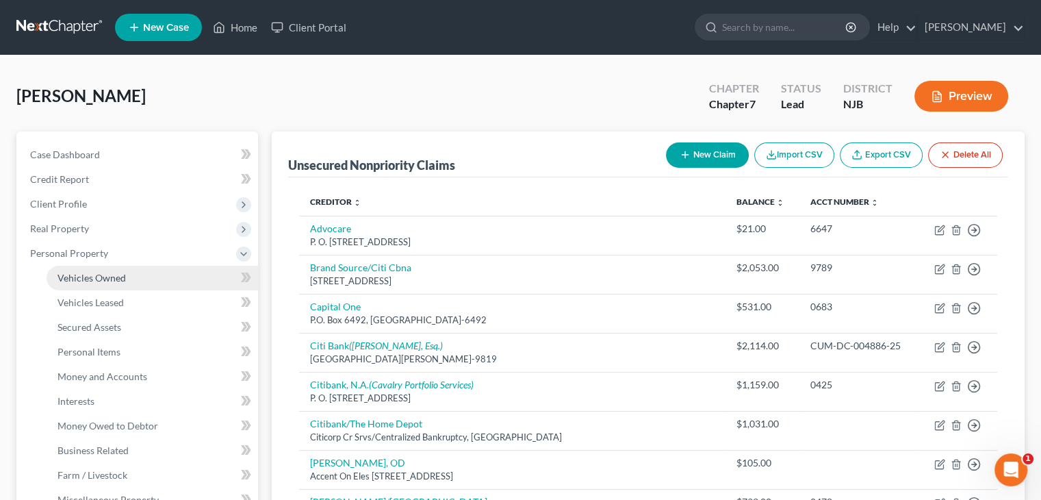
click at [96, 275] on span "Vehicles Owned" at bounding box center [91, 278] width 68 height 12
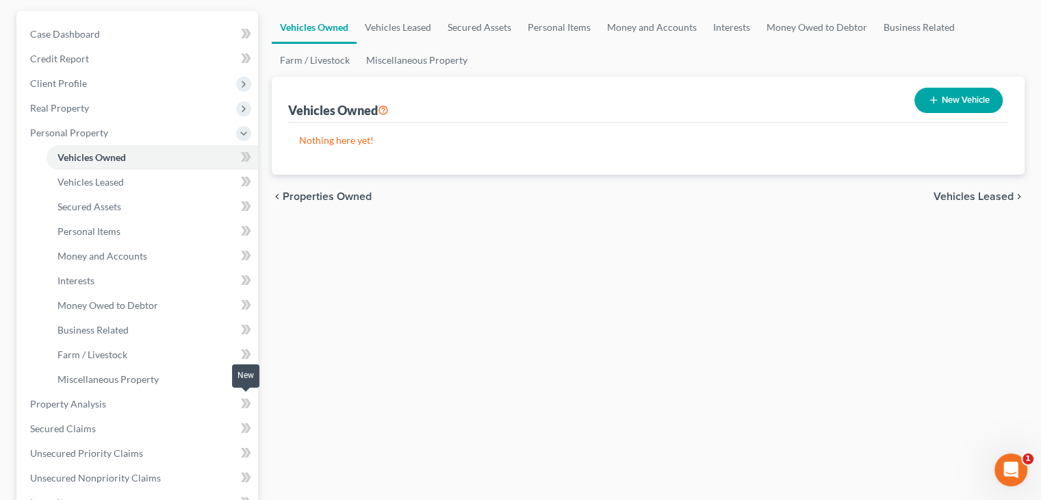
scroll to position [137, 0]
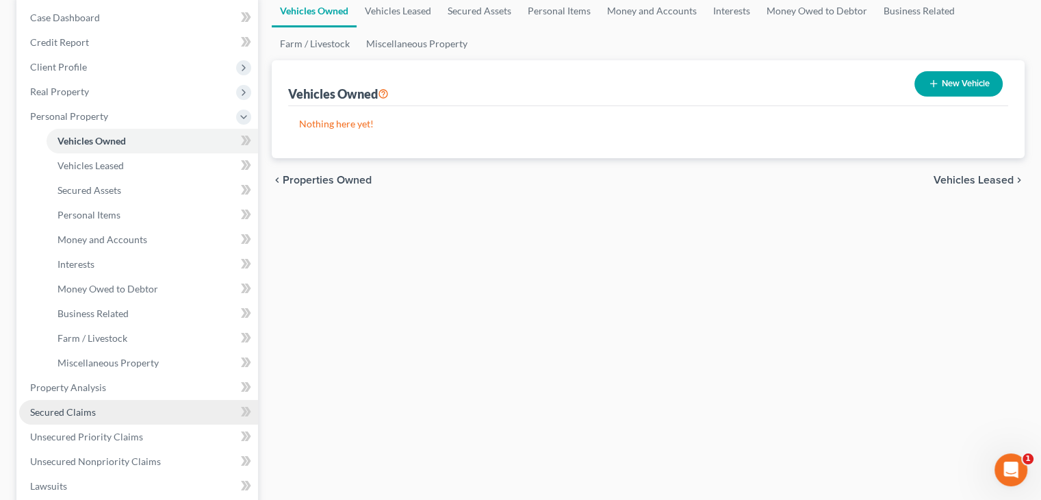
click at [66, 414] on span "Secured Claims" at bounding box center [63, 412] width 66 height 12
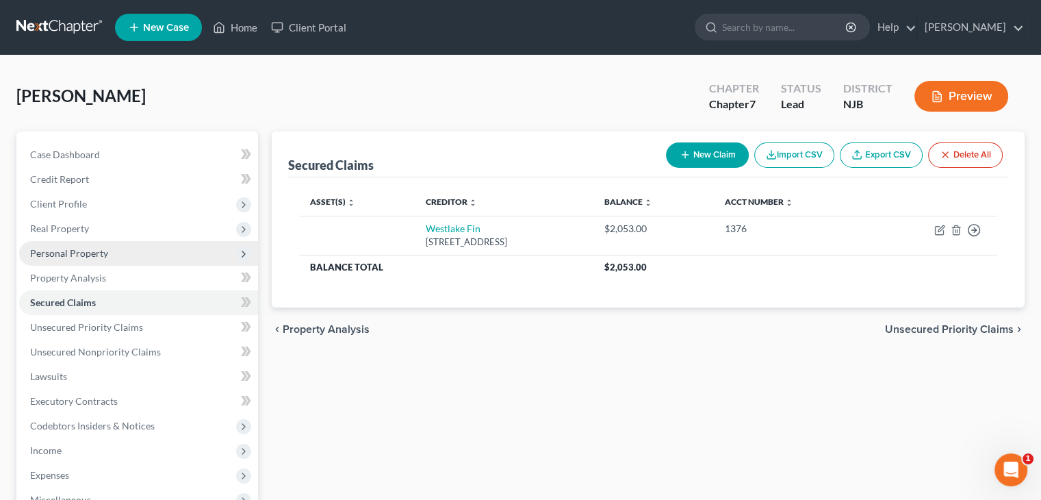
click at [55, 252] on span "Personal Property" at bounding box center [69, 253] width 78 height 12
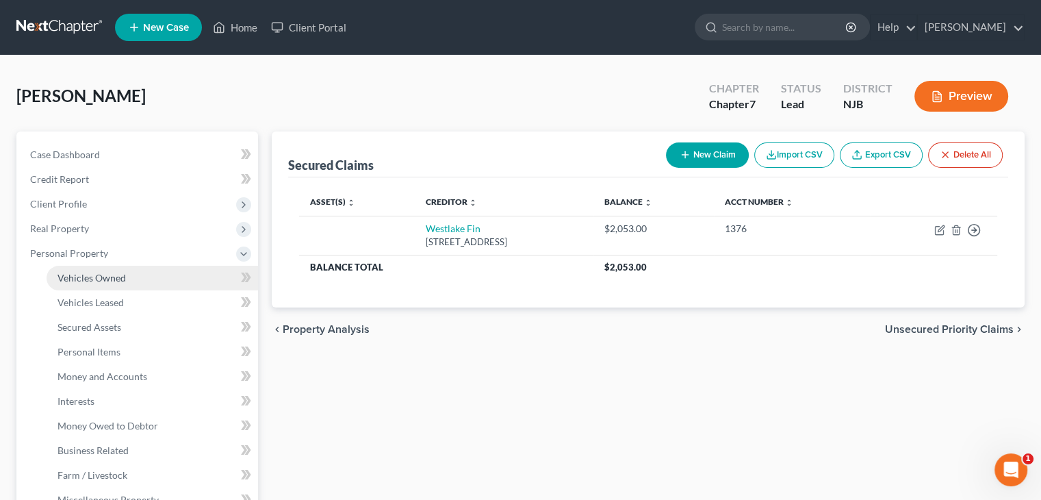
click at [64, 273] on span "Vehicles Owned" at bounding box center [91, 278] width 68 height 12
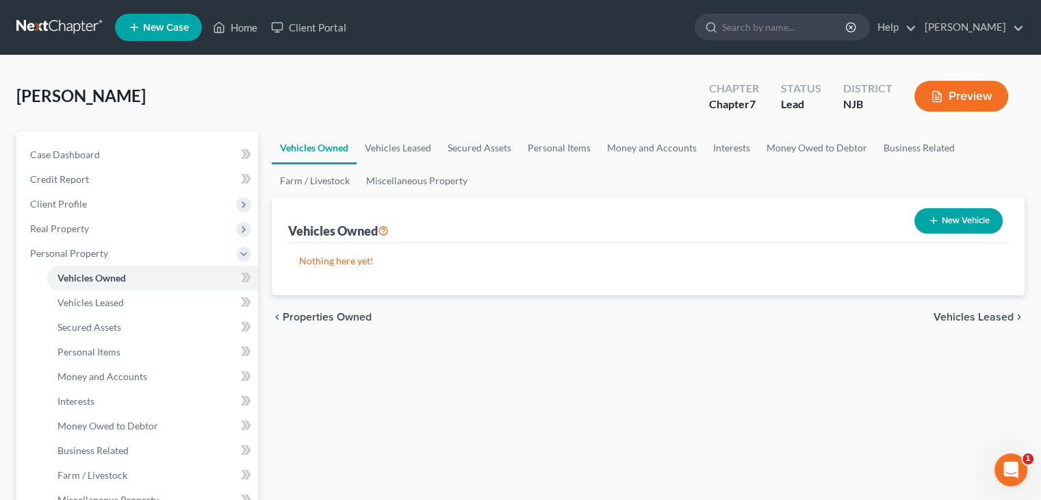
click at [978, 215] on button "New Vehicle" at bounding box center [958, 220] width 88 height 25
select select "0"
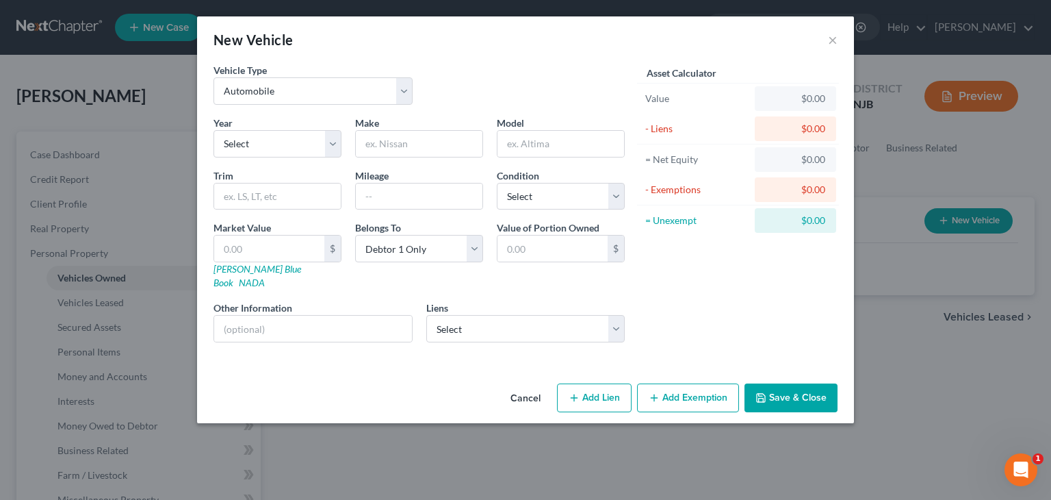
click at [270, 122] on div "Year Select 2026 2025 2024 2023 2022 2021 2020 2019 2018 2017 2016 2015 2014 20…" at bounding box center [278, 137] width 142 height 42
click at [255, 142] on select "Select 2026 2025 2024 2023 2022 2021 2020 2019 2018 2017 2016 2015 2014 2013 20…" at bounding box center [277, 143] width 128 height 27
select select "11"
click at [394, 151] on input "text" at bounding box center [419, 144] width 127 height 26
type input "Toyota"
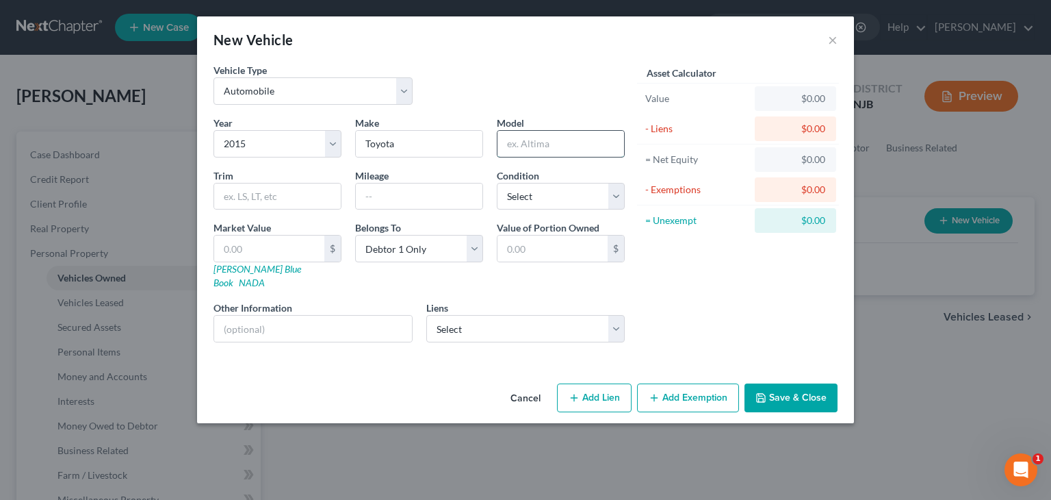
click at [533, 151] on input "text" at bounding box center [560, 144] width 127 height 26
click at [509, 143] on input "sienna" at bounding box center [560, 144] width 127 height 26
type input "Sienna"
click at [391, 196] on input "text" at bounding box center [419, 196] width 127 height 26
click at [619, 189] on select "Select Excellent Very Good Good Fair Poor" at bounding box center [561, 196] width 128 height 27
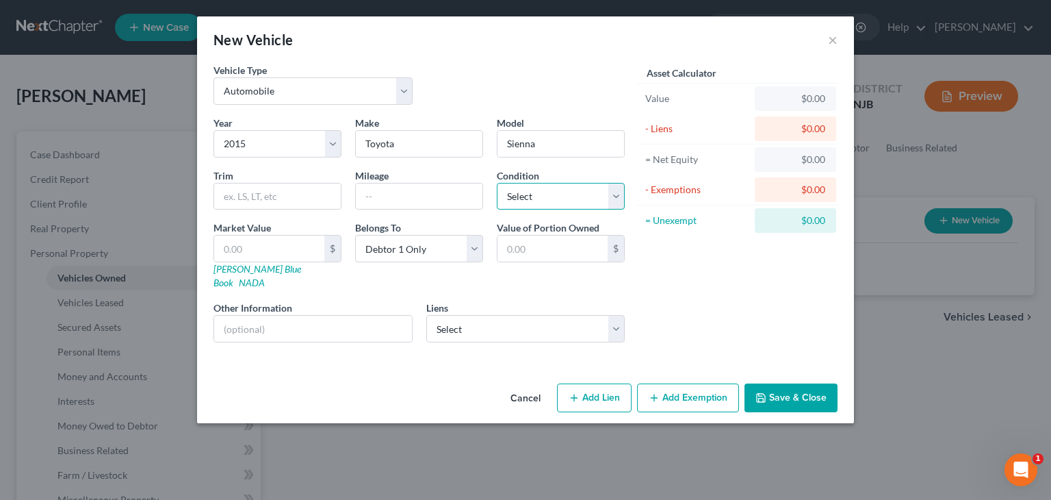
select select "3"
click at [497, 183] on select "Select Excellent Very Good Good Fair Poor" at bounding box center [561, 196] width 128 height 27
click at [618, 315] on select "Select Westlake Fin - $2,053.00" at bounding box center [525, 328] width 199 height 27
select select "4"
select select "0"
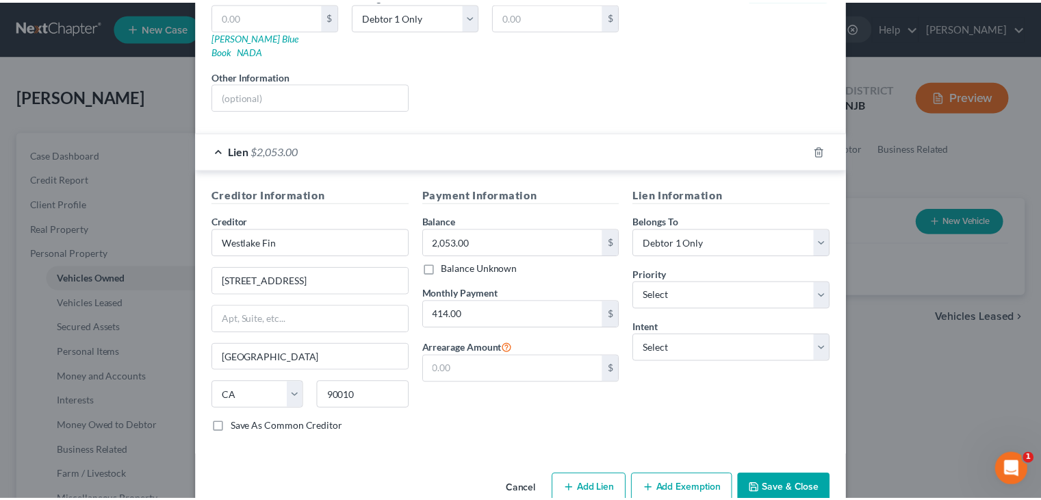
scroll to position [246, 0]
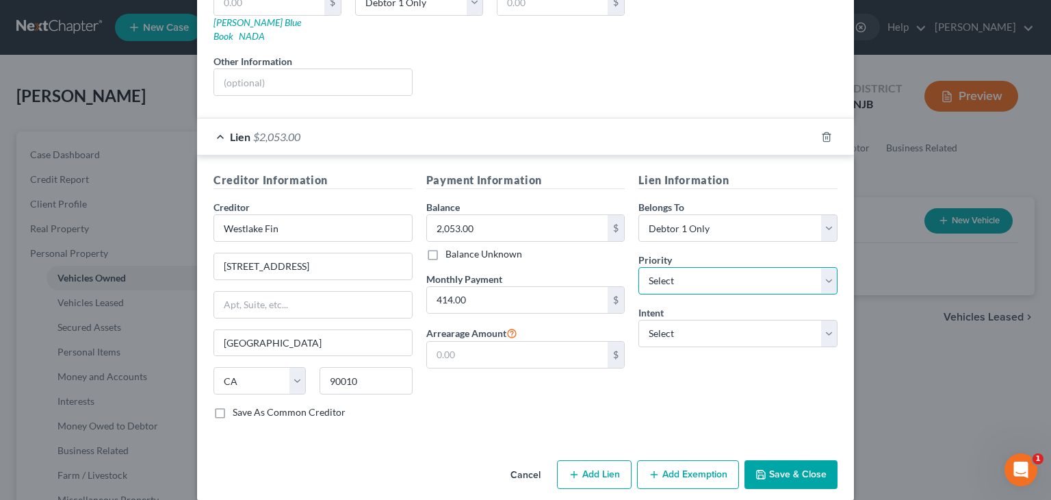
click at [827, 267] on select "Select 1st 2nd 3rd 4th 5th 6th 7th 8th 9th 10th 11th 12th 13th 14th 15th 16th 1…" at bounding box center [737, 280] width 199 height 27
select select "0"
click at [638, 267] on select "Select 1st 2nd 3rd 4th 5th 6th 7th 8th 9th 10th 11th 12th 13th 14th 15th 16th 1…" at bounding box center [737, 280] width 199 height 27
click at [687, 320] on select "Select Surrender Redeem Reaffirm Avoid Other" at bounding box center [737, 333] width 199 height 27
select select "2"
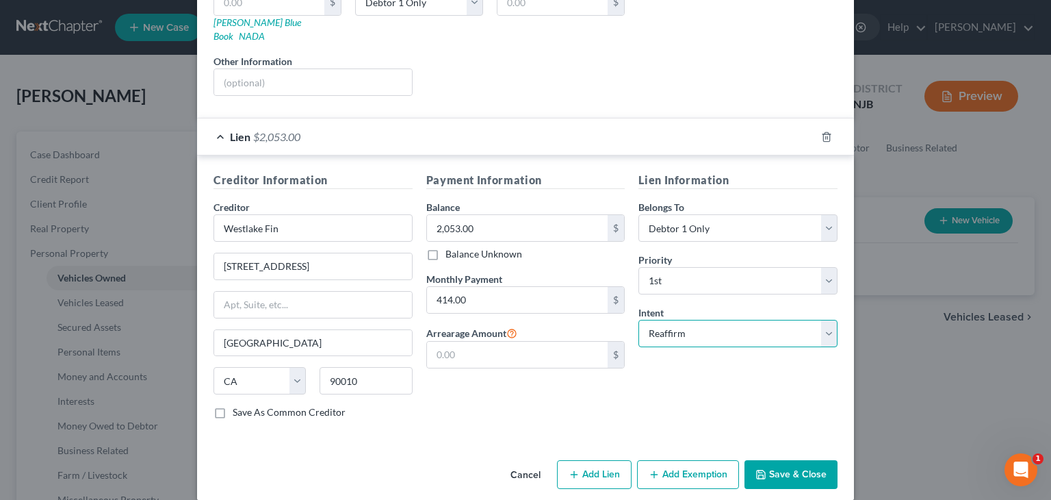
click at [638, 320] on select "Select Surrender Redeem Reaffirm Avoid Other" at bounding box center [737, 333] width 199 height 27
click at [792, 460] on button "Save & Close" at bounding box center [790, 474] width 93 height 29
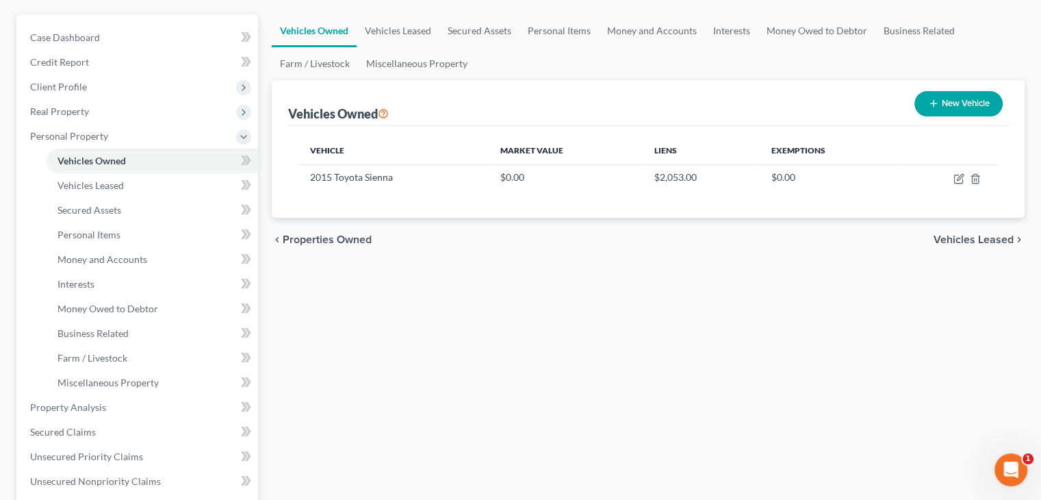
scroll to position [0, 0]
